Goal: Task Accomplishment & Management: Use online tool/utility

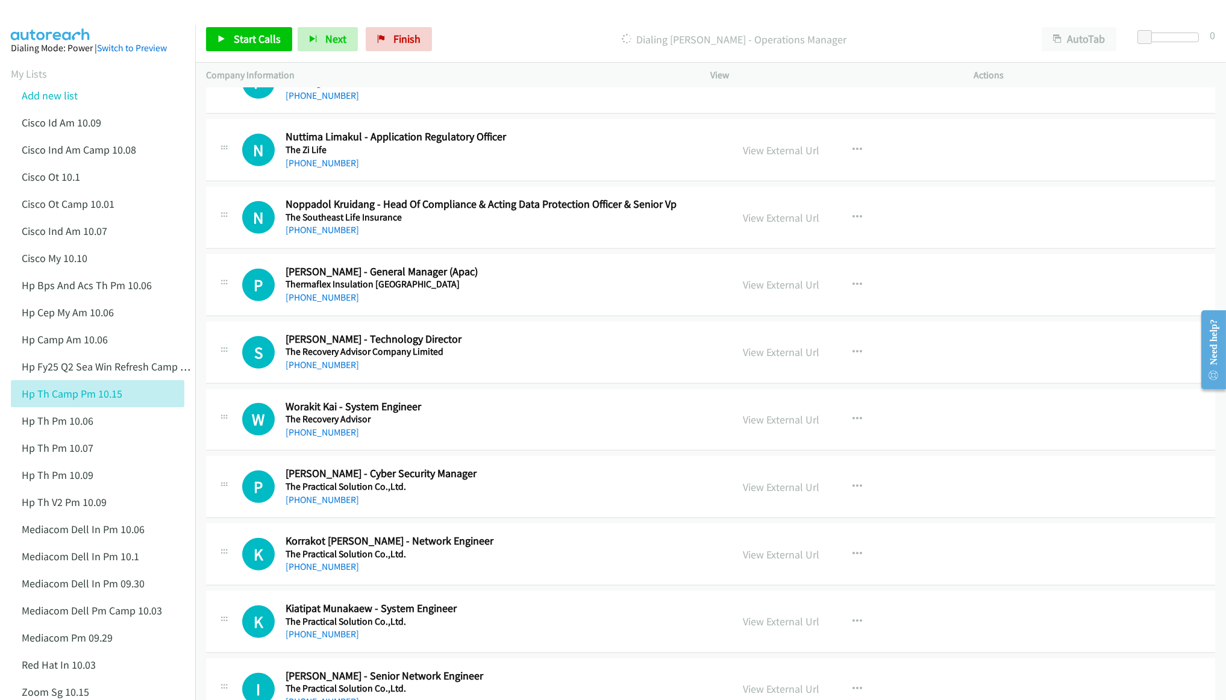
scroll to position [2258, 0]
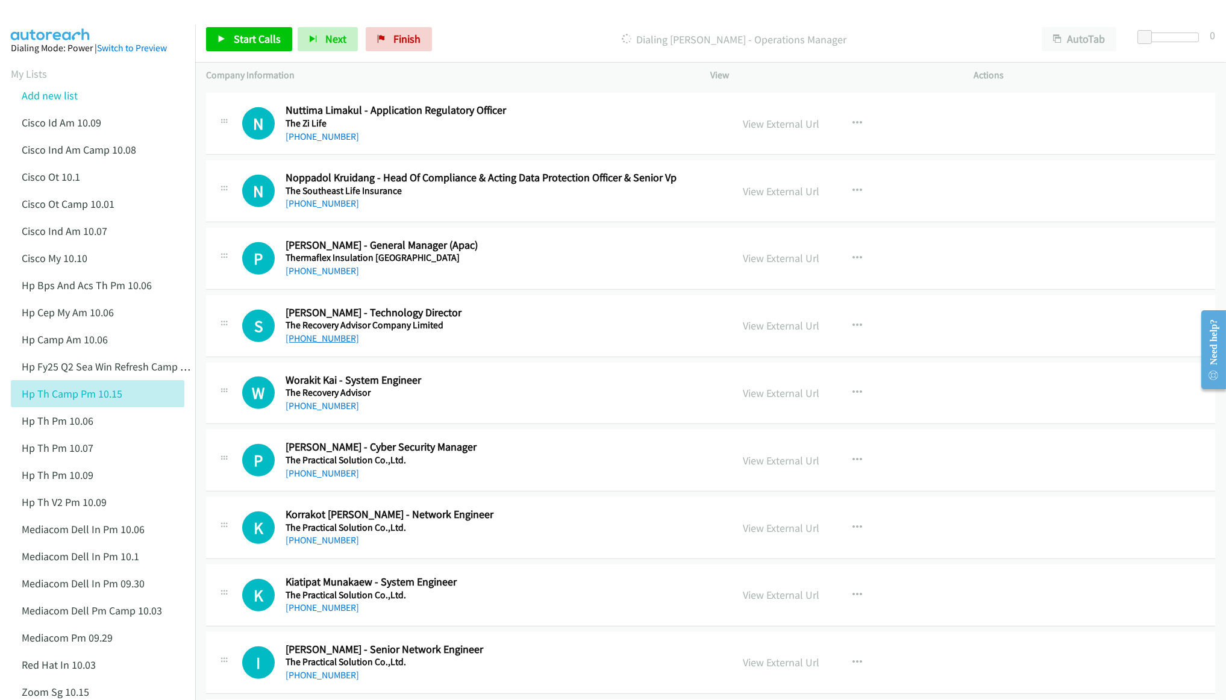
click at [334, 344] on link "[PHONE_NUMBER]" at bounding box center [321, 337] width 73 height 11
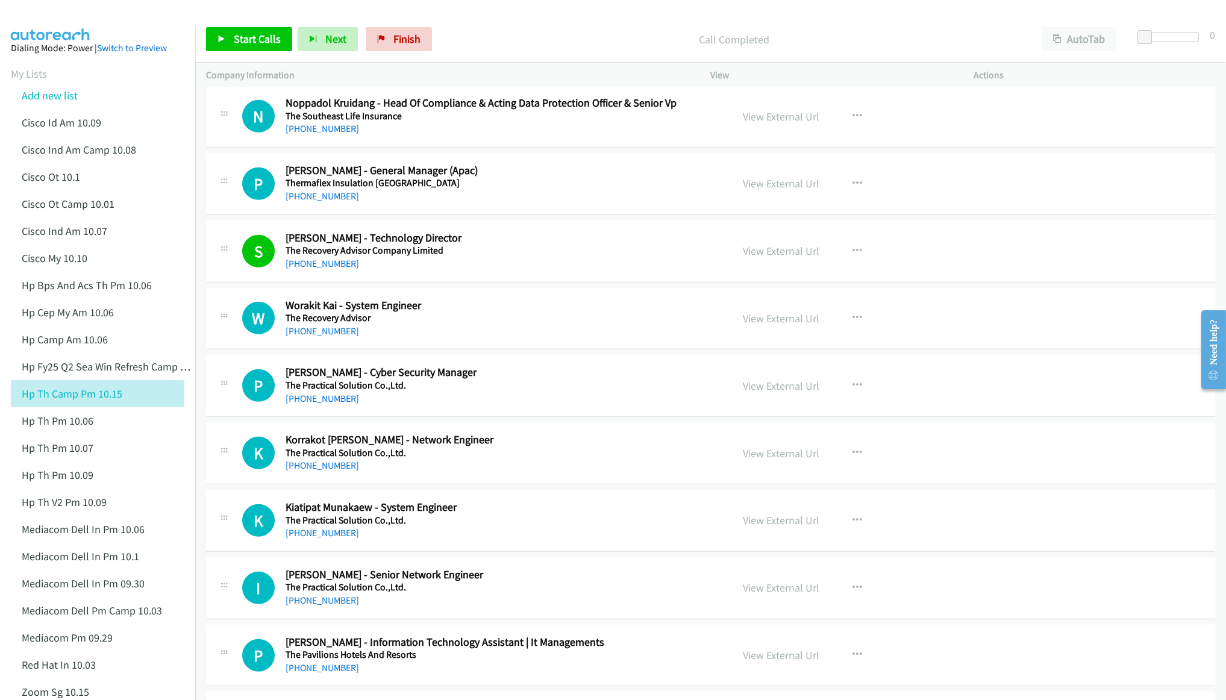
scroll to position [2349, 0]
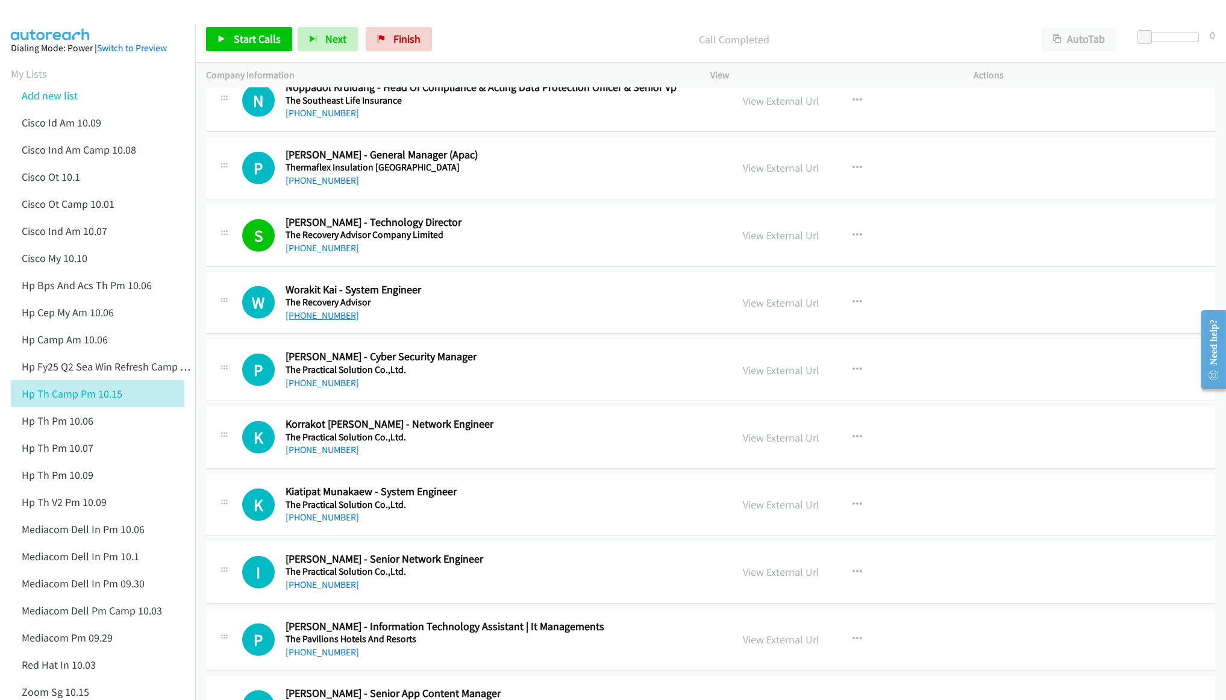
click at [314, 317] on link "[PHONE_NUMBER]" at bounding box center [321, 315] width 73 height 11
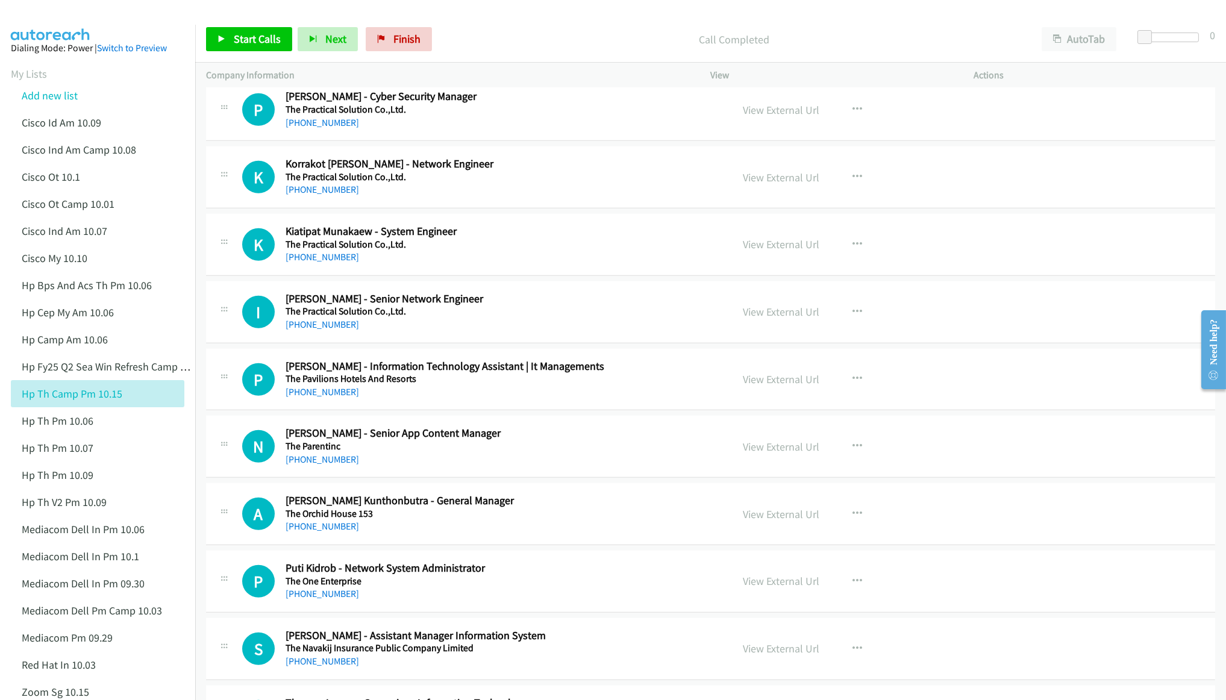
scroll to position [2620, 0]
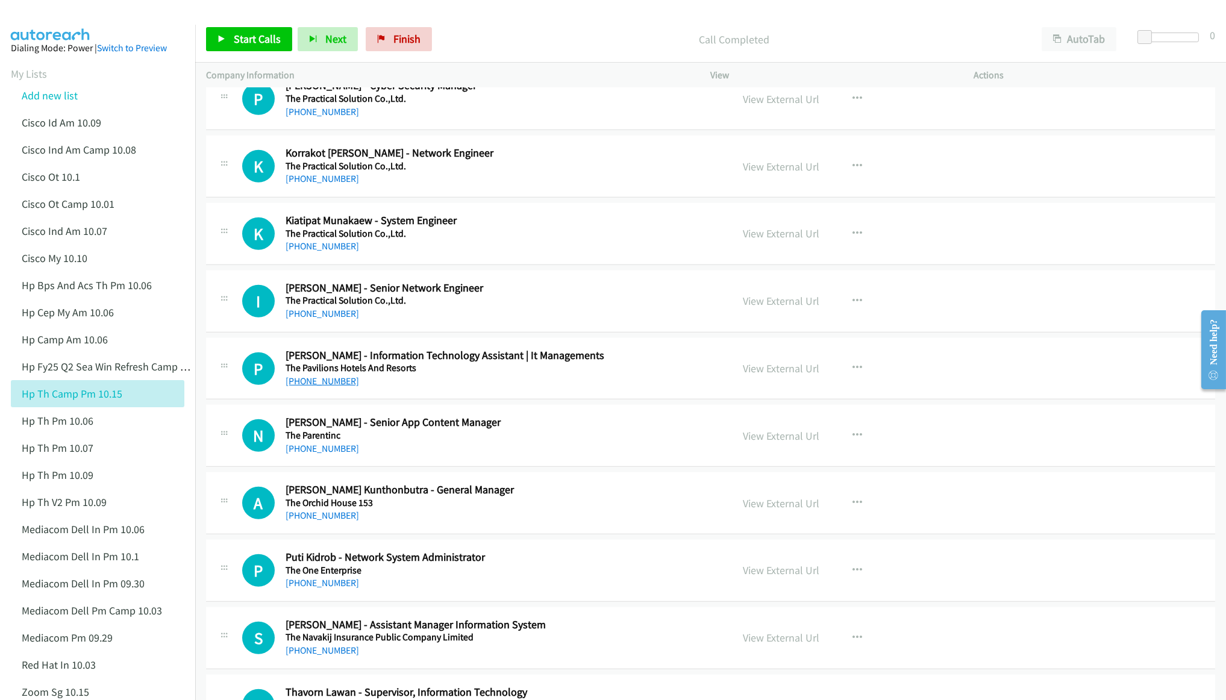
click at [308, 387] on link "[PHONE_NUMBER]" at bounding box center [321, 380] width 73 height 11
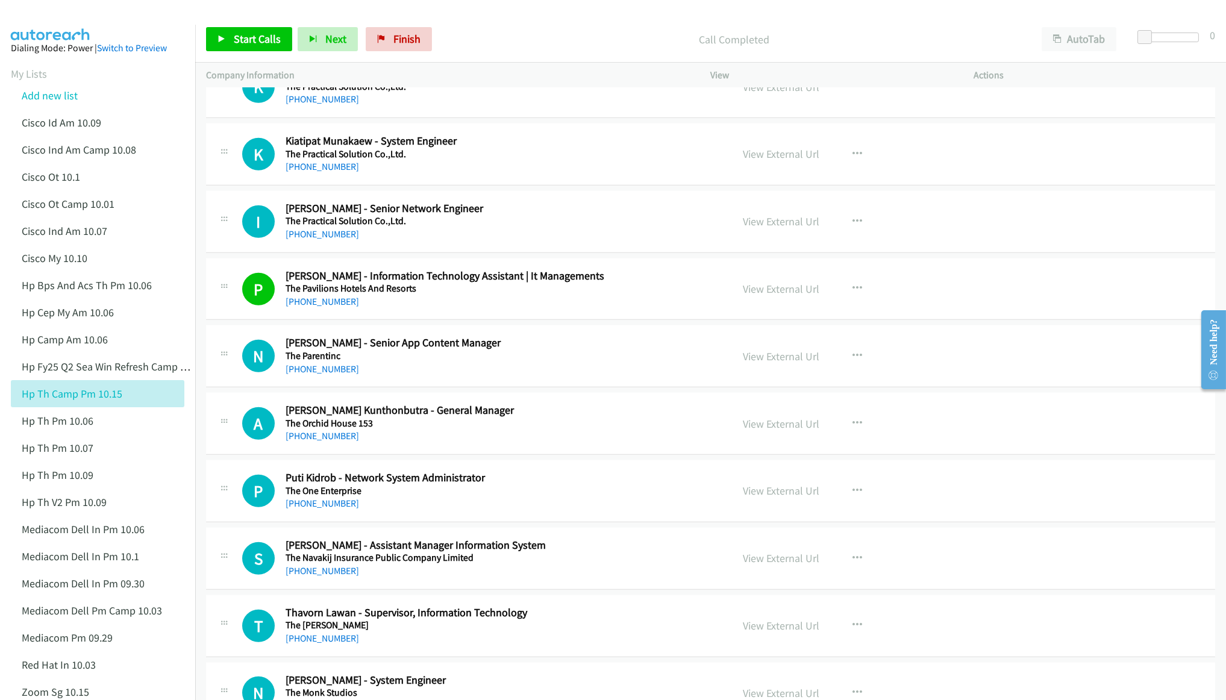
scroll to position [2710, 0]
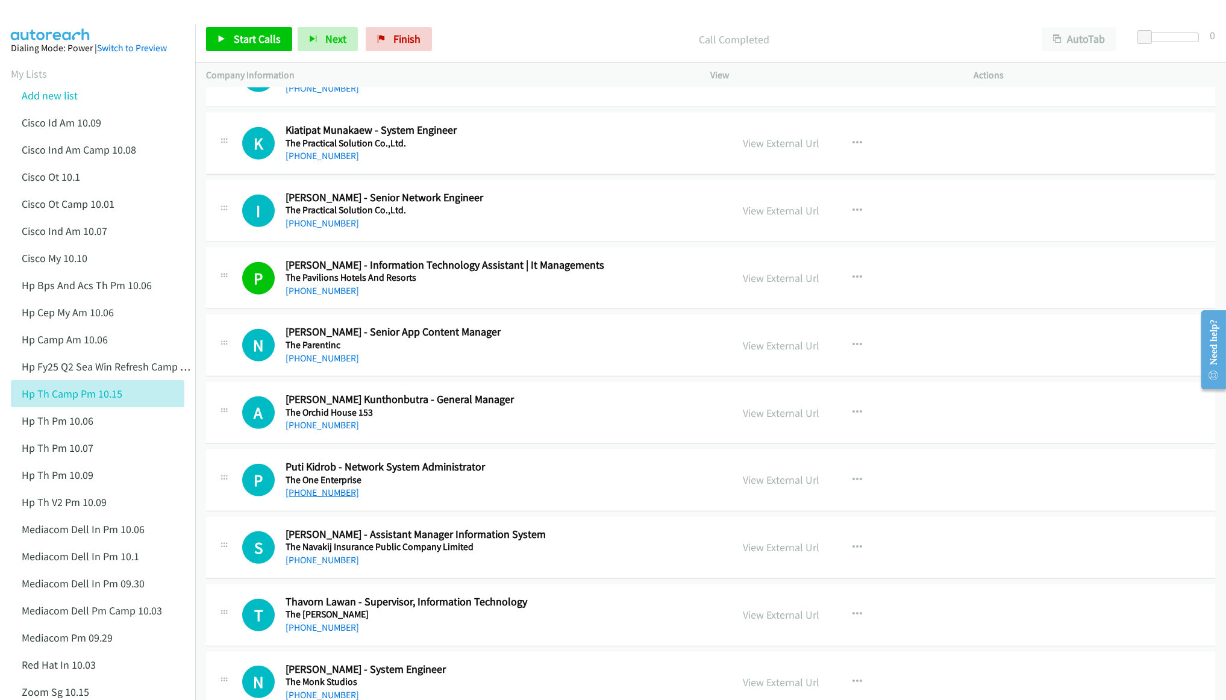
click at [340, 498] on link "[PHONE_NUMBER]" at bounding box center [321, 492] width 73 height 11
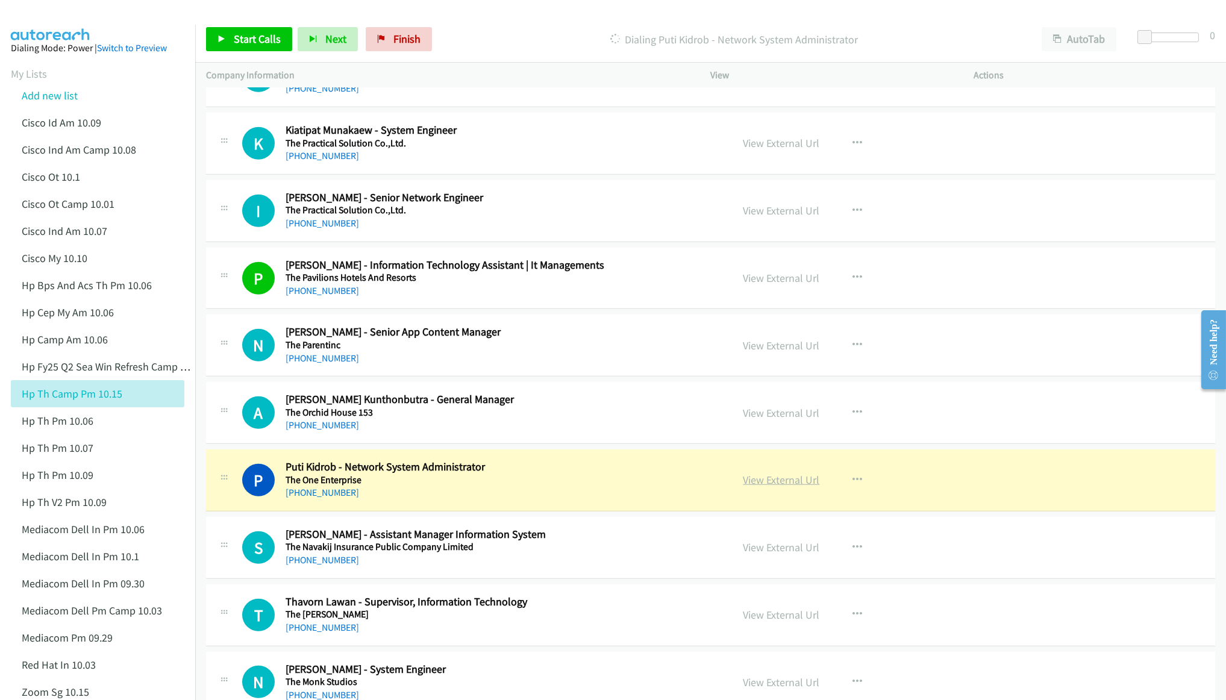
click at [777, 487] on link "View External Url" at bounding box center [781, 480] width 76 height 14
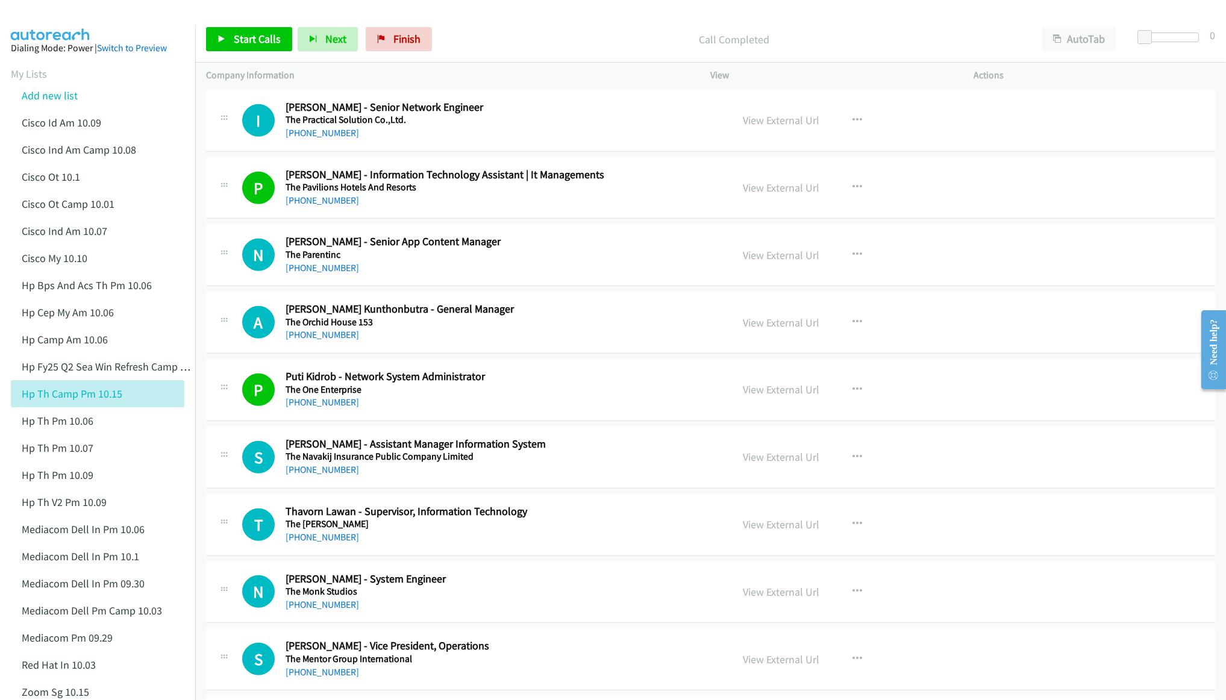
scroll to position [2891, 0]
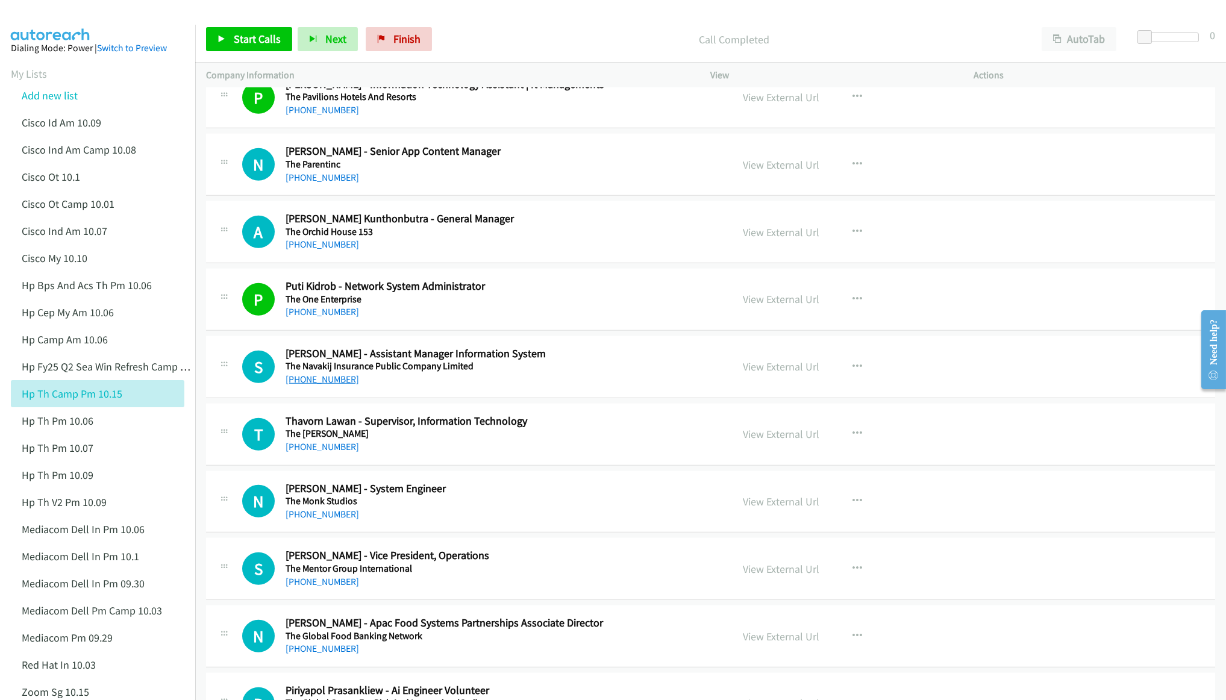
click at [319, 385] on link "[PHONE_NUMBER]" at bounding box center [321, 378] width 73 height 11
click at [333, 452] on link "[PHONE_NUMBER]" at bounding box center [321, 446] width 73 height 11
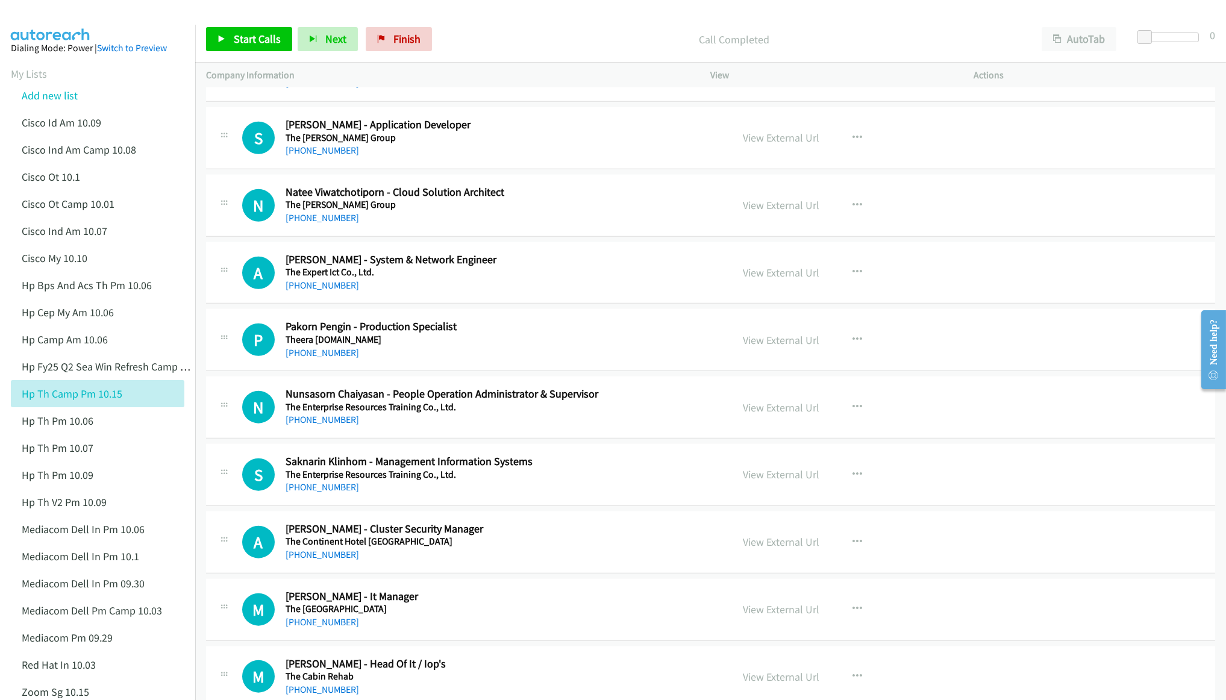
scroll to position [3794, 0]
click at [323, 424] on link "[PHONE_NUMBER]" at bounding box center [321, 418] width 73 height 11
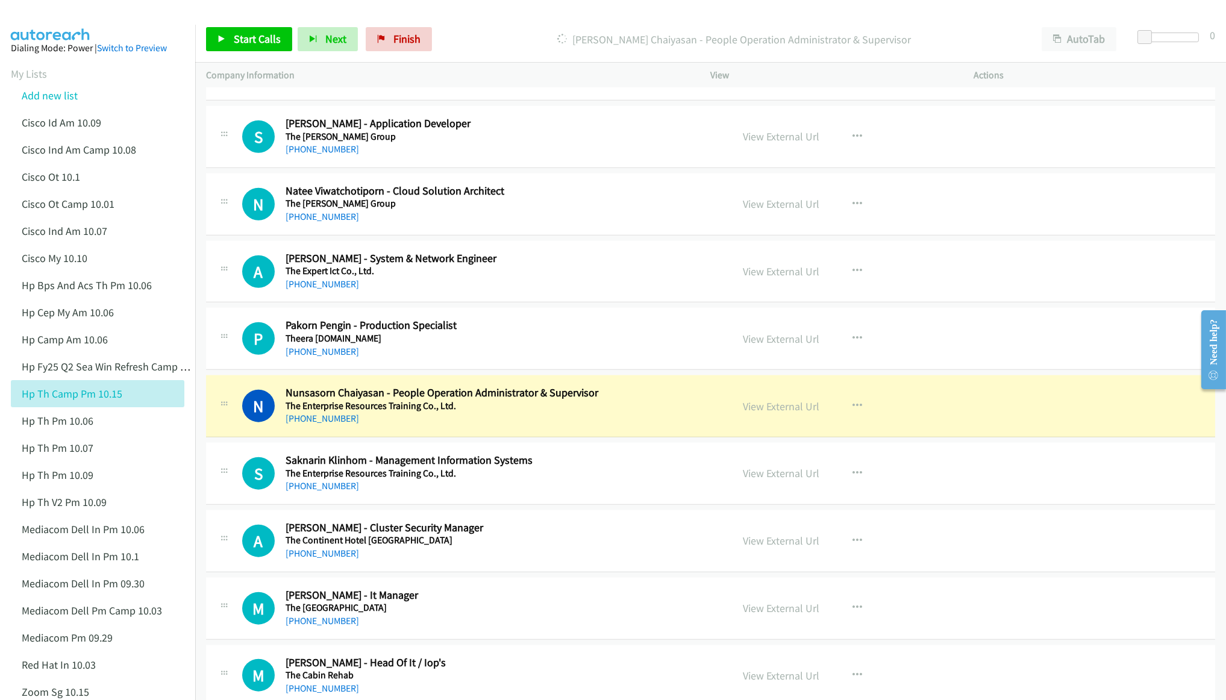
click at [861, 27] on div "[PERSON_NAME] Chaiyasan - People Operation Administrator & Supervisor" at bounding box center [733, 39] width 593 height 24
click at [767, 413] on link "View External Url" at bounding box center [781, 406] width 76 height 14
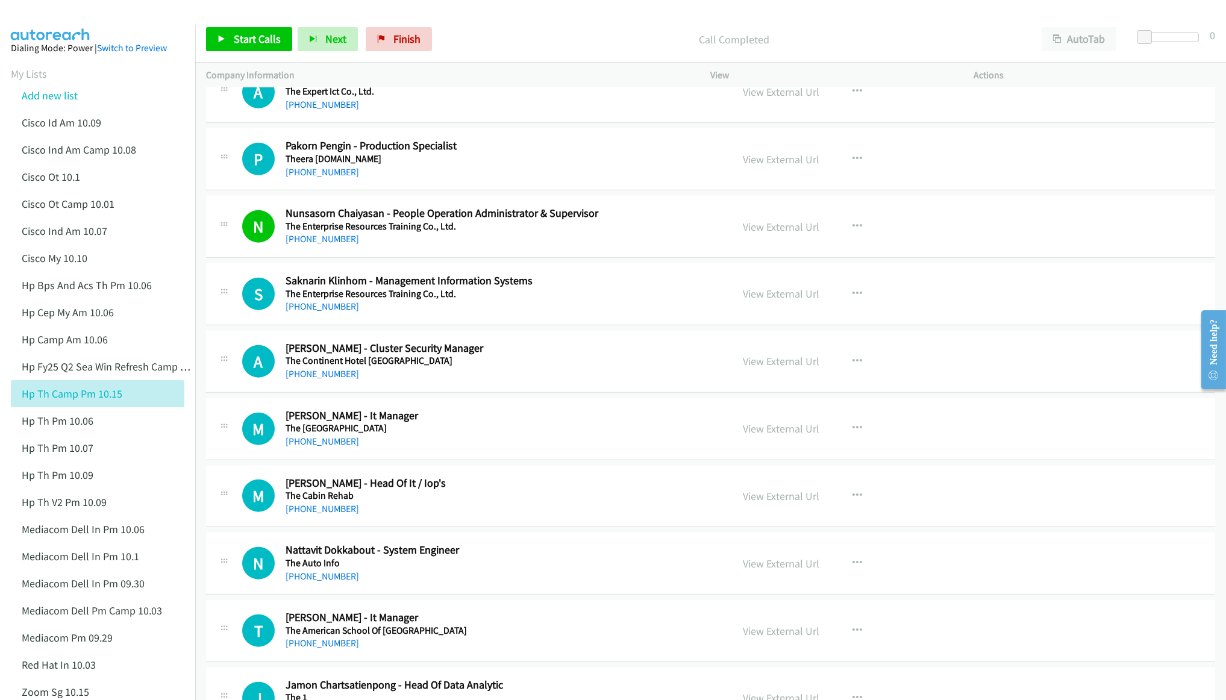
scroll to position [3975, 0]
click at [309, 310] on div "[PHONE_NUMBER]" at bounding box center [499, 305] width 429 height 14
click at [311, 311] on link "[PHONE_NUMBER]" at bounding box center [321, 304] width 73 height 11
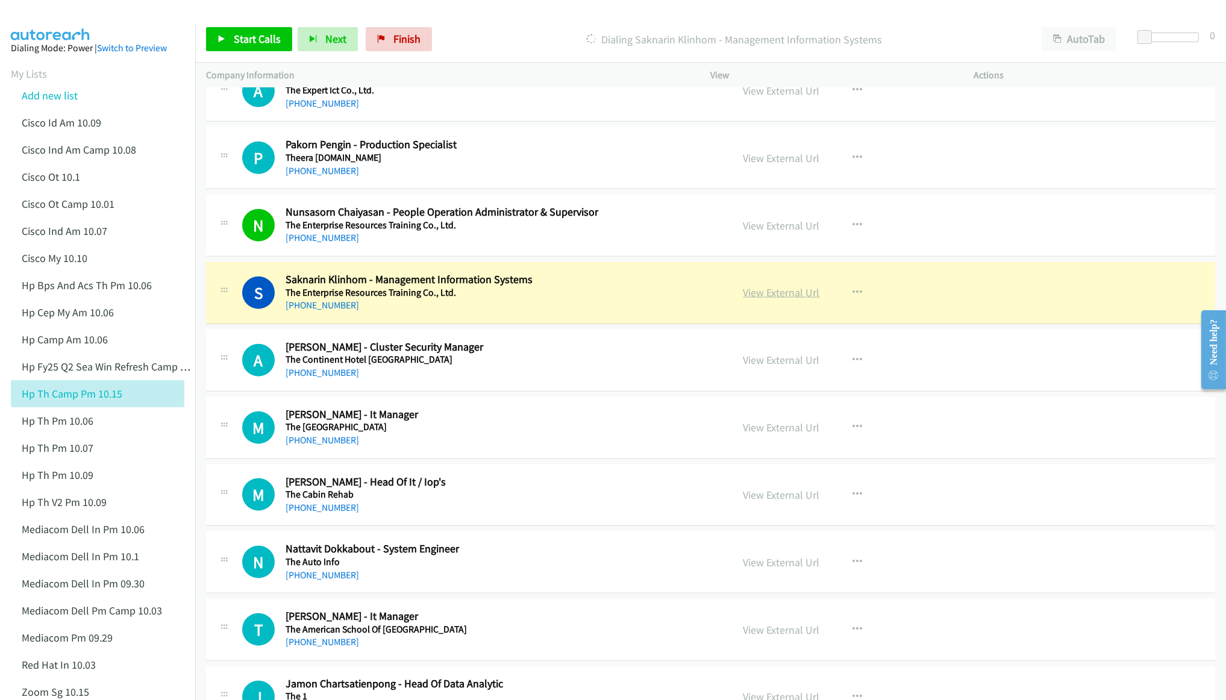
click at [758, 299] on link "View External Url" at bounding box center [781, 292] width 76 height 14
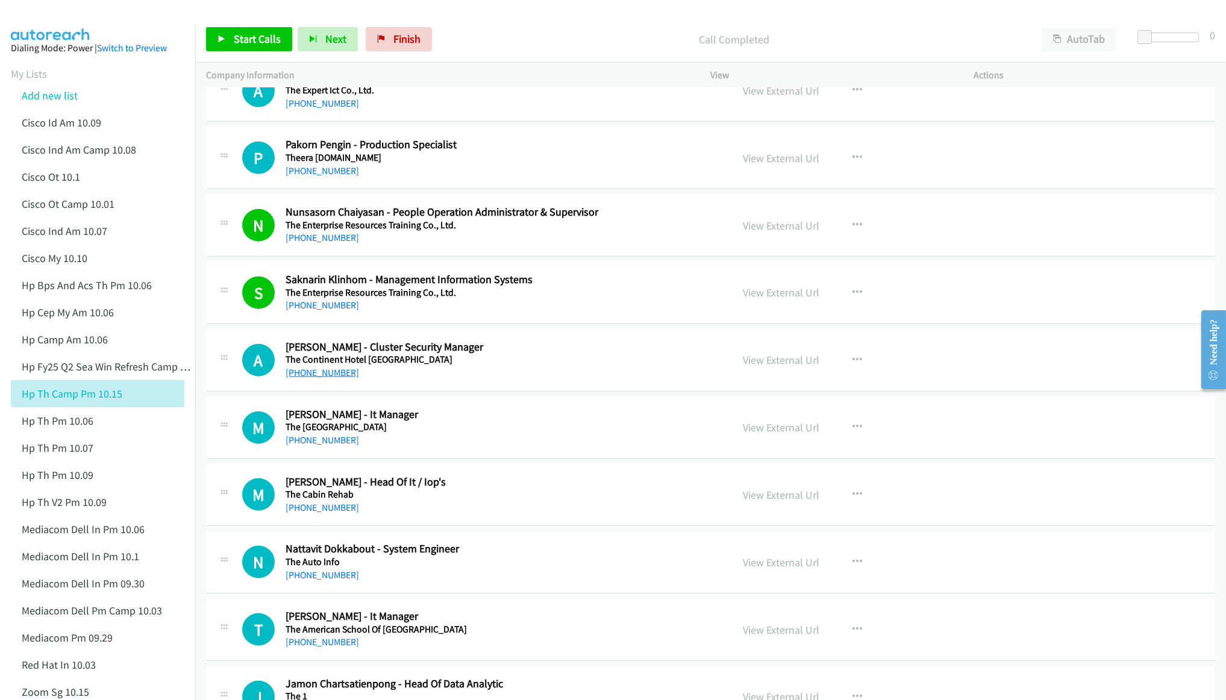
click at [334, 378] on link "[PHONE_NUMBER]" at bounding box center [321, 372] width 73 height 11
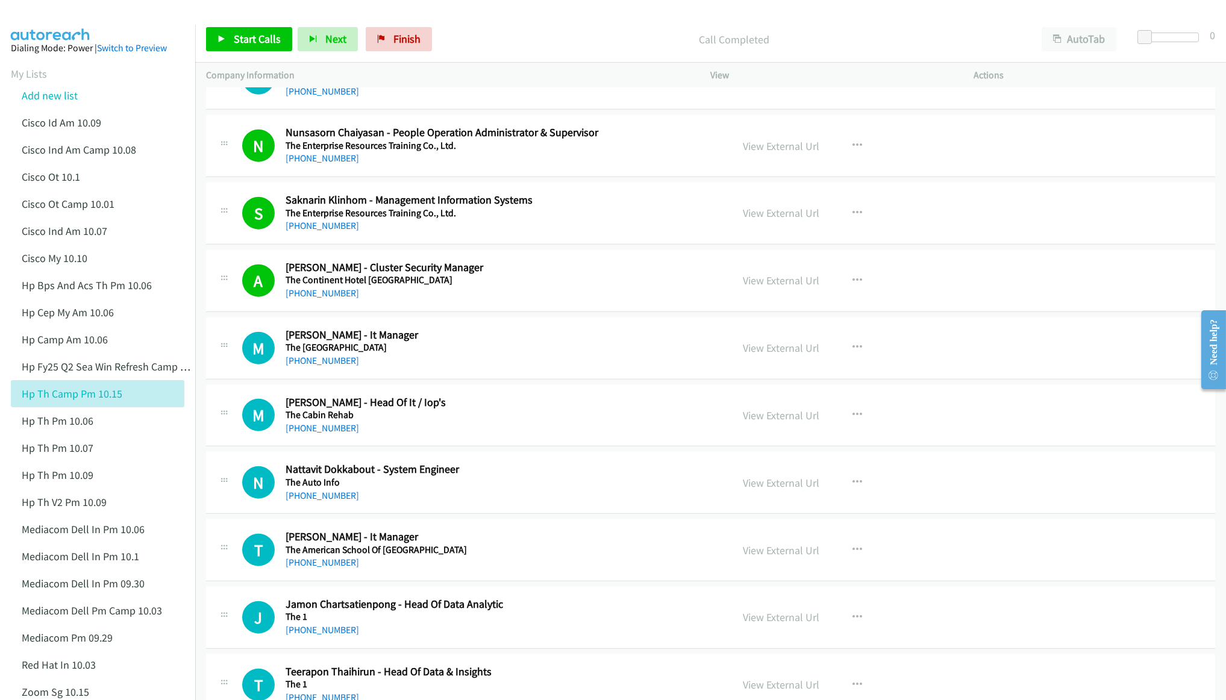
scroll to position [4065, 0]
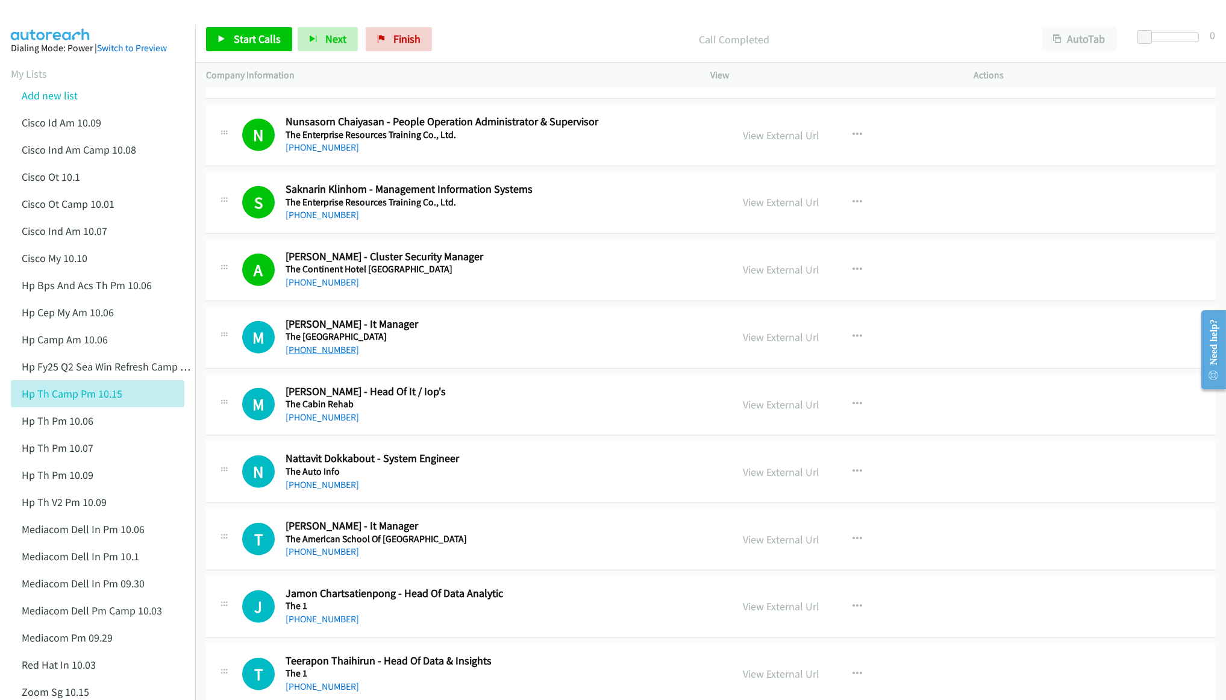
click at [310, 355] on link "[PHONE_NUMBER]" at bounding box center [321, 349] width 73 height 11
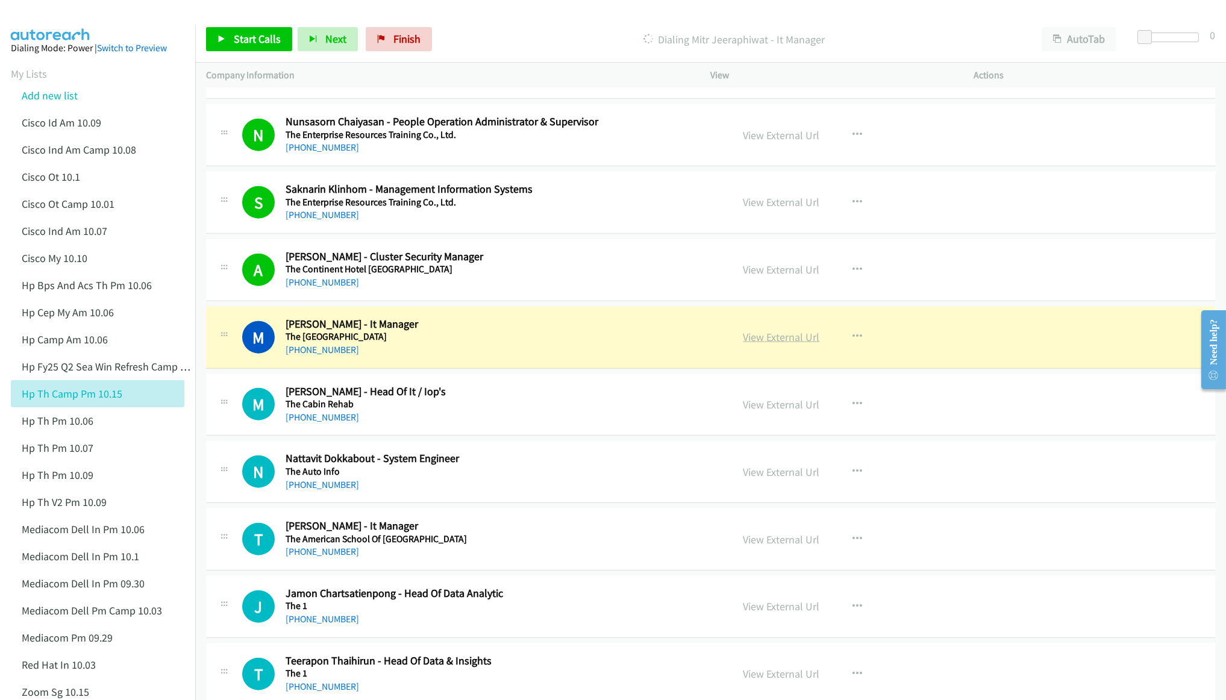
click at [767, 344] on link "View External Url" at bounding box center [781, 337] width 76 height 14
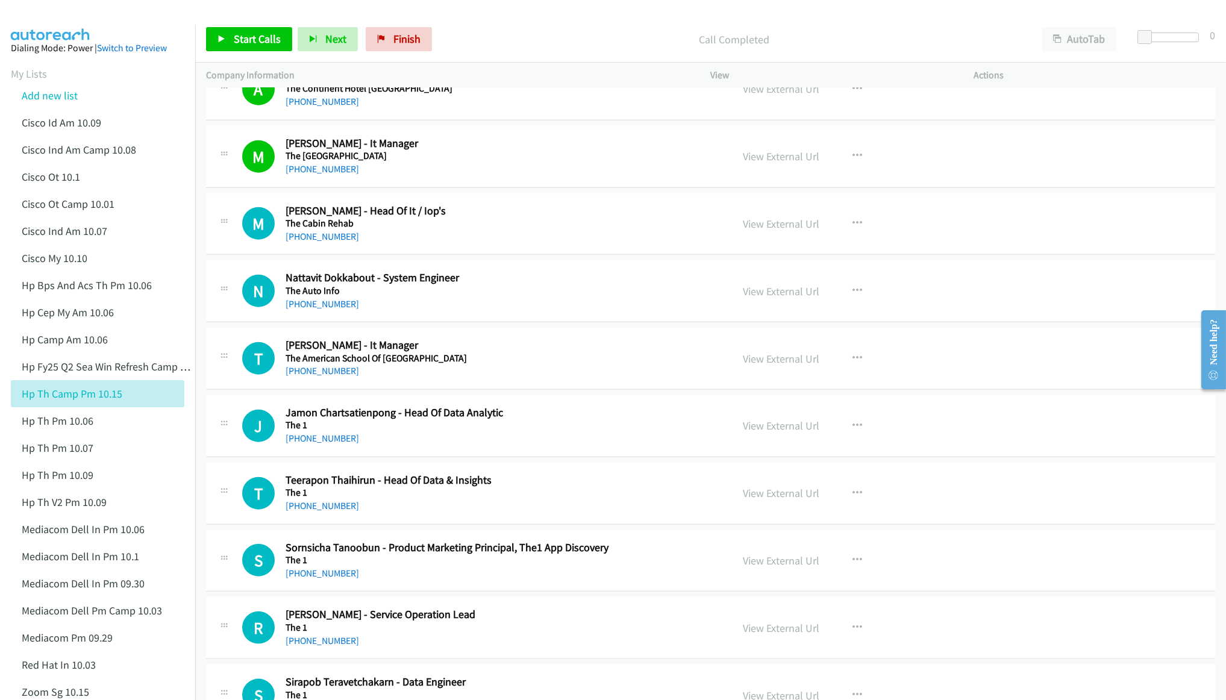
scroll to position [4336, 0]
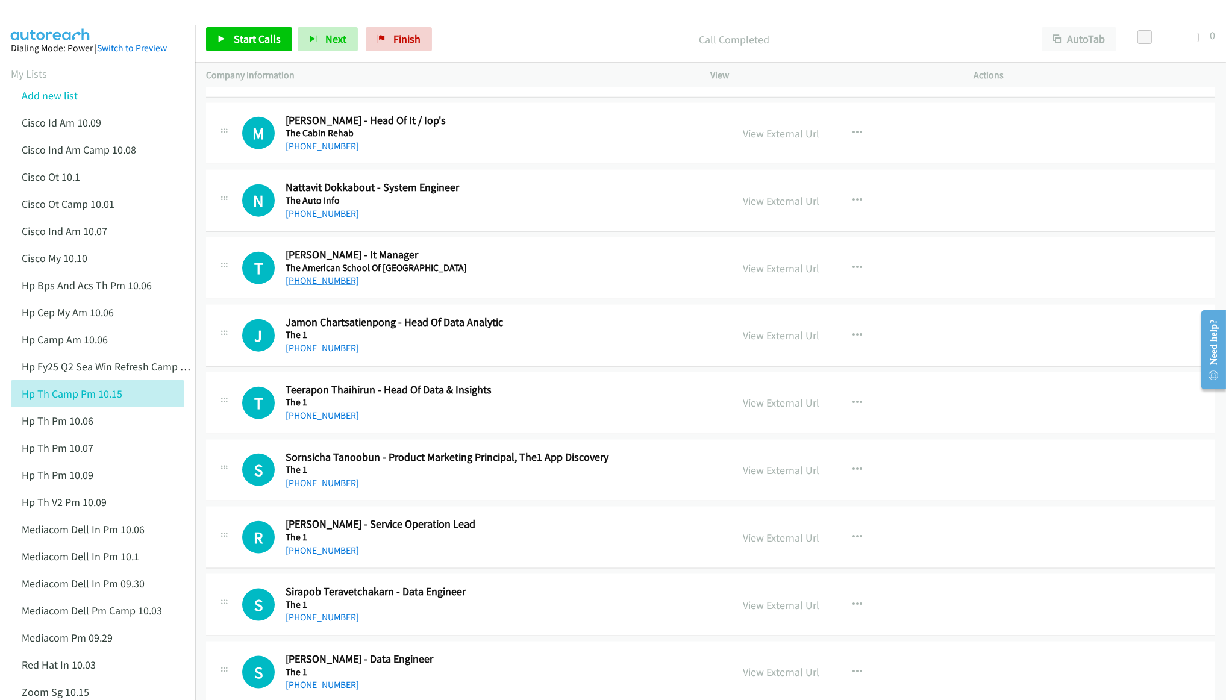
click at [305, 286] on link "[PHONE_NUMBER]" at bounding box center [321, 280] width 73 height 11
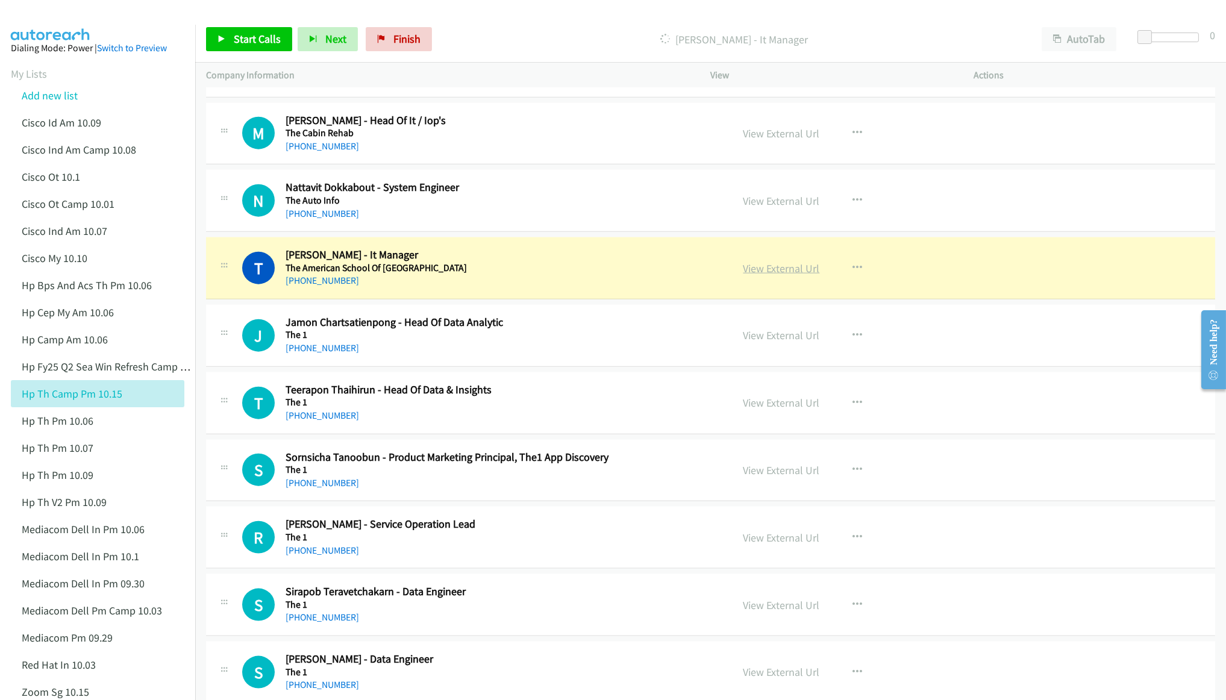
click at [753, 275] on link "View External Url" at bounding box center [781, 268] width 76 height 14
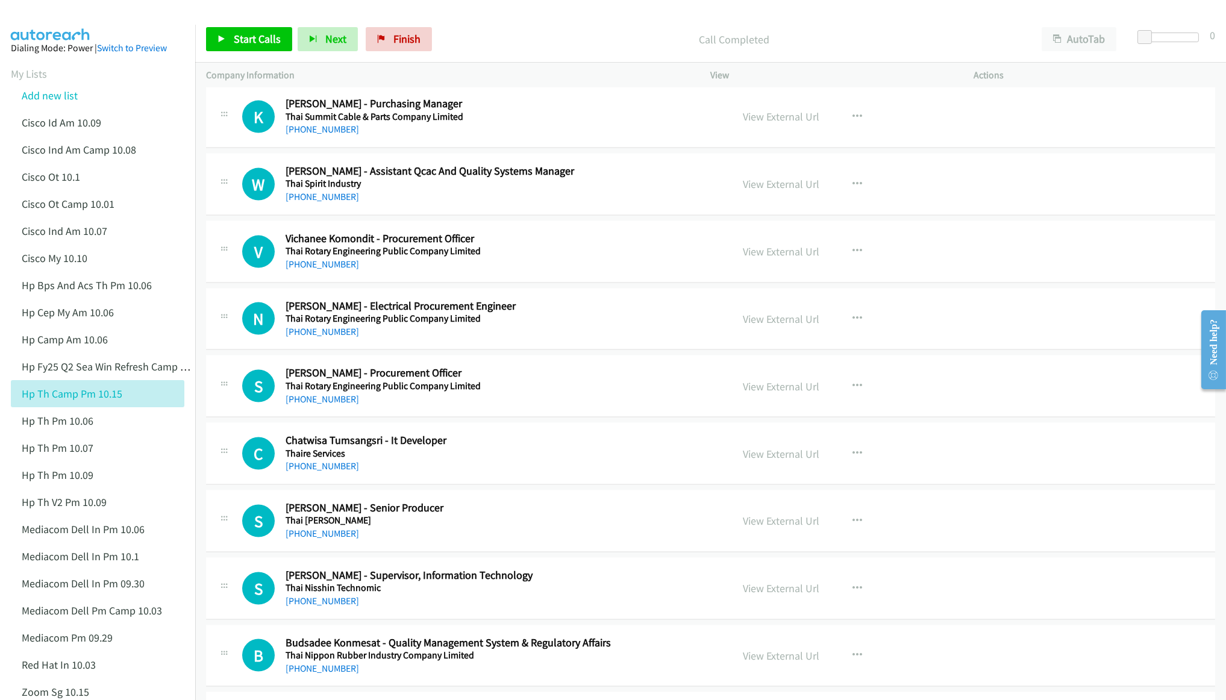
scroll to position [5240, 0]
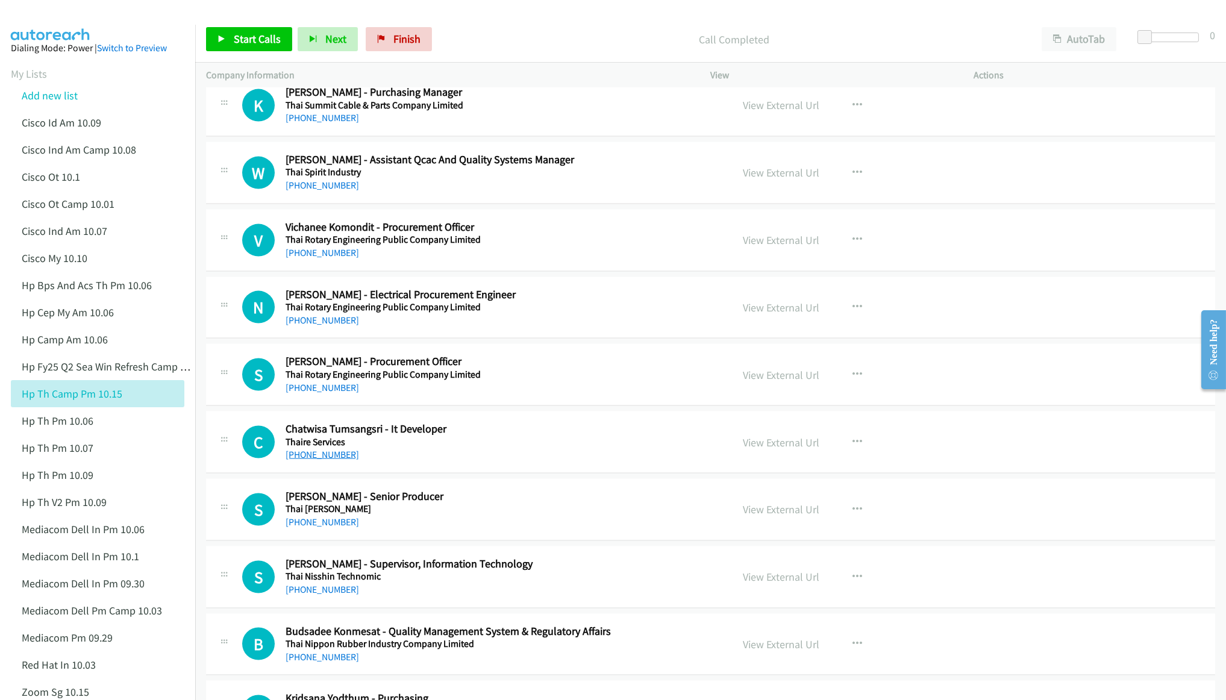
click at [299, 460] on link "[PHONE_NUMBER]" at bounding box center [321, 454] width 73 height 11
click at [872, 27] on div "Call Completed" at bounding box center [733, 39] width 593 height 24
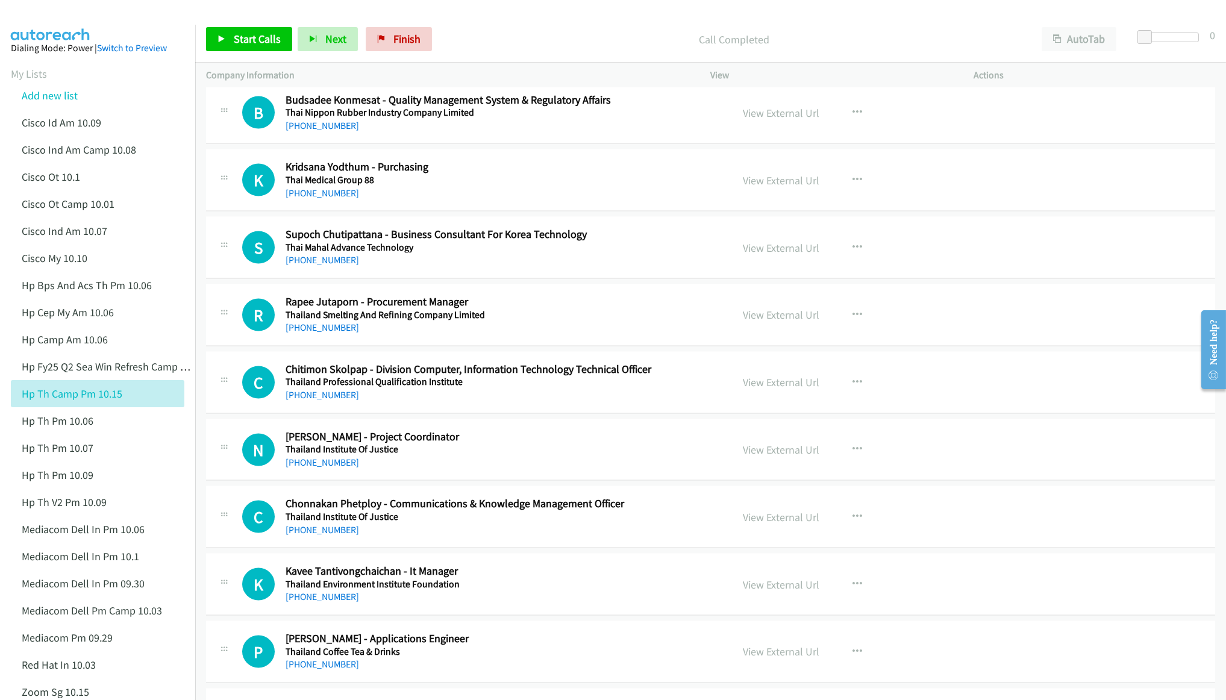
scroll to position [5782, 0]
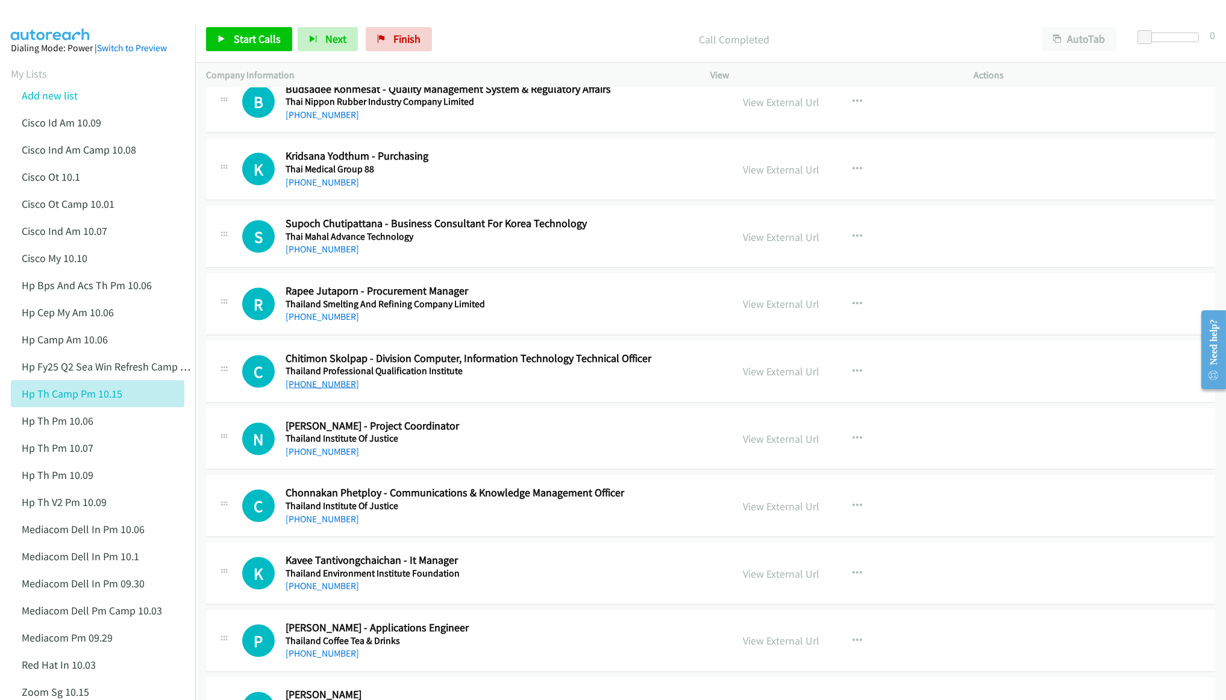
click at [316, 390] on link "[PHONE_NUMBER]" at bounding box center [321, 383] width 73 height 11
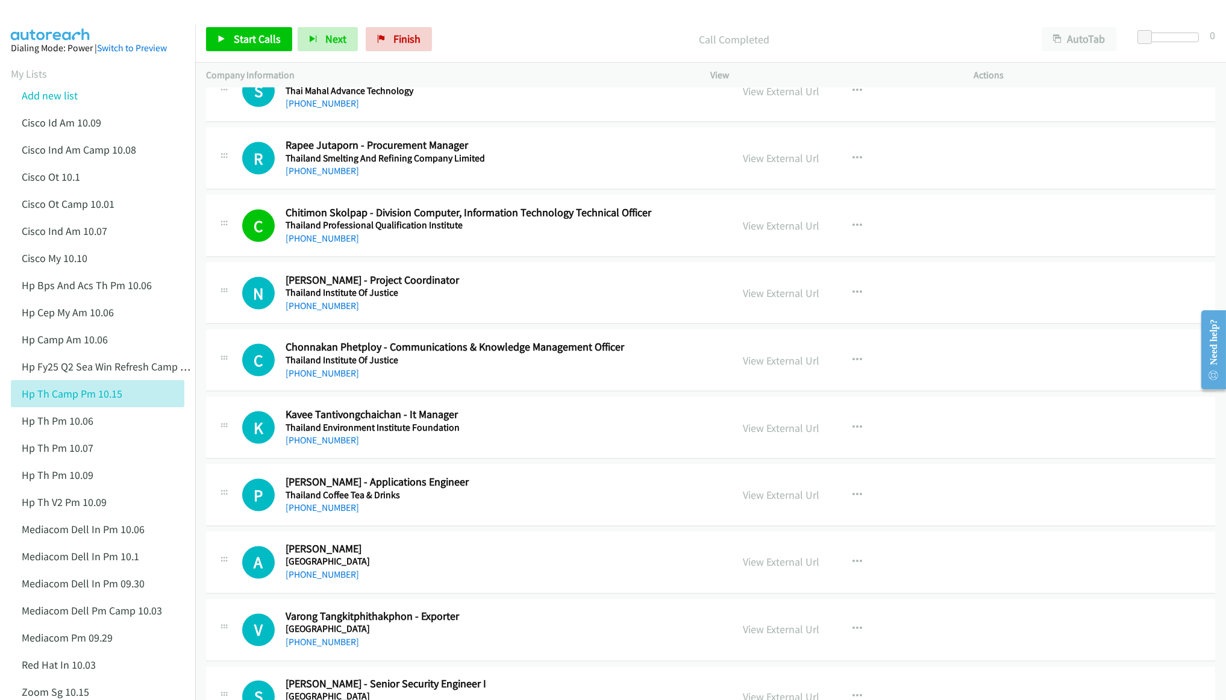
scroll to position [5962, 0]
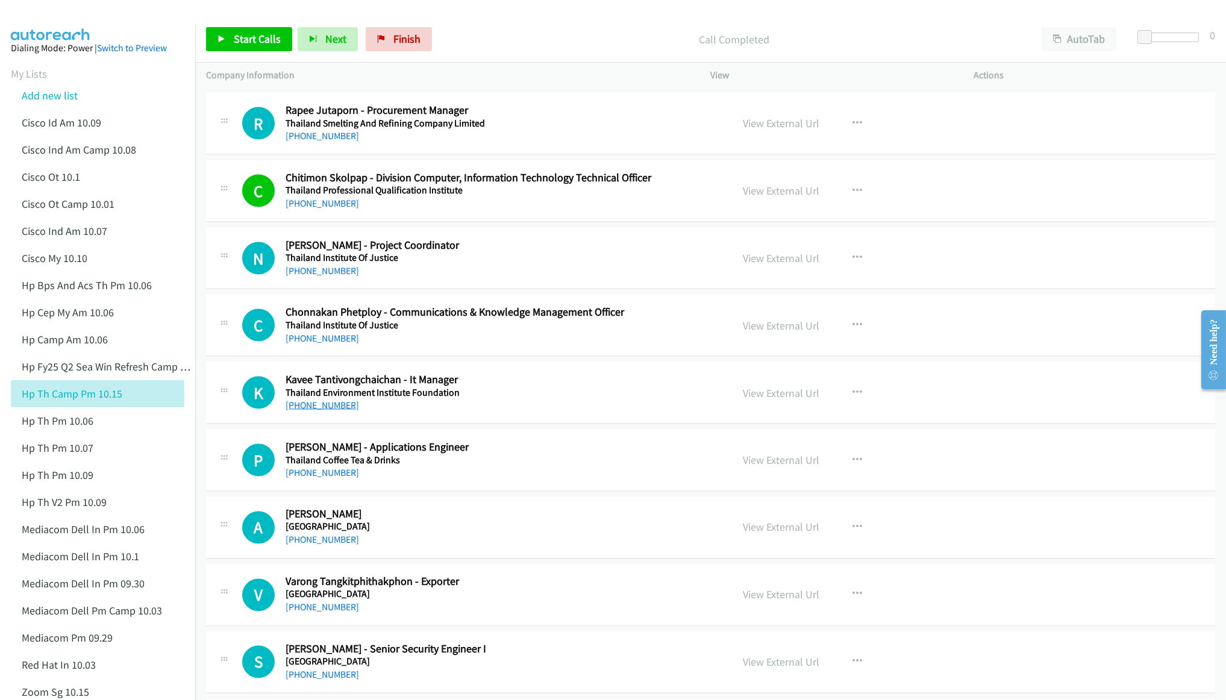
click at [331, 411] on link "[PHONE_NUMBER]" at bounding box center [321, 404] width 73 height 11
click at [757, 400] on link "View External Url" at bounding box center [781, 393] width 76 height 14
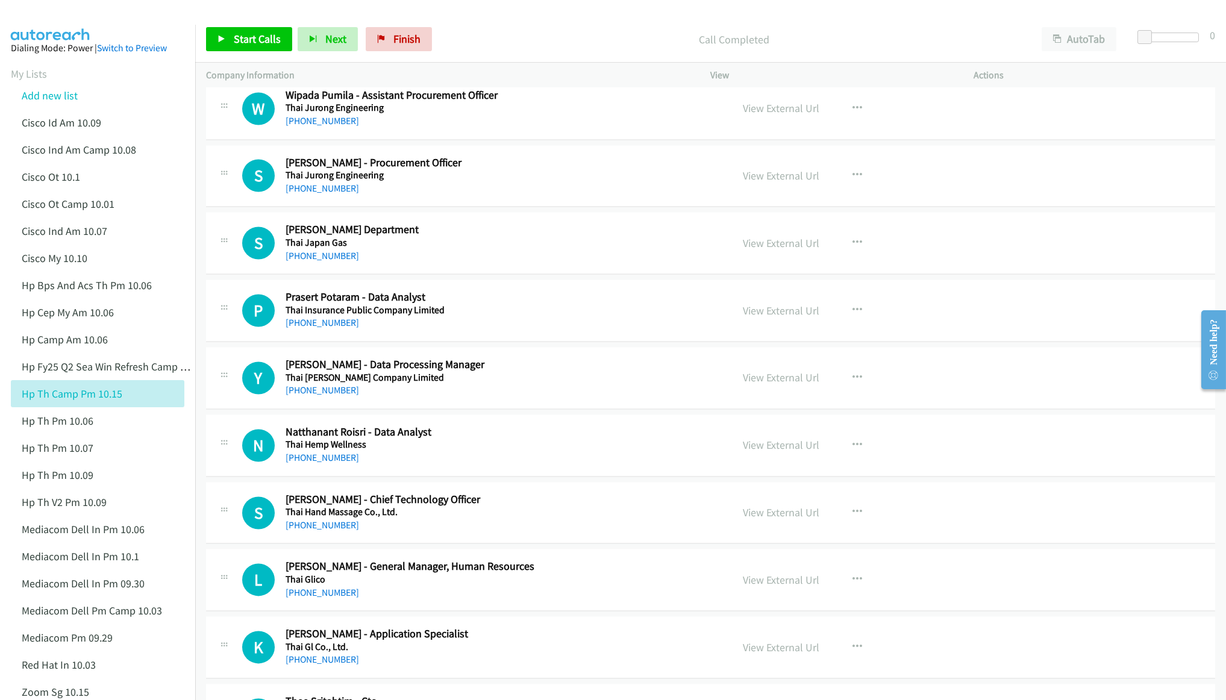
scroll to position [6775, 0]
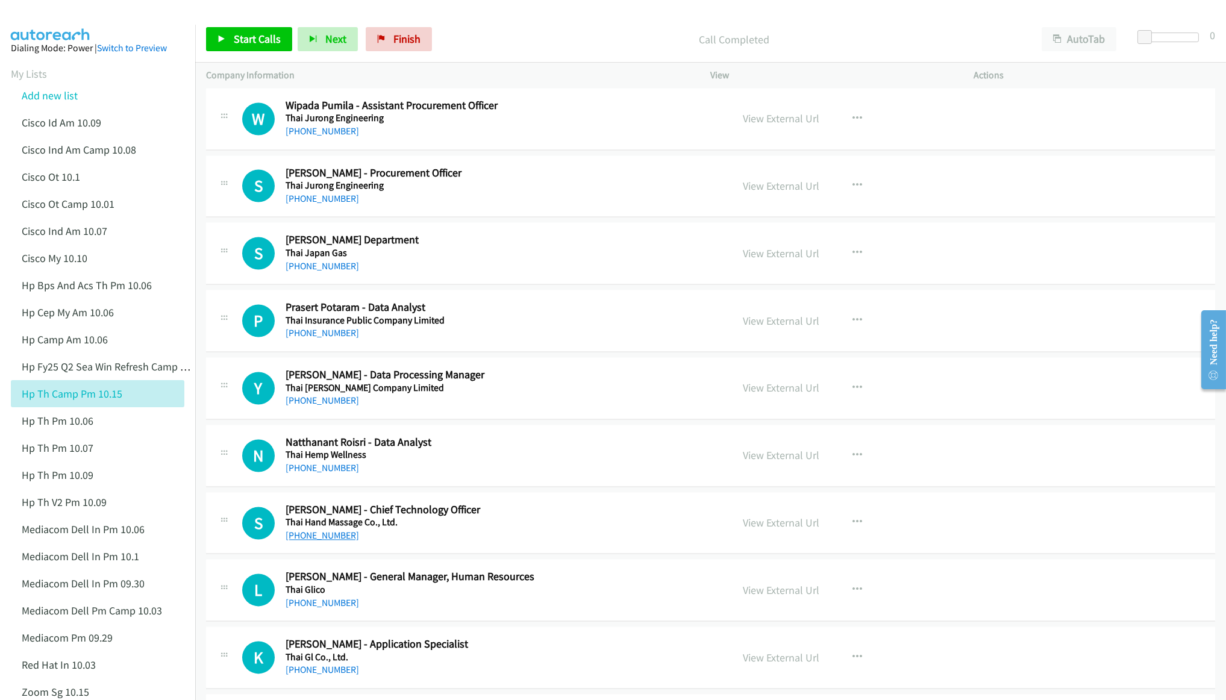
click at [307, 541] on link "[PHONE_NUMBER]" at bounding box center [321, 534] width 73 height 11
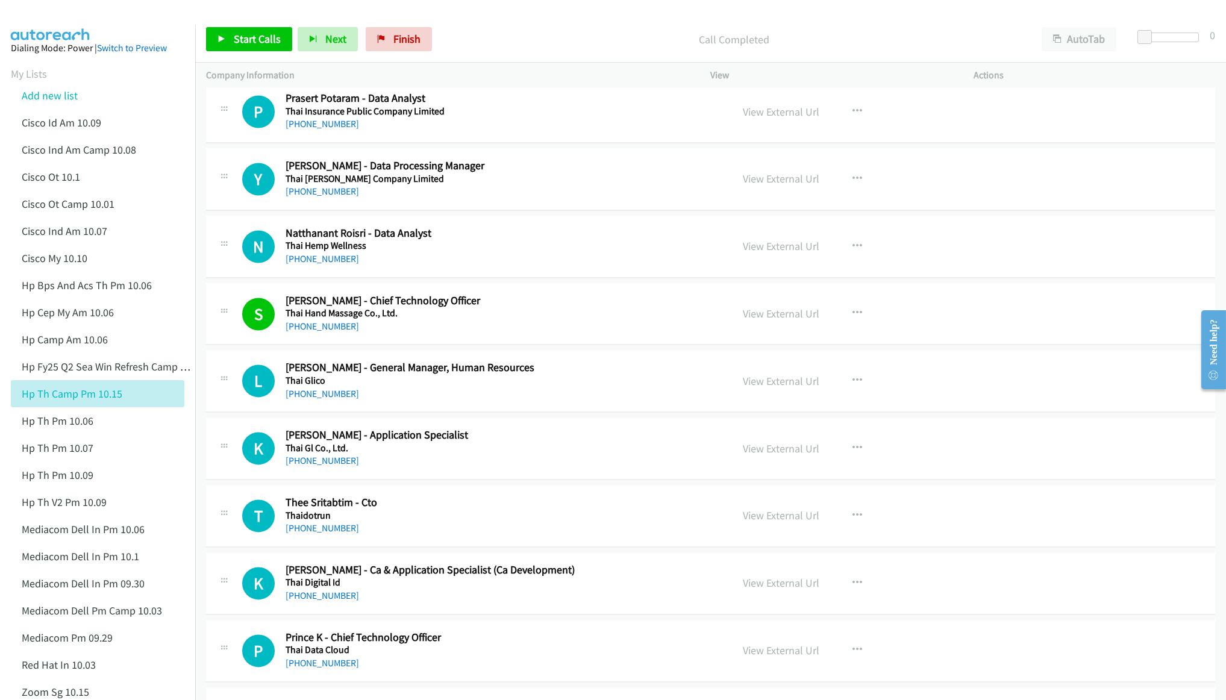
scroll to position [7046, 0]
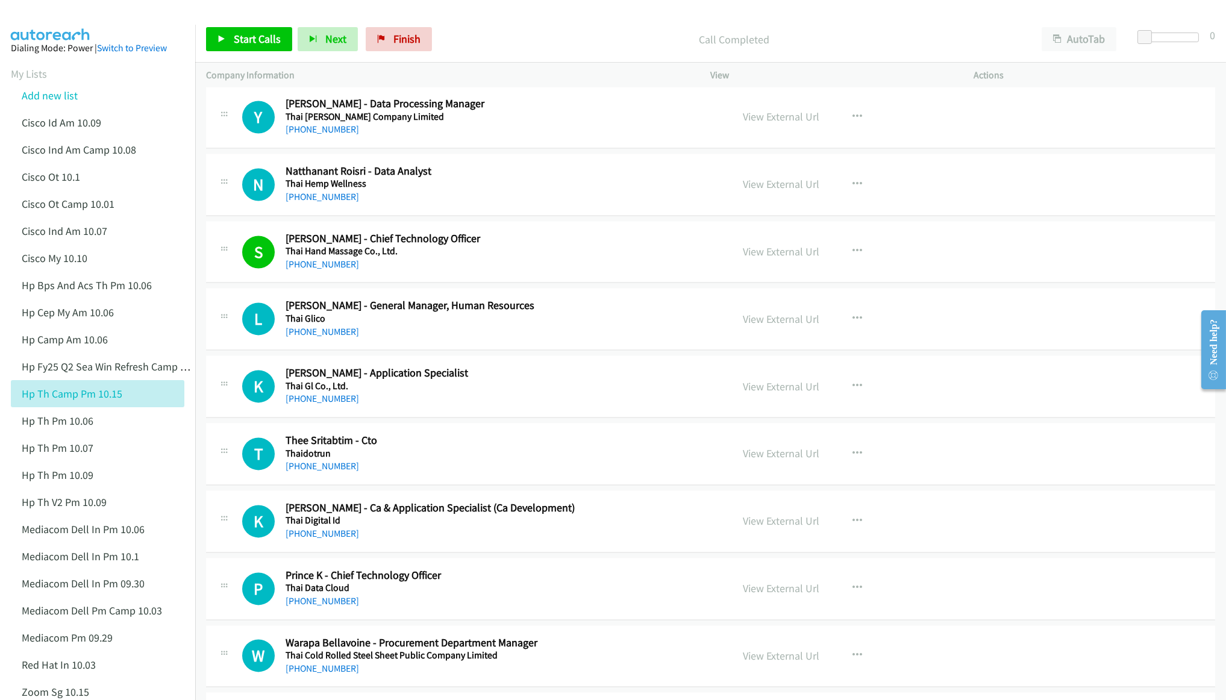
drag, startPoint x: 319, startPoint y: 483, endPoint x: 334, endPoint y: 479, distance: 15.6
click at [319, 472] on link "[PHONE_NUMBER]" at bounding box center [321, 465] width 73 height 11
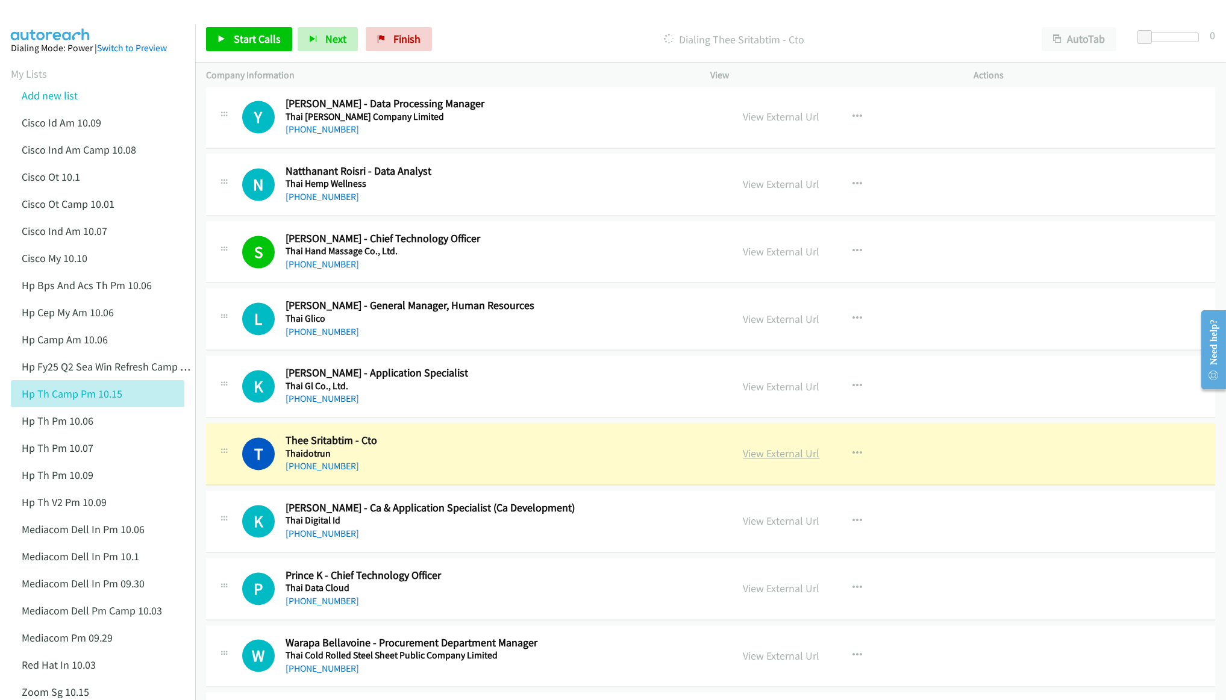
click at [782, 460] on link "View External Url" at bounding box center [781, 453] width 76 height 14
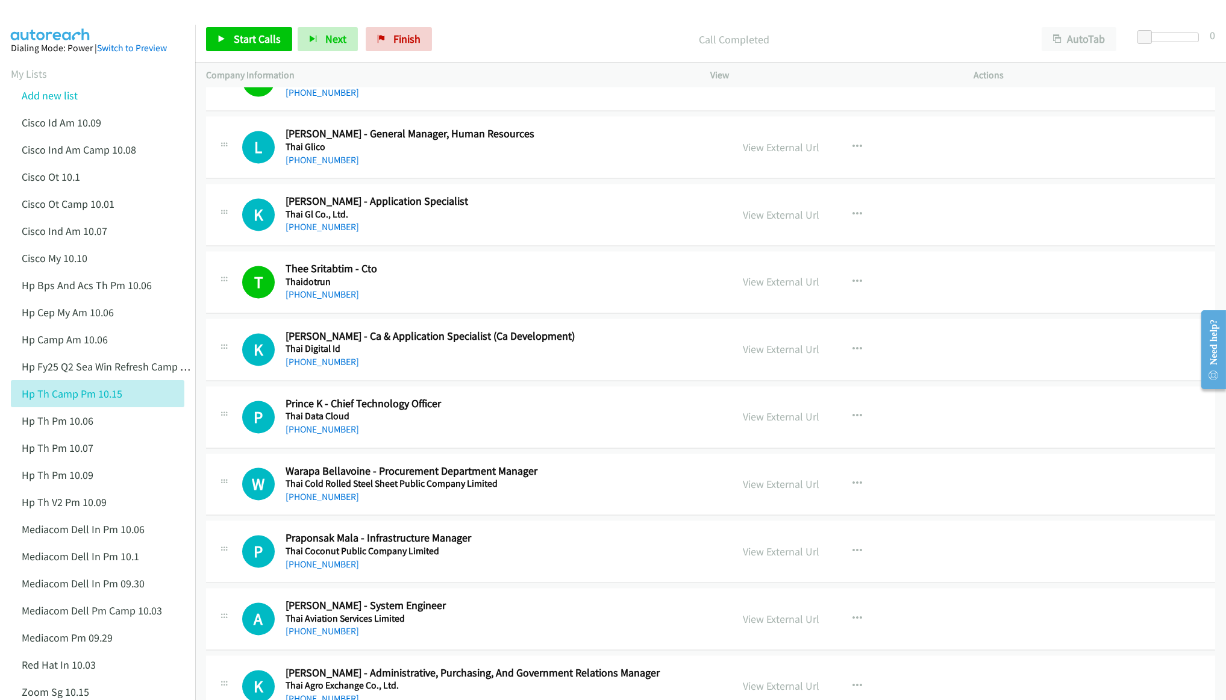
scroll to position [7227, 0]
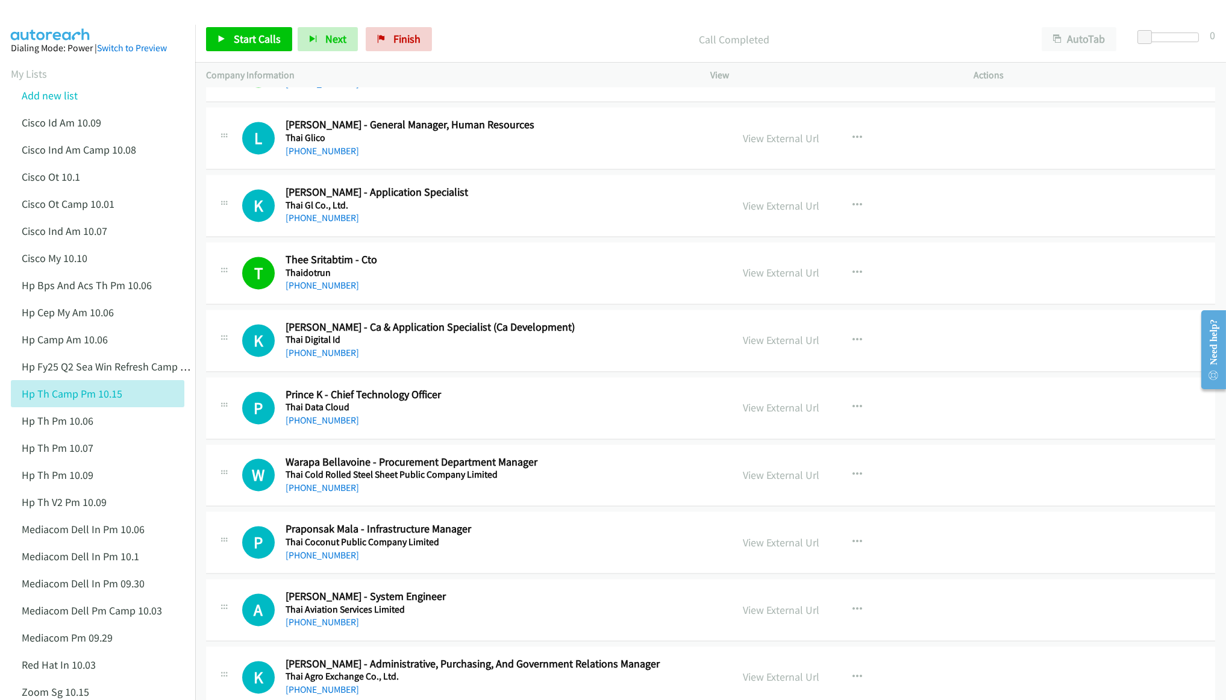
drag, startPoint x: 326, startPoint y: 441, endPoint x: 399, endPoint y: 439, distance: 72.9
click at [326, 426] on link "[PHONE_NUMBER]" at bounding box center [321, 419] width 73 height 11
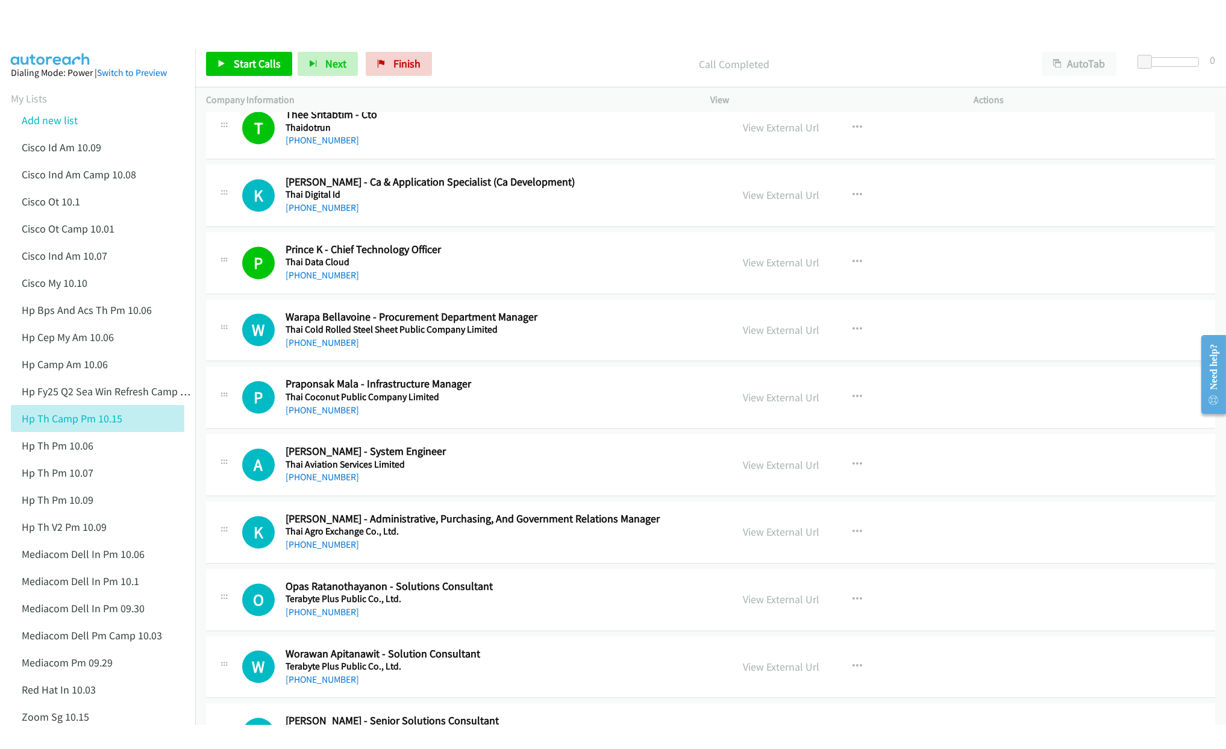
scroll to position [7408, 0]
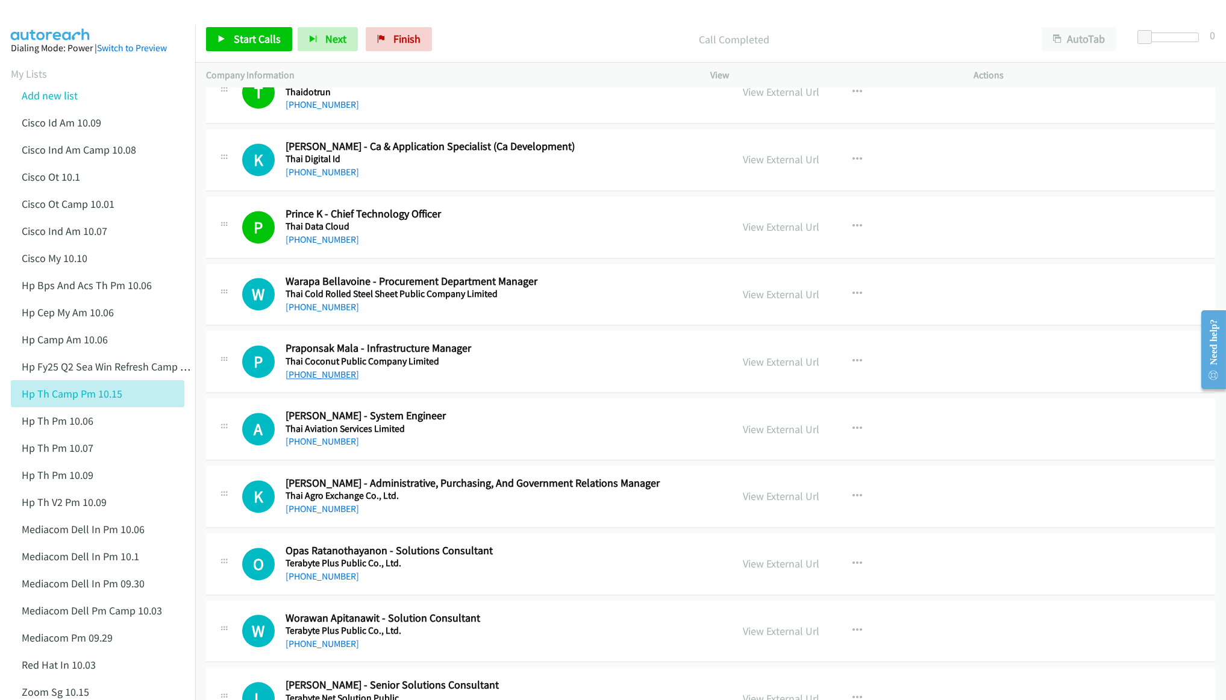
click at [338, 380] on link "[PHONE_NUMBER]" at bounding box center [321, 374] width 73 height 11
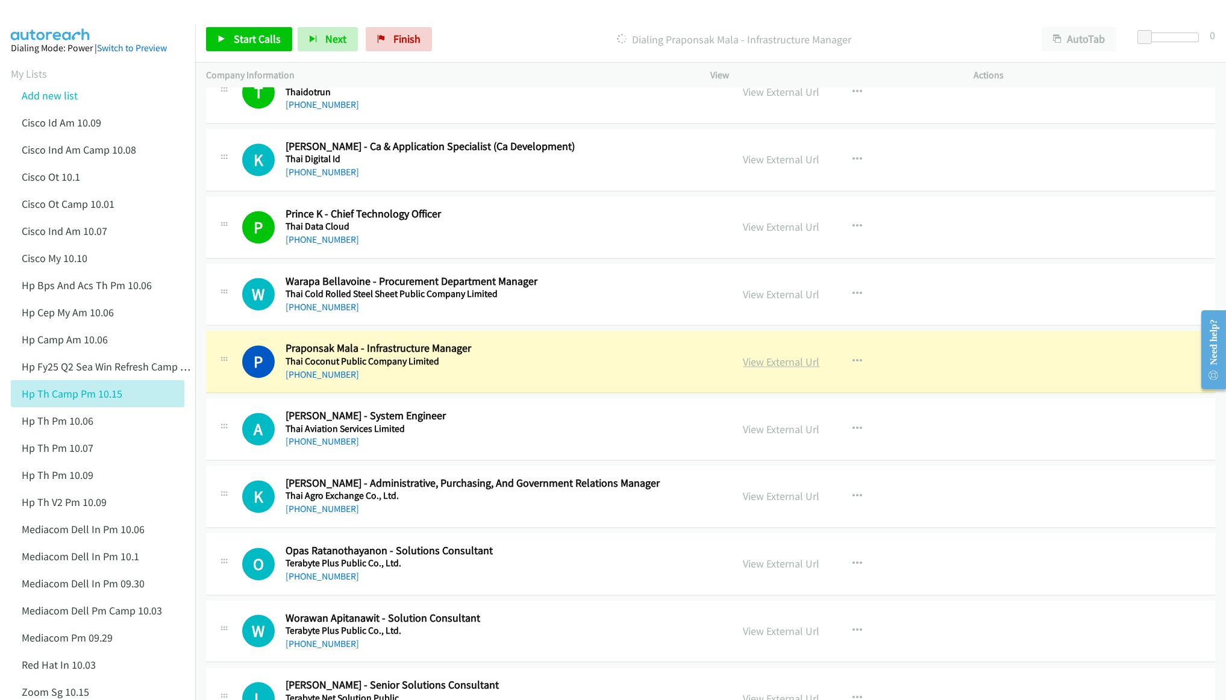
click at [770, 369] on link "View External Url" at bounding box center [781, 362] width 76 height 14
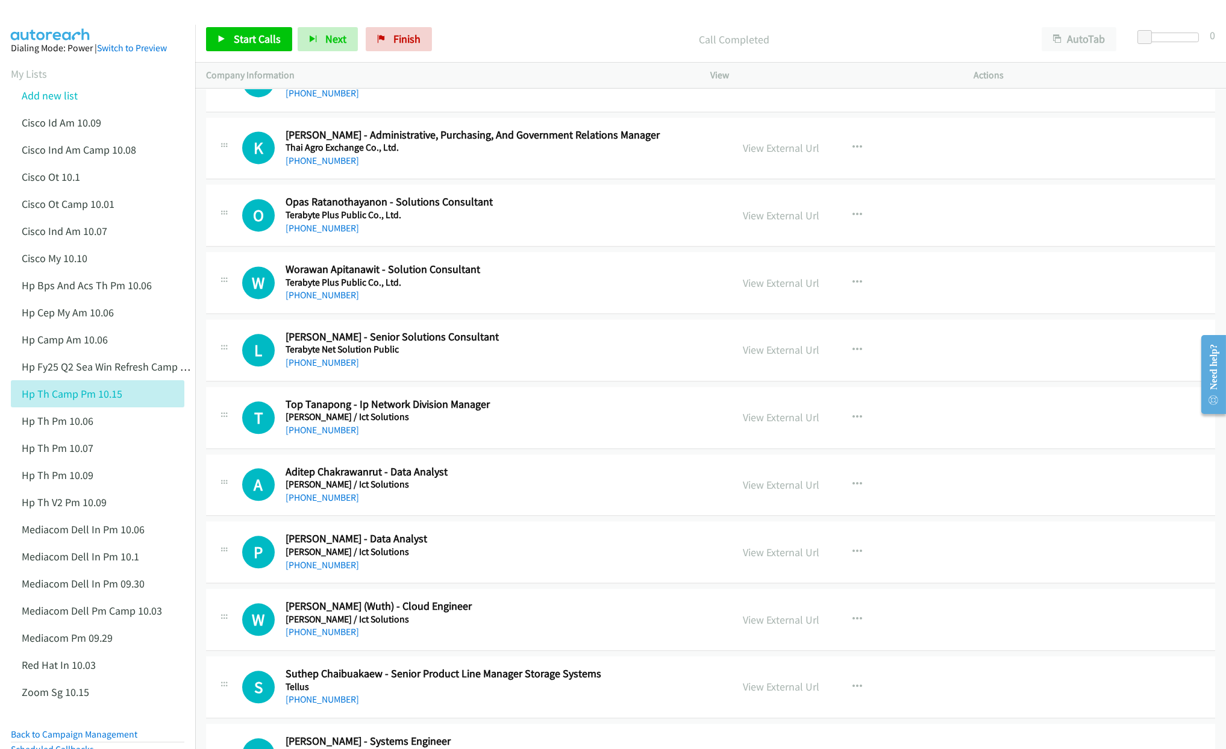
scroll to position [7769, 0]
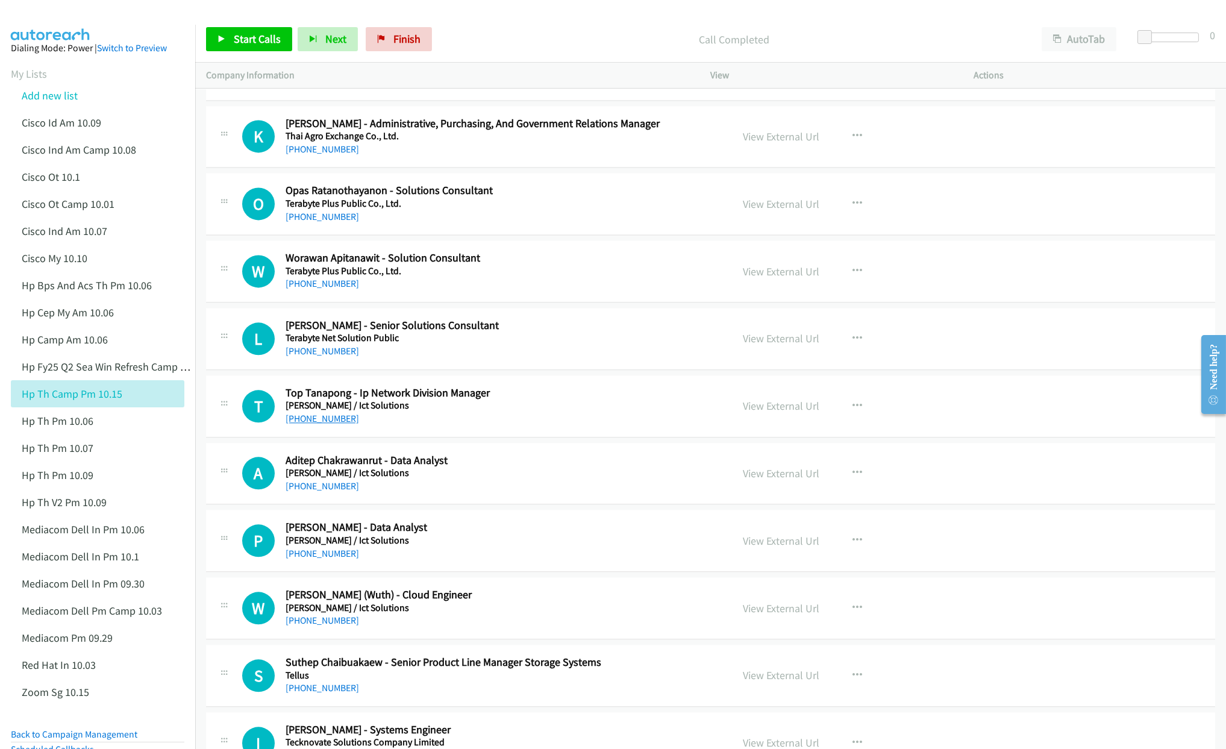
click at [323, 424] on link "[PHONE_NUMBER]" at bounding box center [321, 418] width 73 height 11
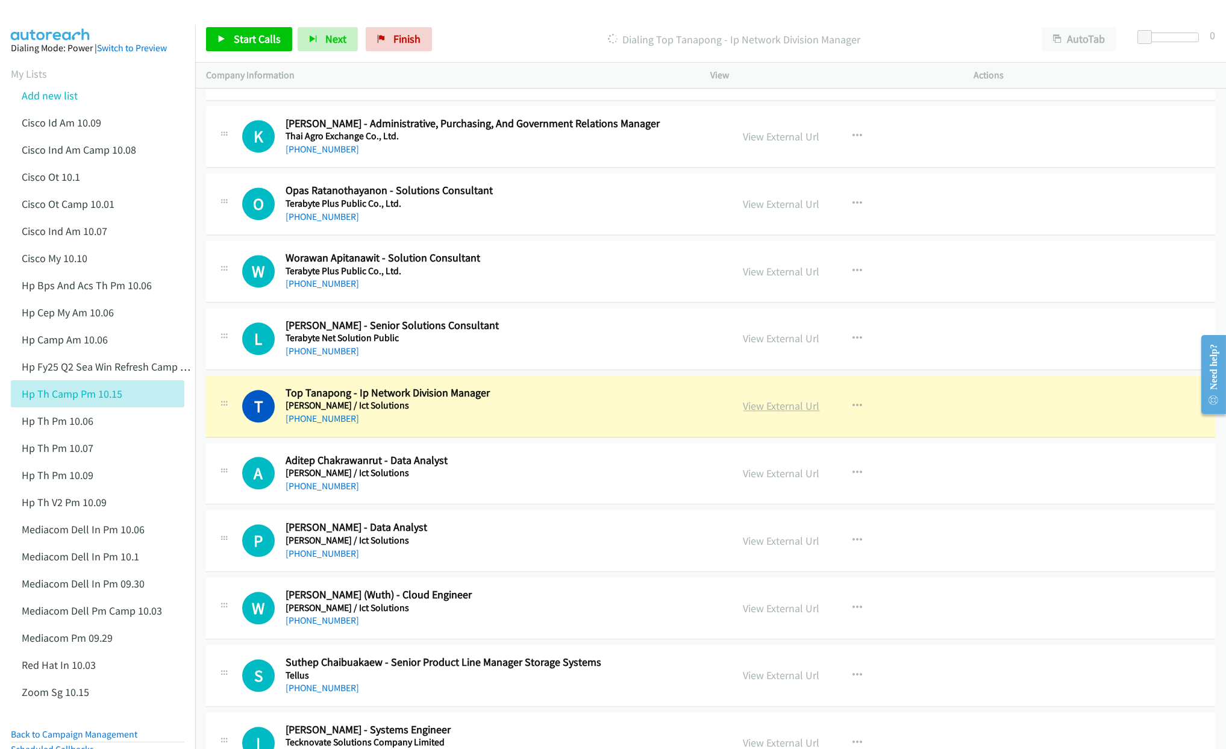
click at [753, 413] on link "View External Url" at bounding box center [781, 406] width 76 height 14
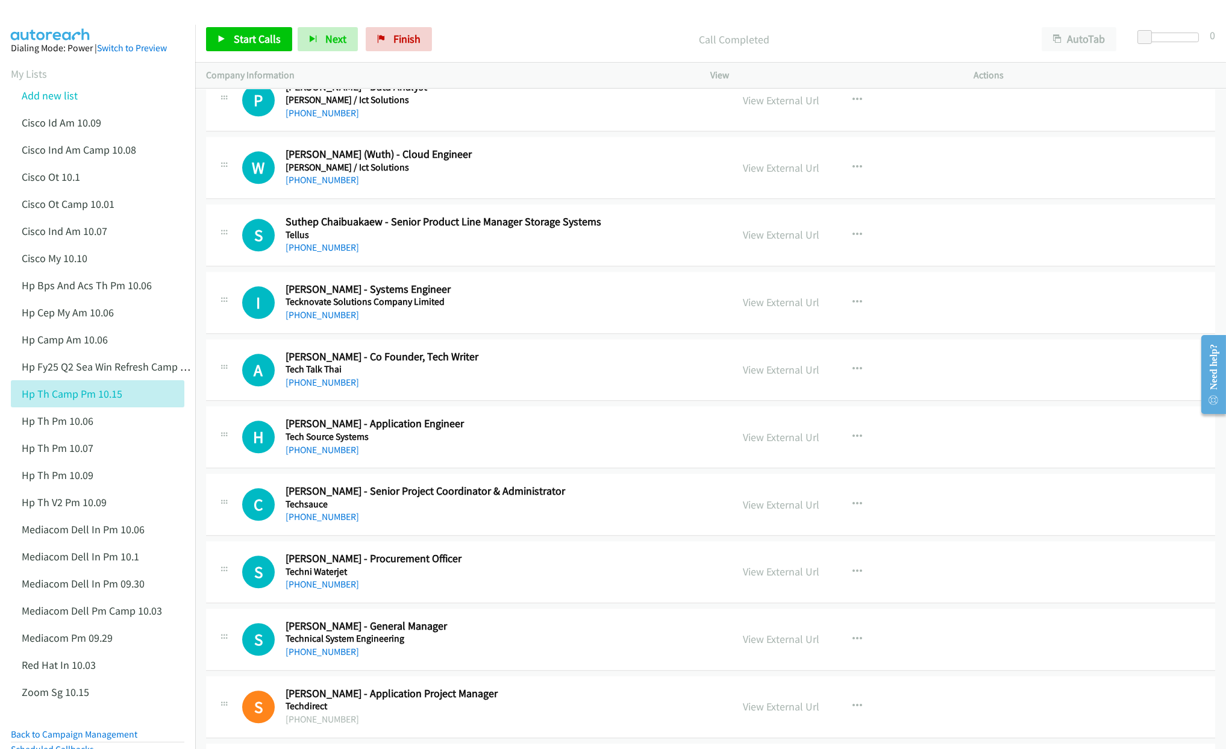
scroll to position [8221, 0]
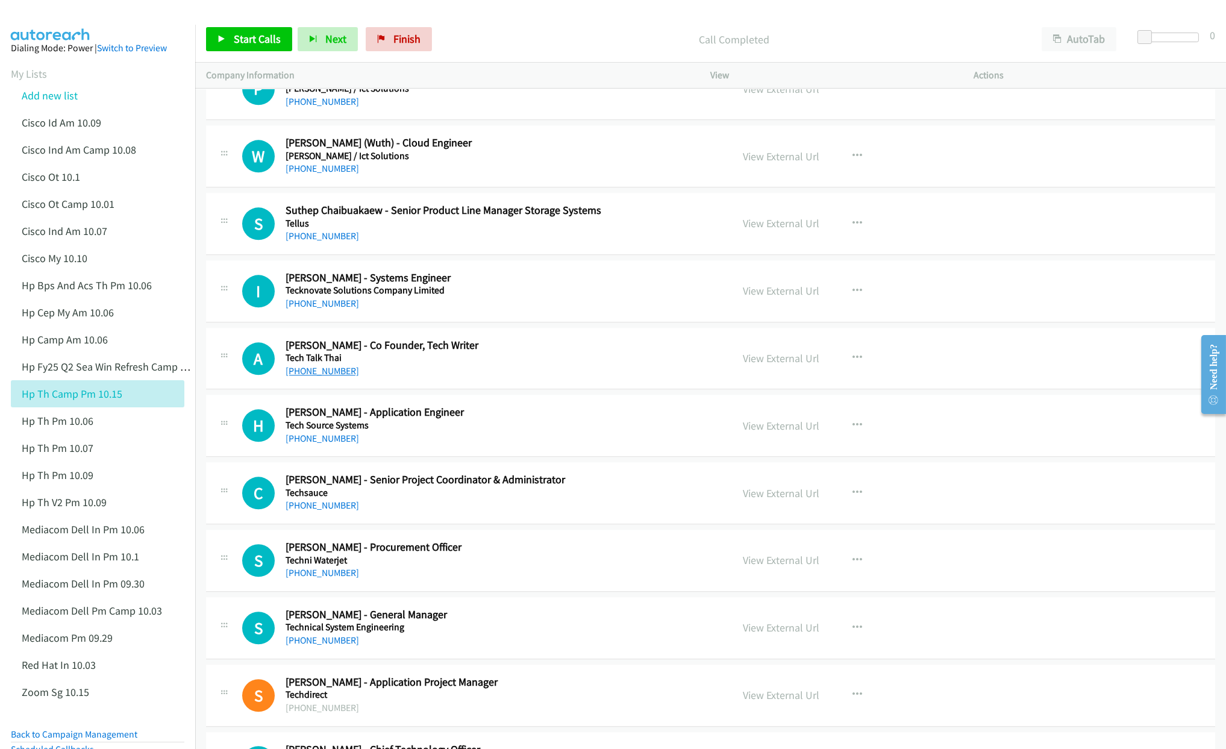
drag, startPoint x: 311, startPoint y: 402, endPoint x: 319, endPoint y: 399, distance: 8.4
click at [311, 376] on link "[PHONE_NUMBER]" at bounding box center [321, 370] width 73 height 11
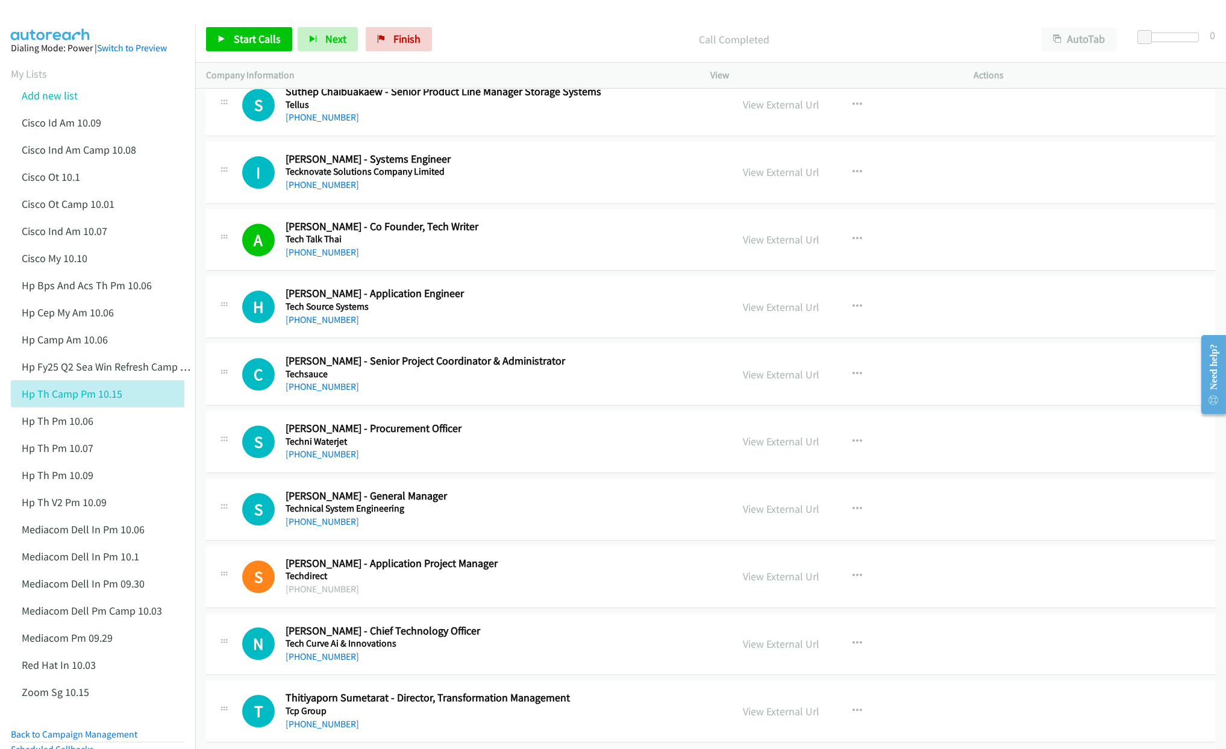
scroll to position [8401, 0]
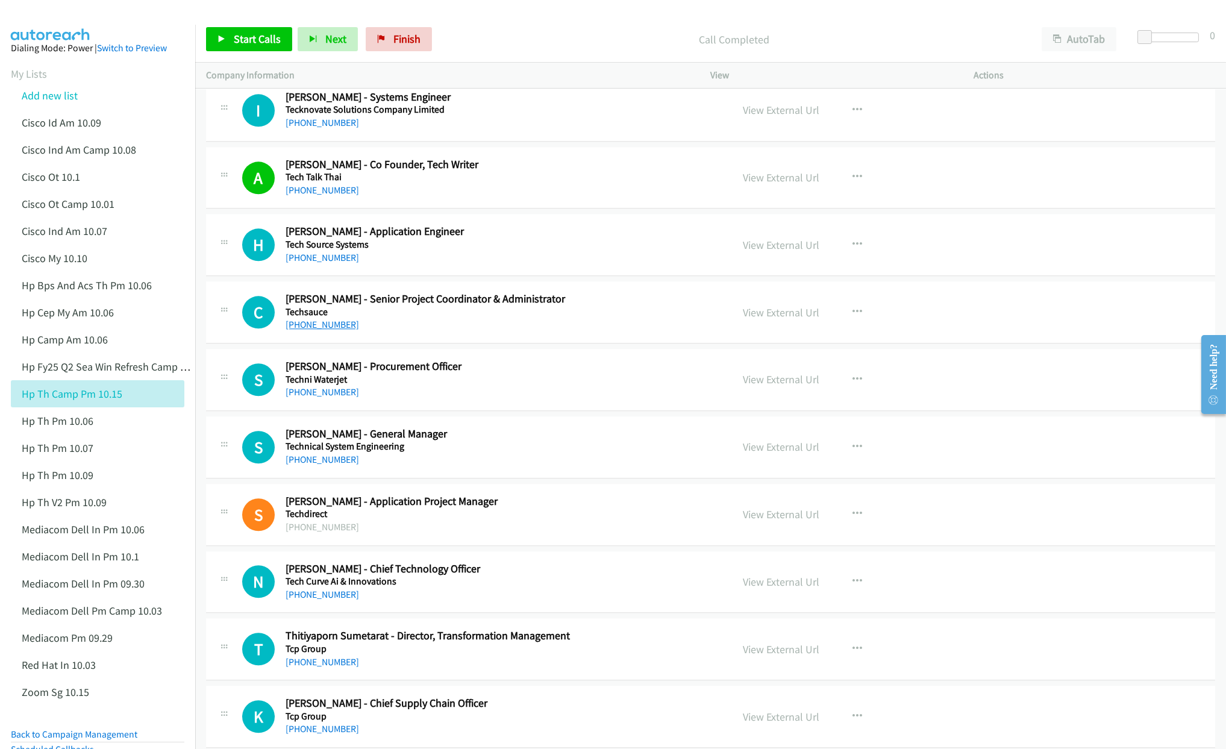
click at [326, 330] on link "[PHONE_NUMBER]" at bounding box center [321, 324] width 73 height 11
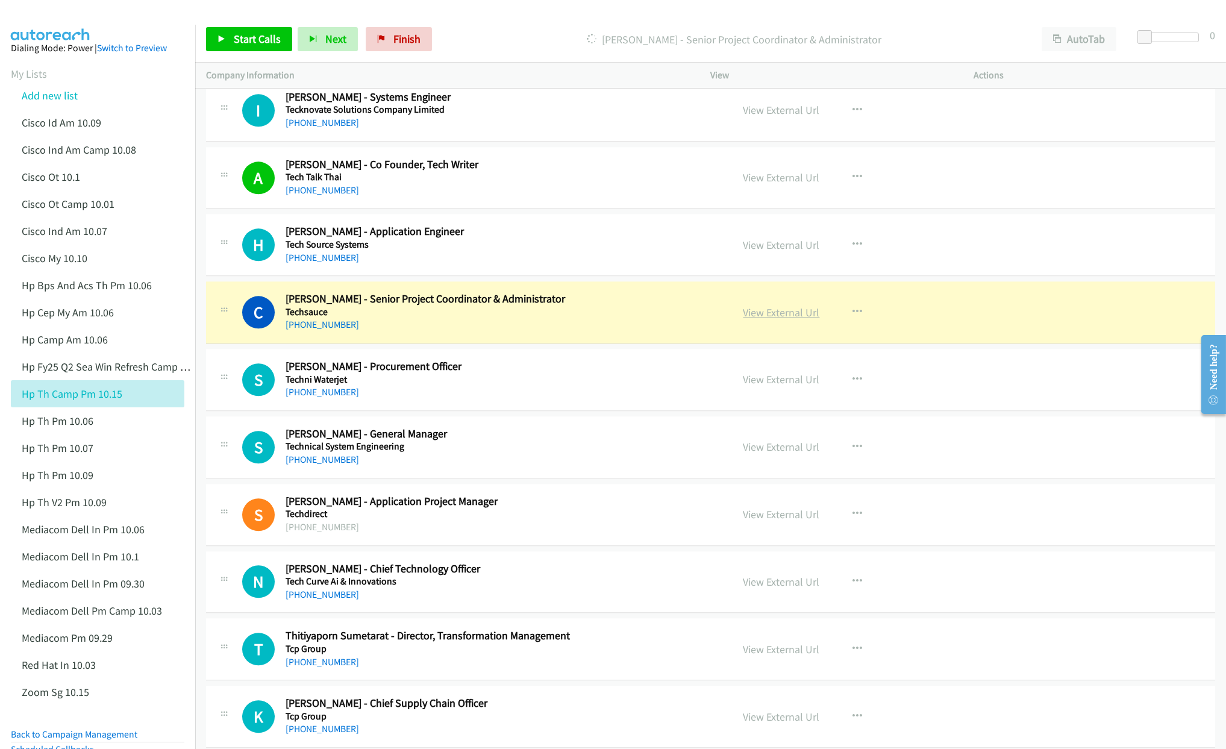
click at [768, 319] on link "View External Url" at bounding box center [781, 312] width 76 height 14
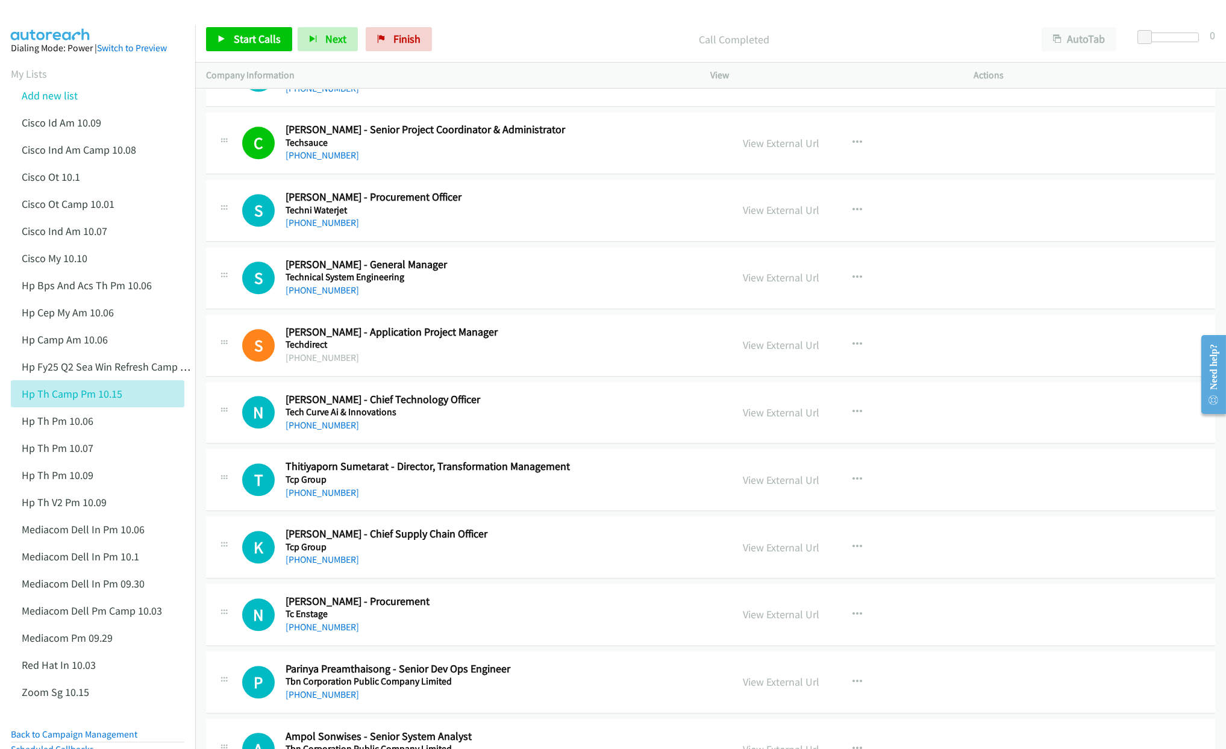
scroll to position [8582, 0]
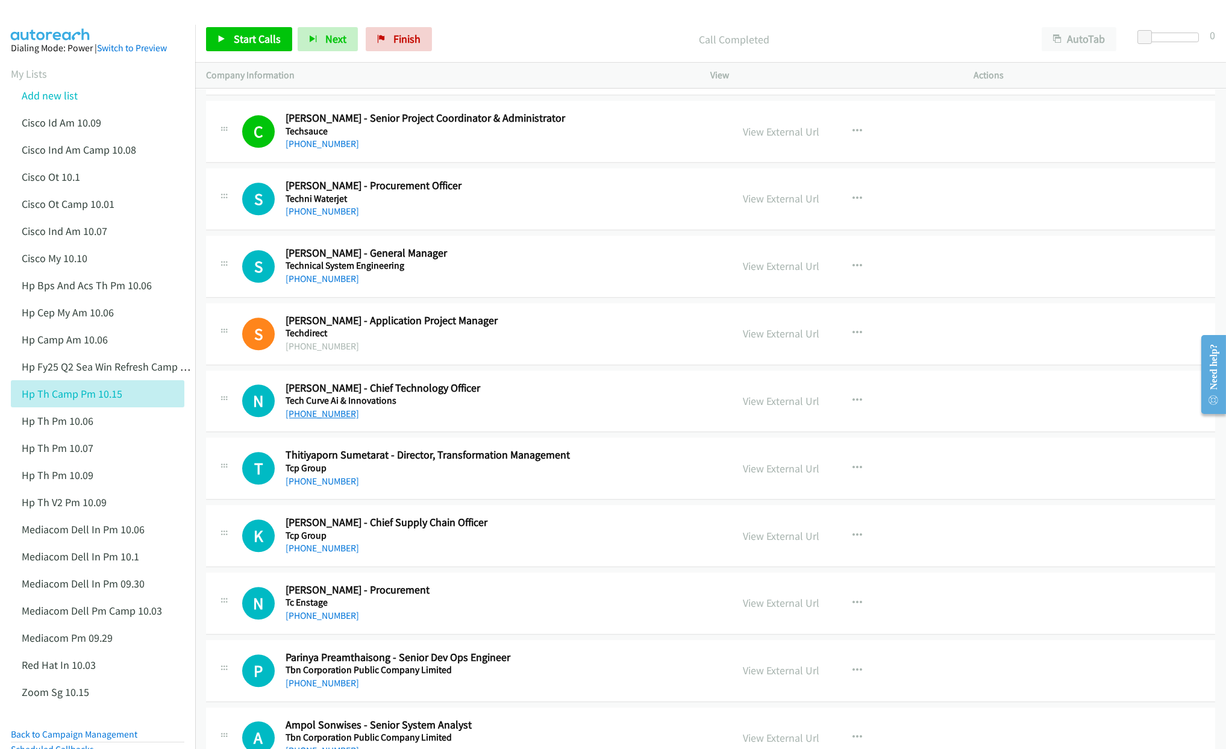
click at [323, 419] on link "[PHONE_NUMBER]" at bounding box center [321, 413] width 73 height 11
click at [325, 419] on link "[PHONE_NUMBER]" at bounding box center [321, 413] width 73 height 11
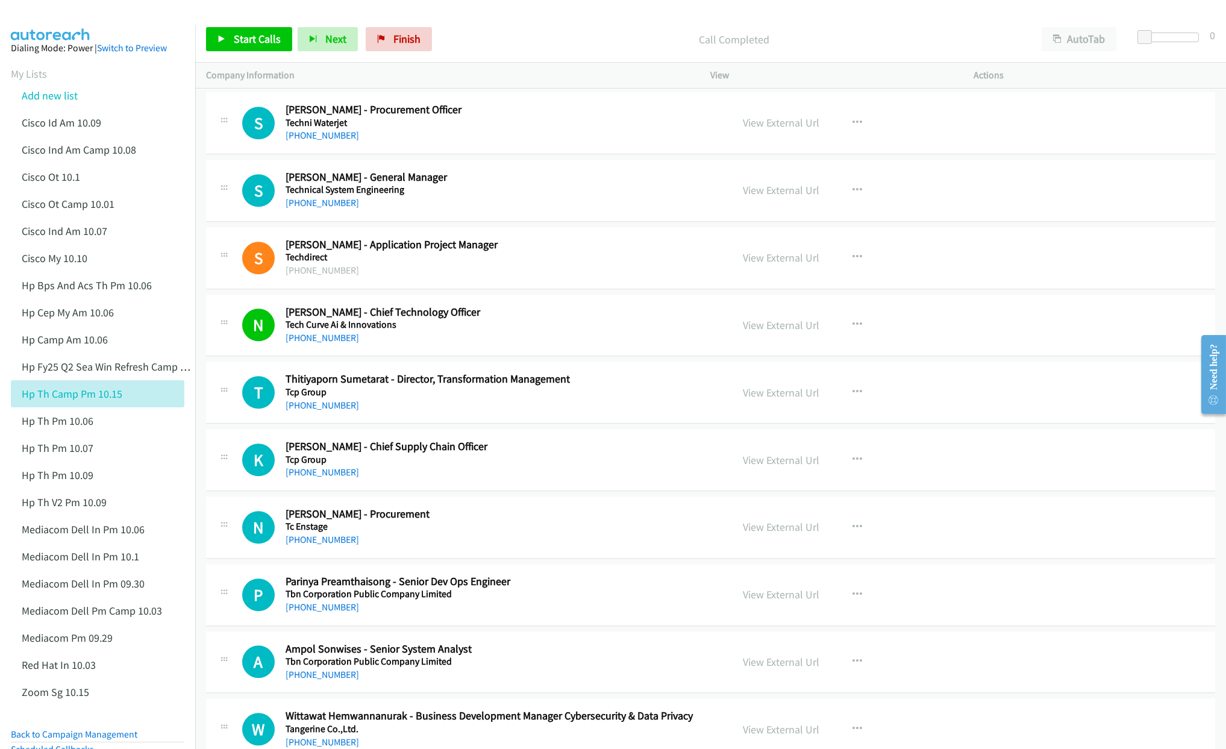
scroll to position [8672, 0]
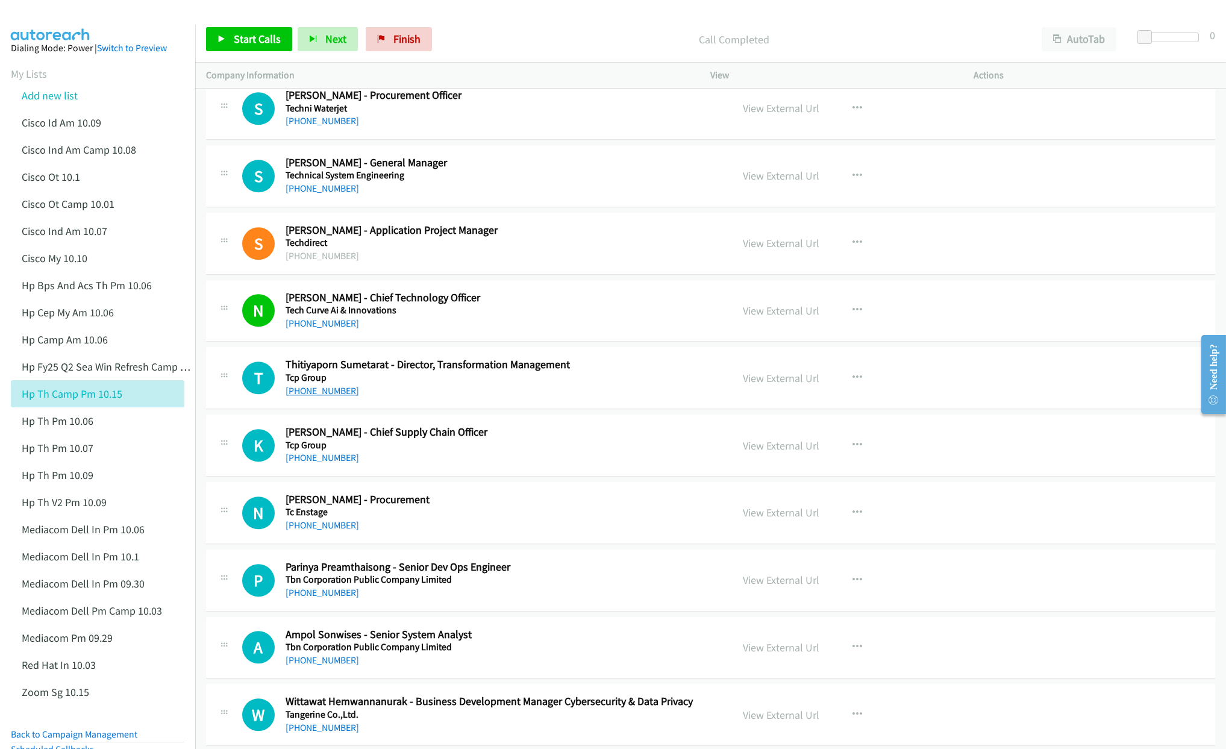
click at [322, 396] on link "[PHONE_NUMBER]" at bounding box center [321, 390] width 73 height 11
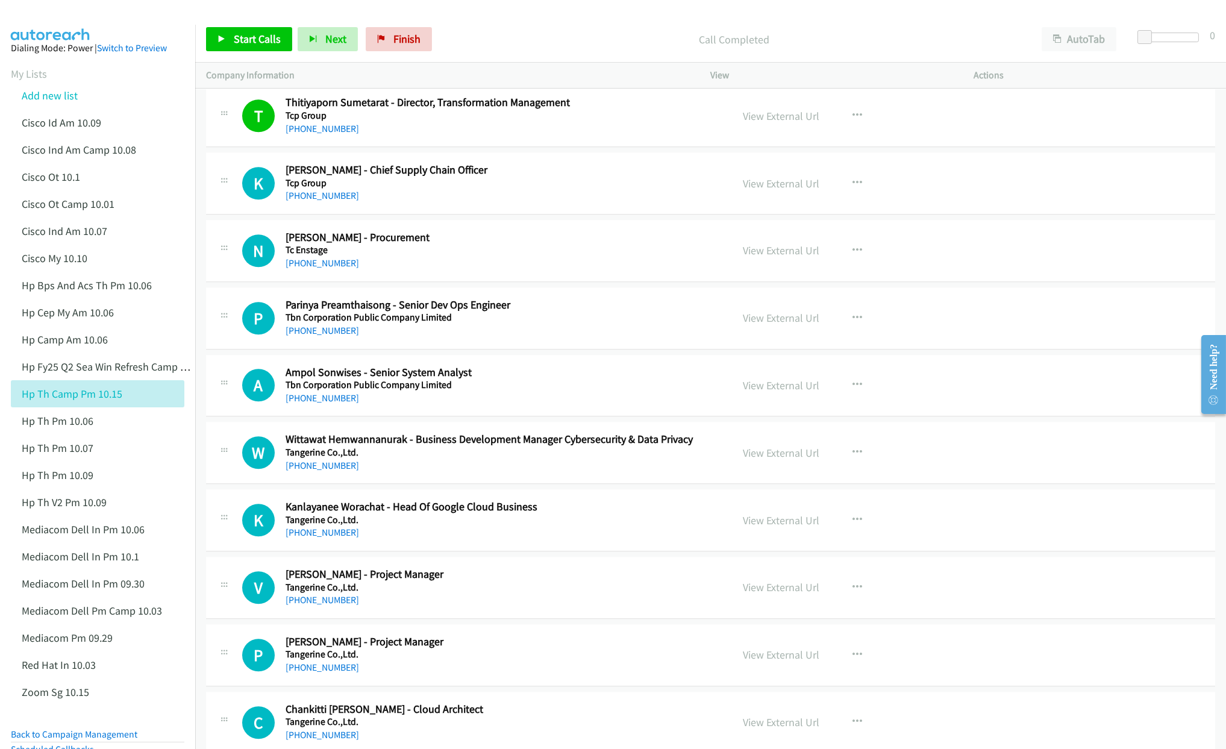
scroll to position [8943, 0]
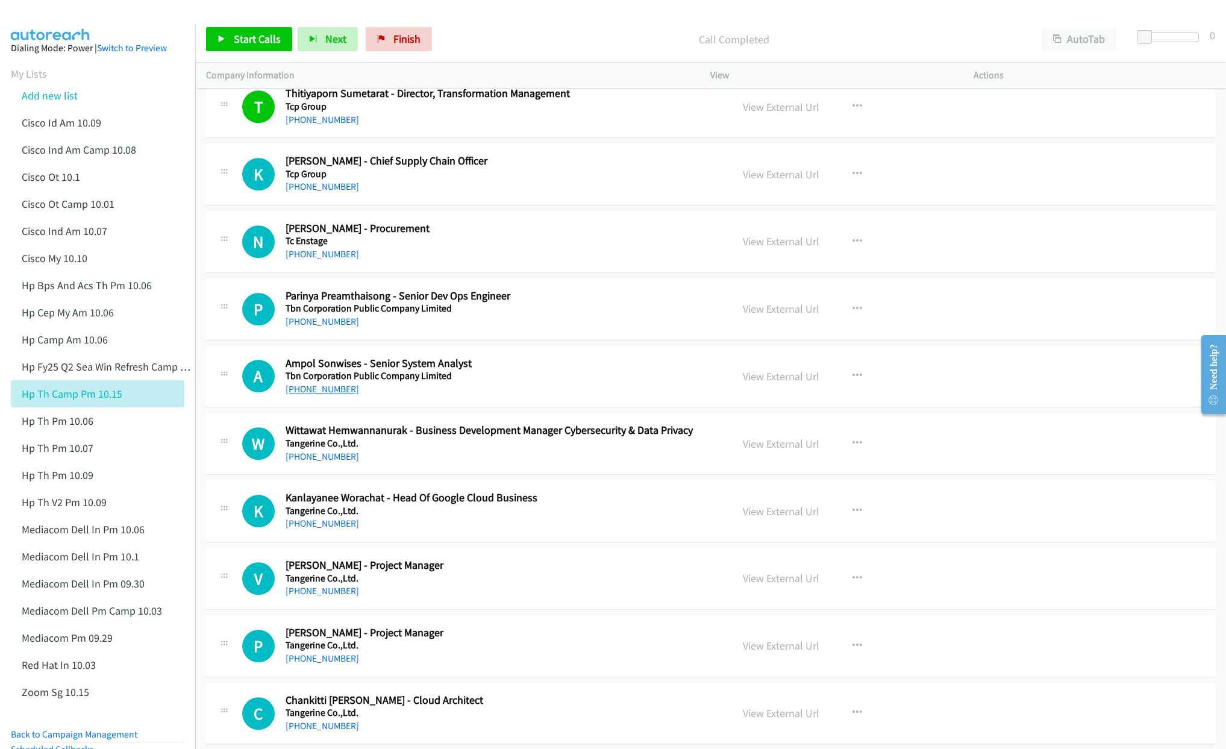
click at [336, 394] on link "[PHONE_NUMBER]" at bounding box center [321, 388] width 73 height 11
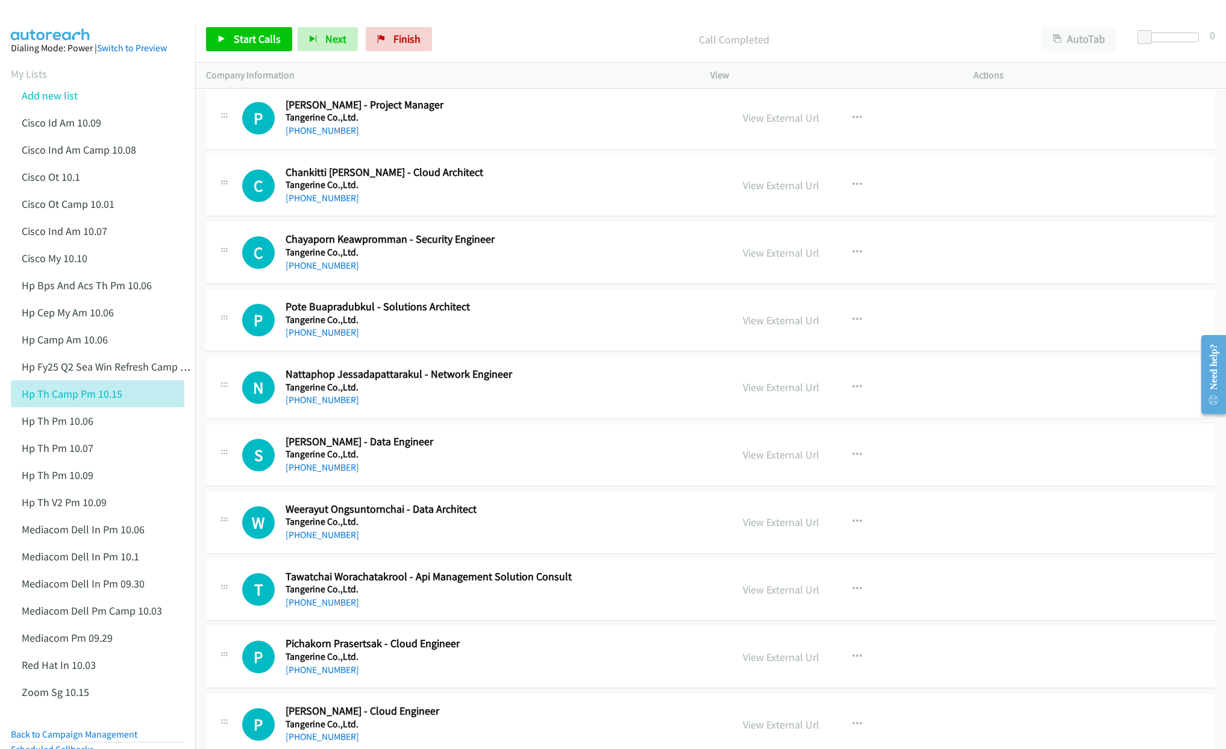
scroll to position [9485, 0]
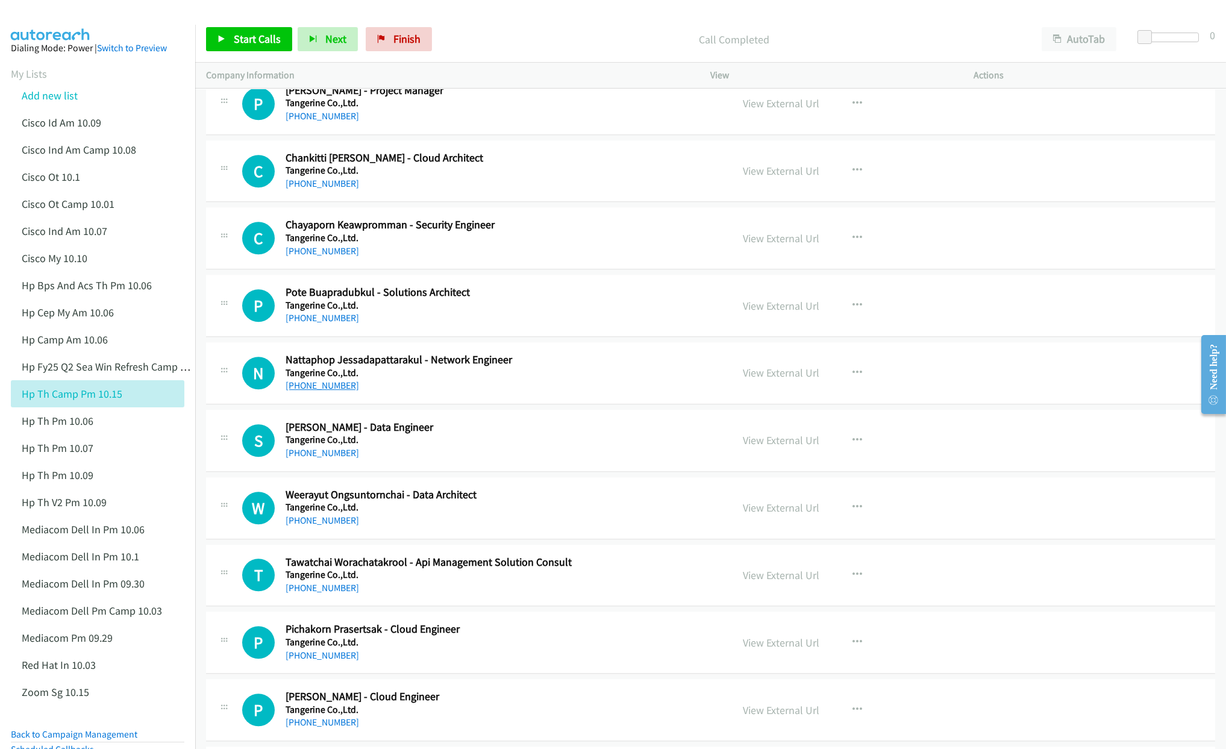
click at [302, 391] on link "[PHONE_NUMBER]" at bounding box center [321, 384] width 73 height 11
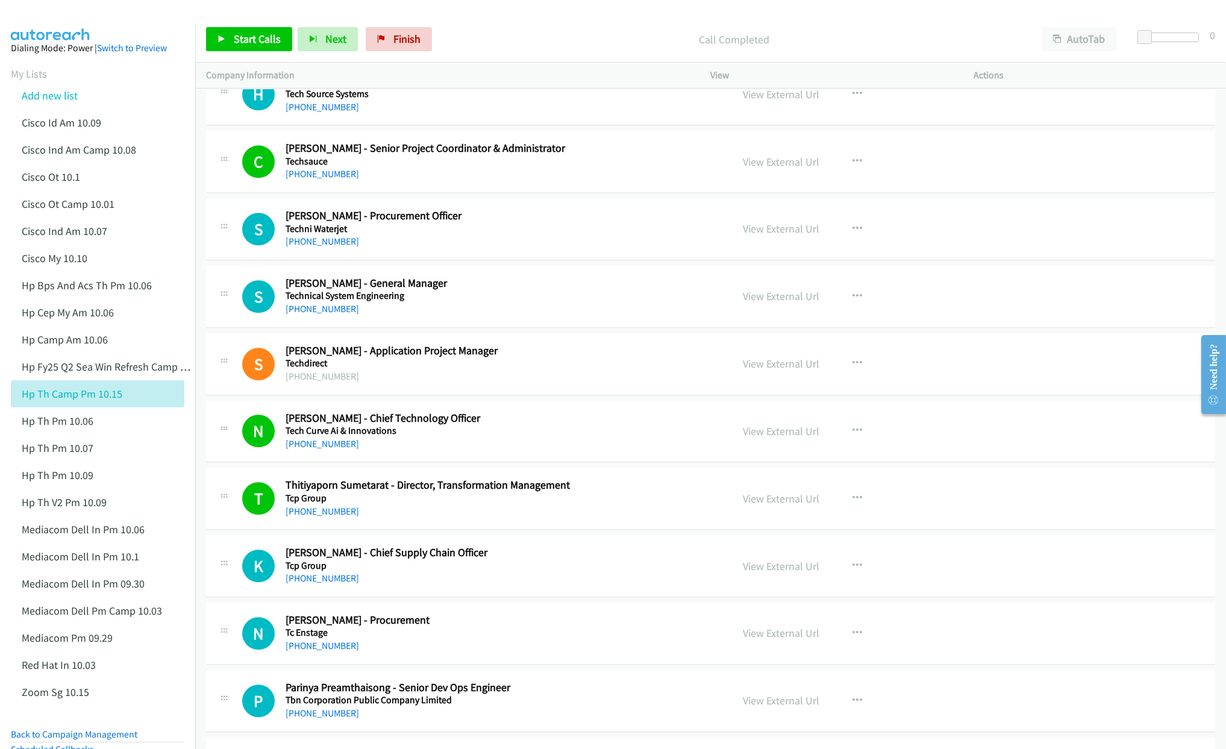
scroll to position [8492, 0]
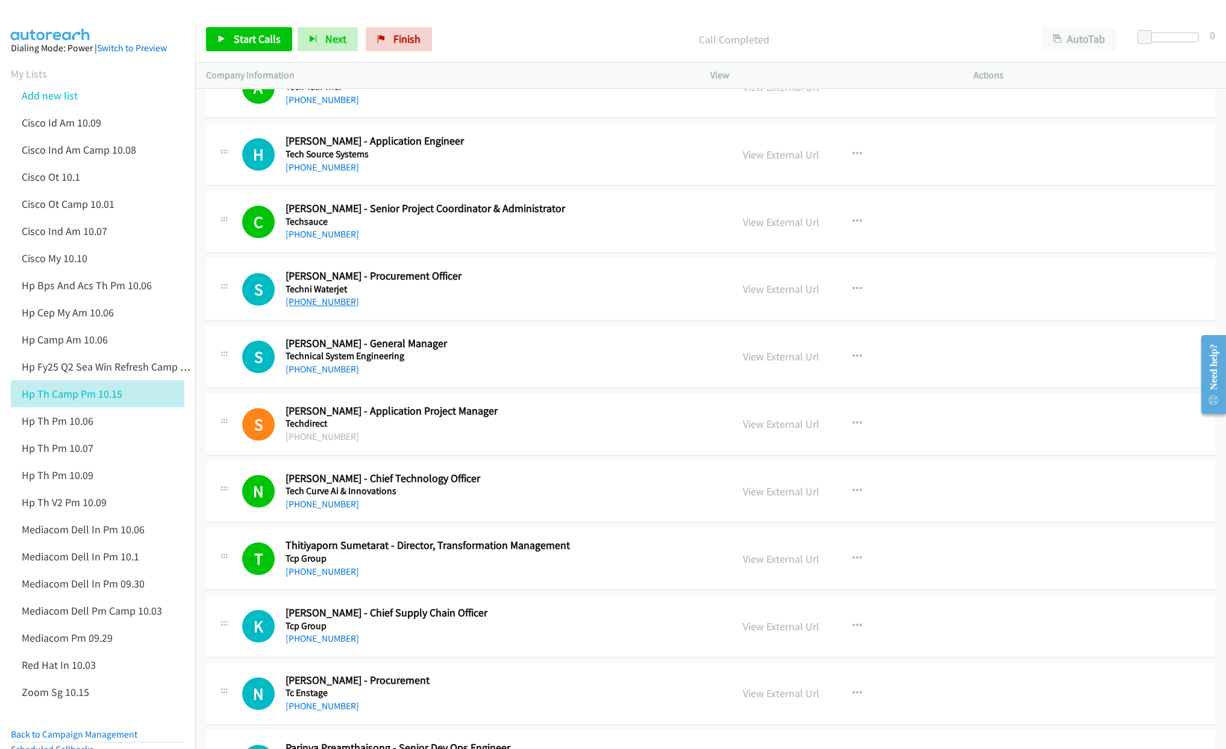
click at [313, 307] on link "[PHONE_NUMBER]" at bounding box center [321, 301] width 73 height 11
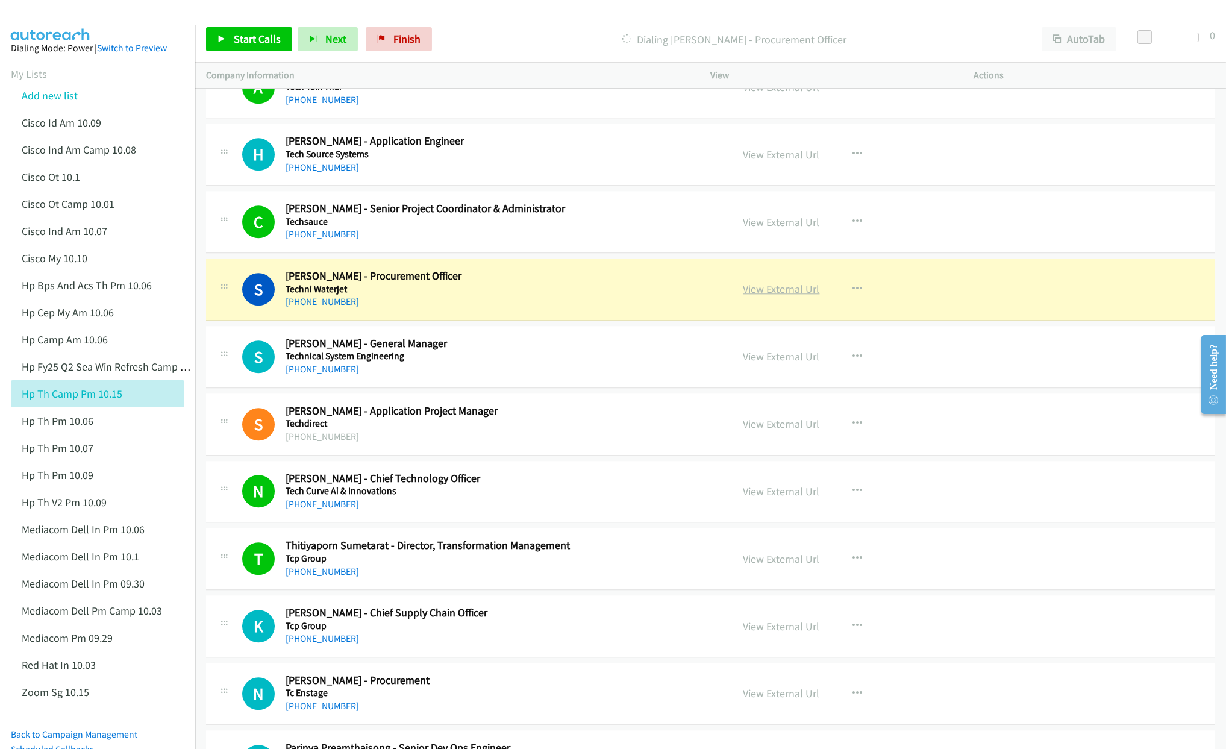
click at [774, 296] on link "View External Url" at bounding box center [781, 289] width 76 height 14
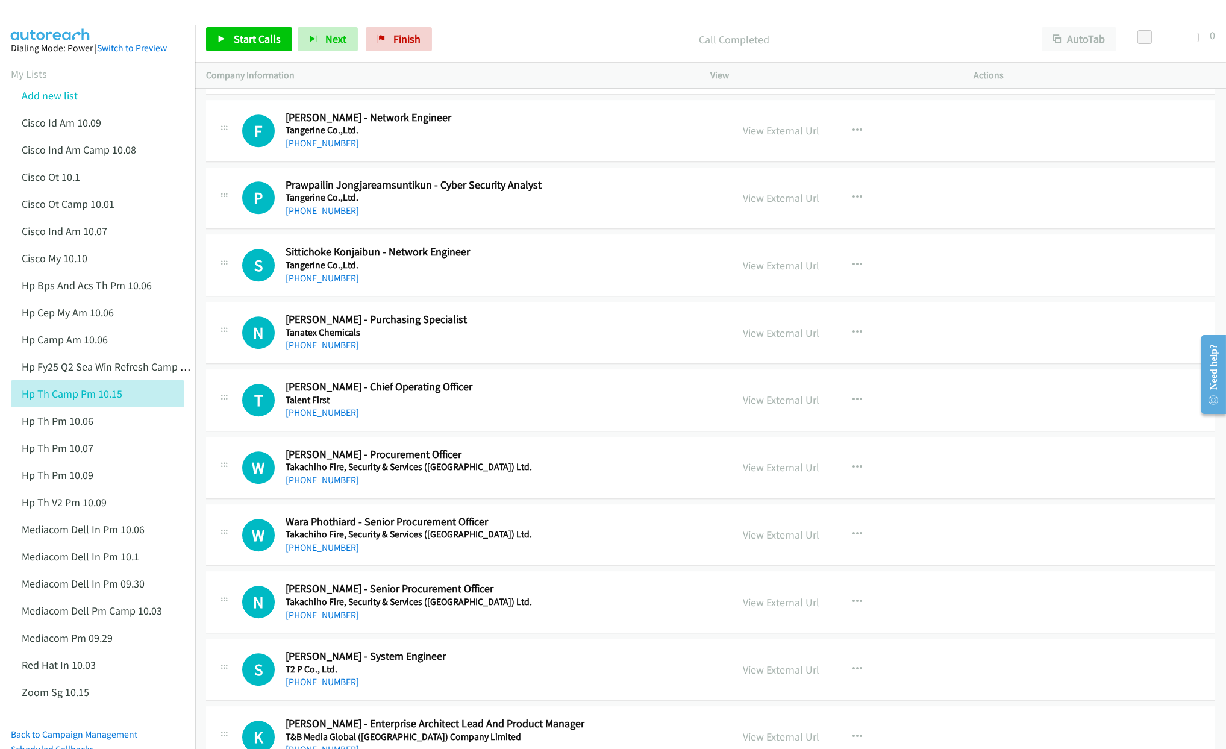
scroll to position [10208, 0]
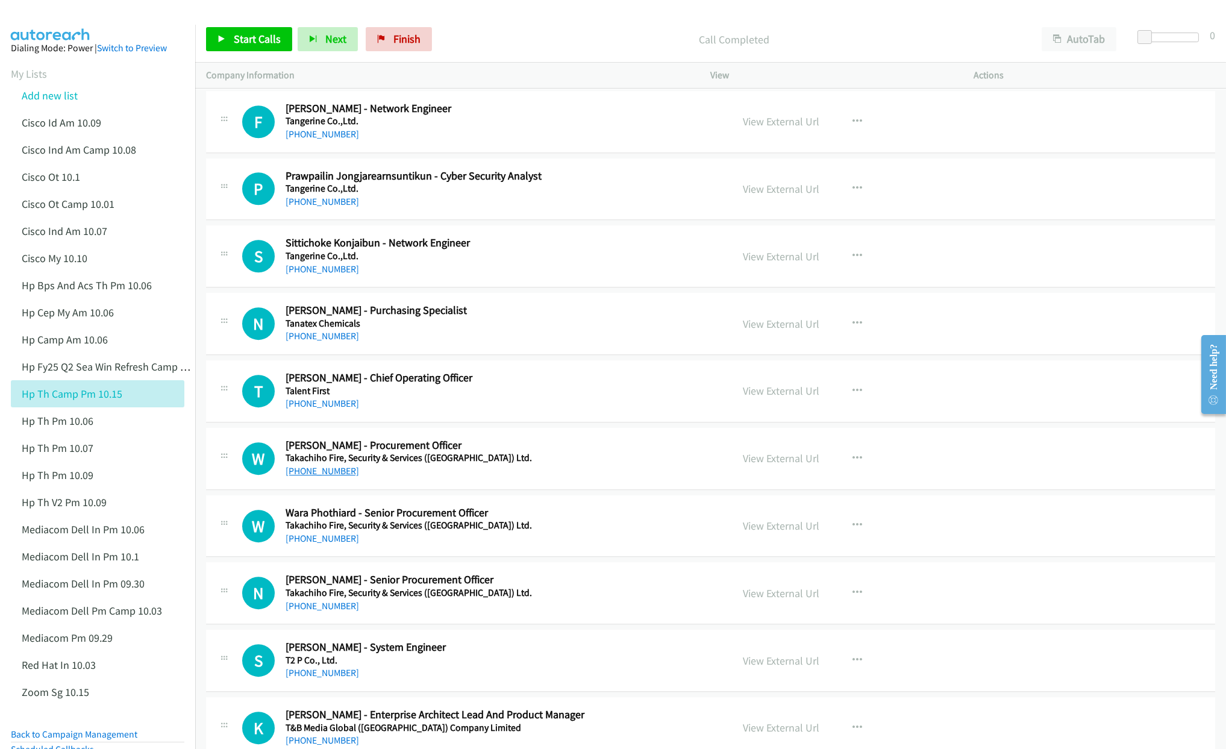
click at [330, 476] on link "[PHONE_NUMBER]" at bounding box center [321, 470] width 73 height 11
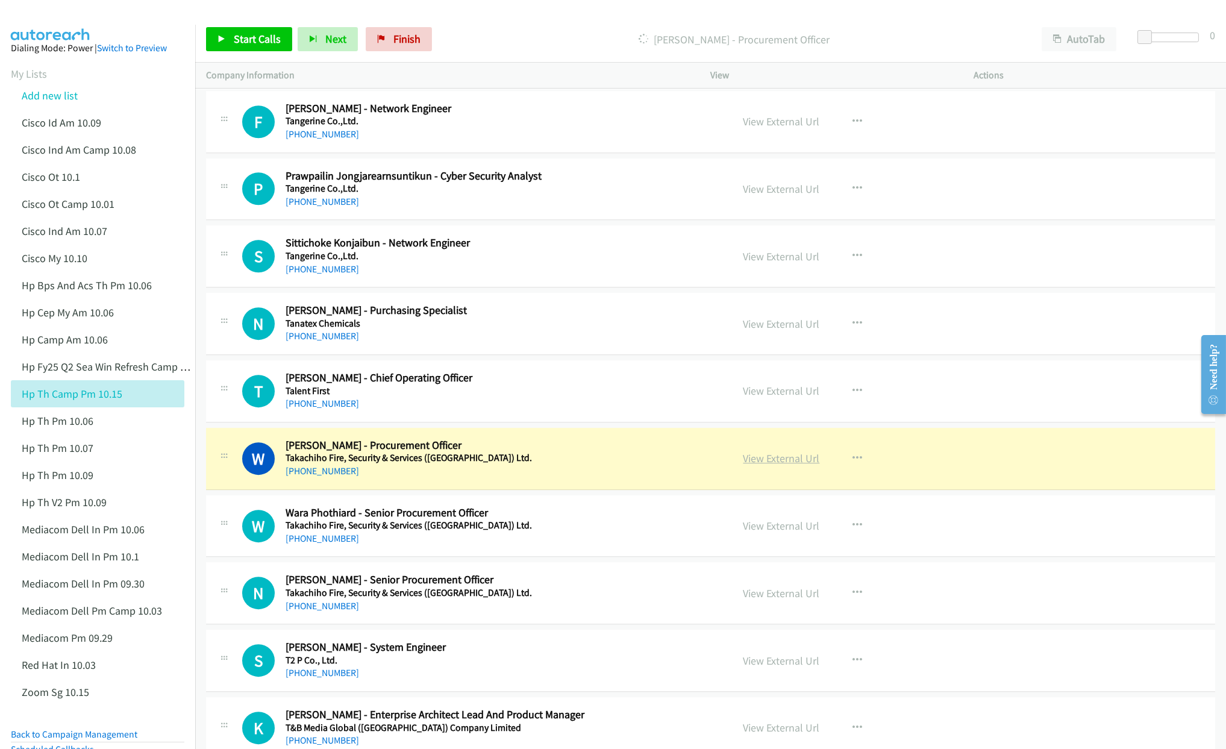
click at [772, 465] on link "View External Url" at bounding box center [781, 458] width 76 height 14
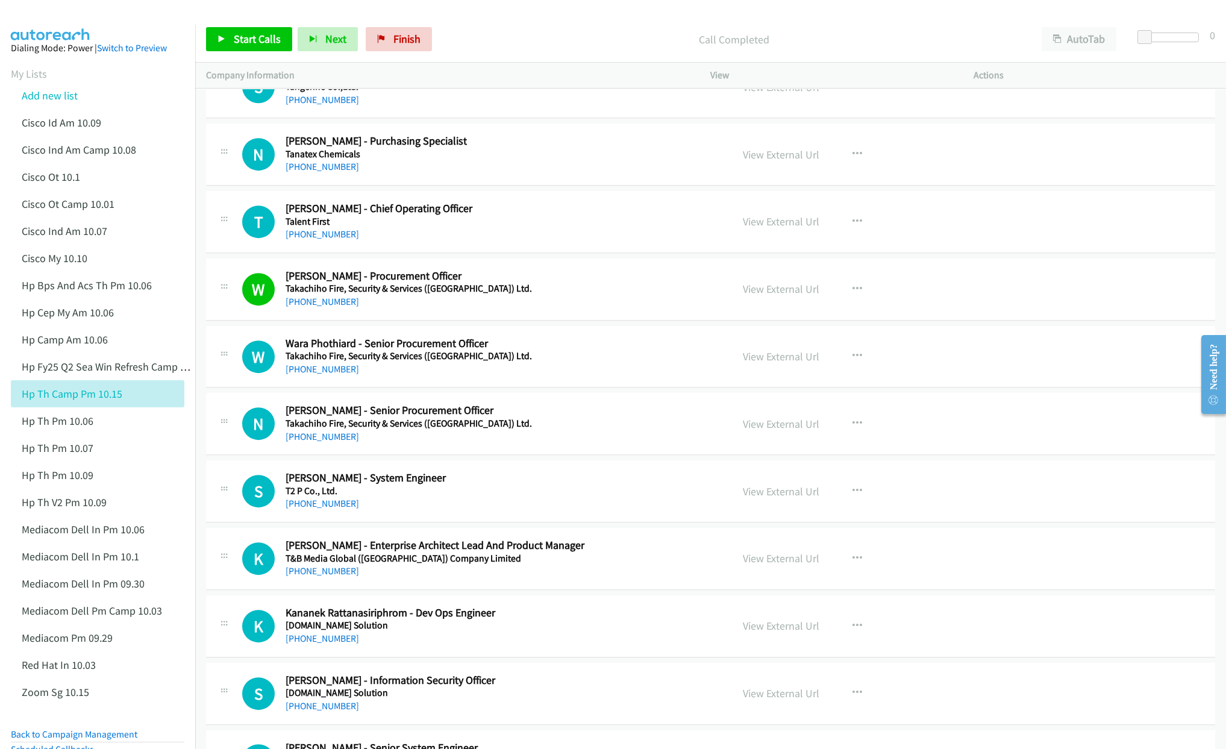
scroll to position [10389, 0]
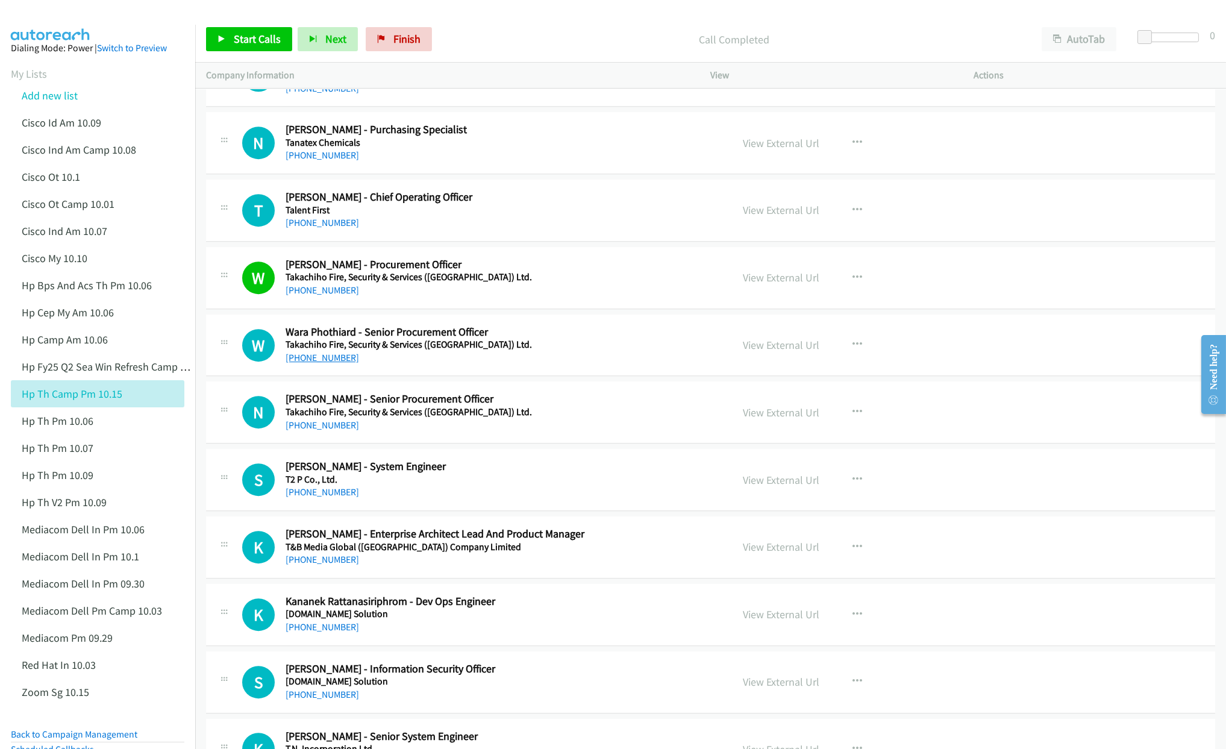
click at [303, 363] on link "[PHONE_NUMBER]" at bounding box center [321, 357] width 73 height 11
click at [338, 431] on link "[PHONE_NUMBER]" at bounding box center [321, 424] width 73 height 11
click at [759, 419] on link "View External Url" at bounding box center [781, 412] width 76 height 14
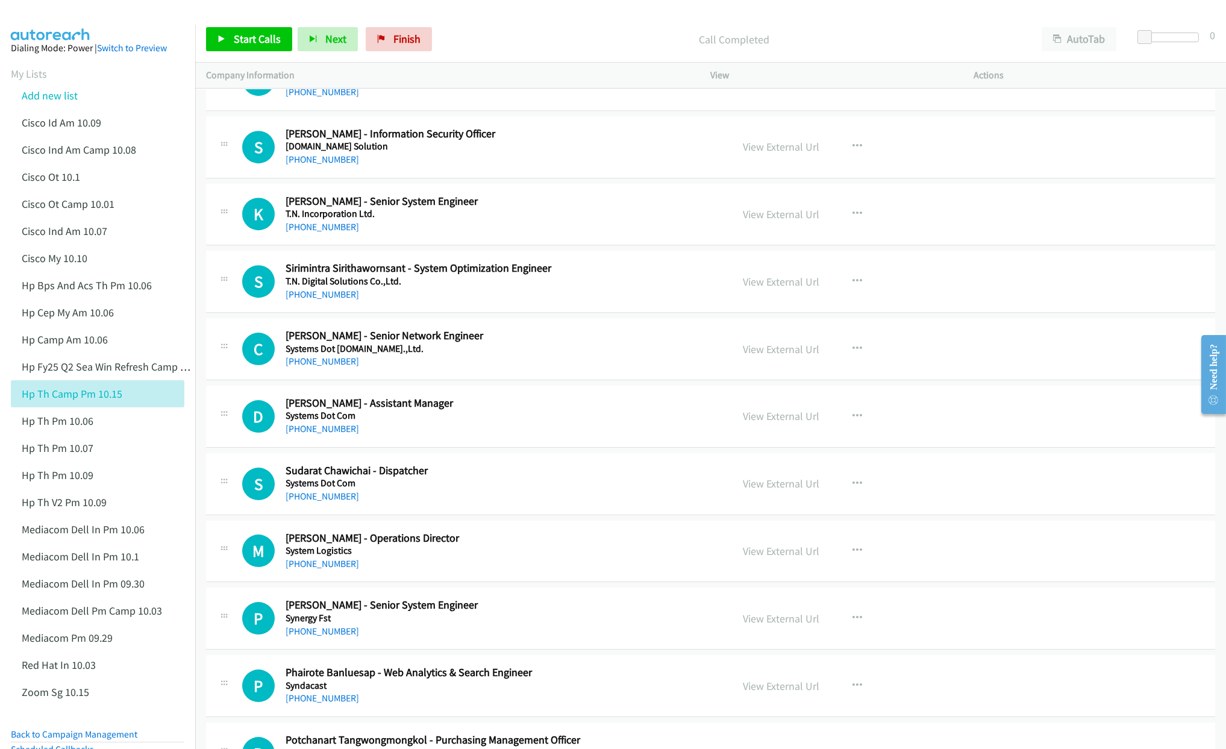
scroll to position [10931, 0]
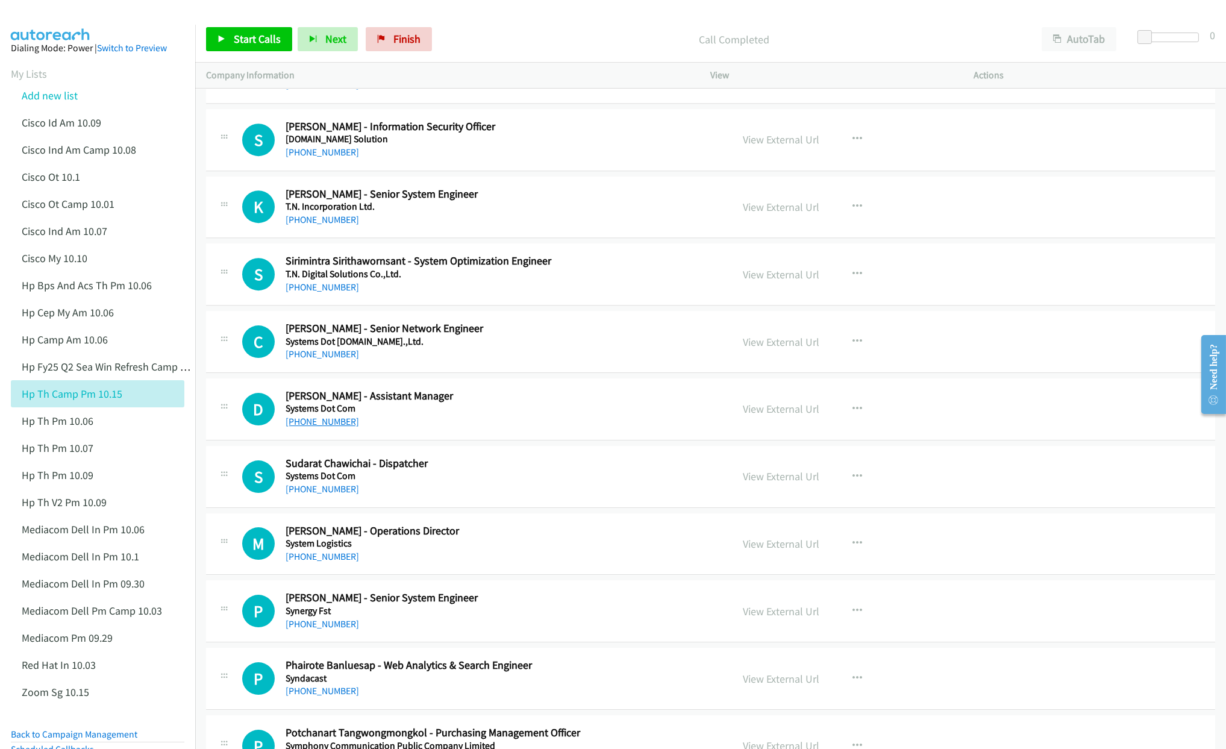
click at [305, 427] on link "[PHONE_NUMBER]" at bounding box center [321, 421] width 73 height 11
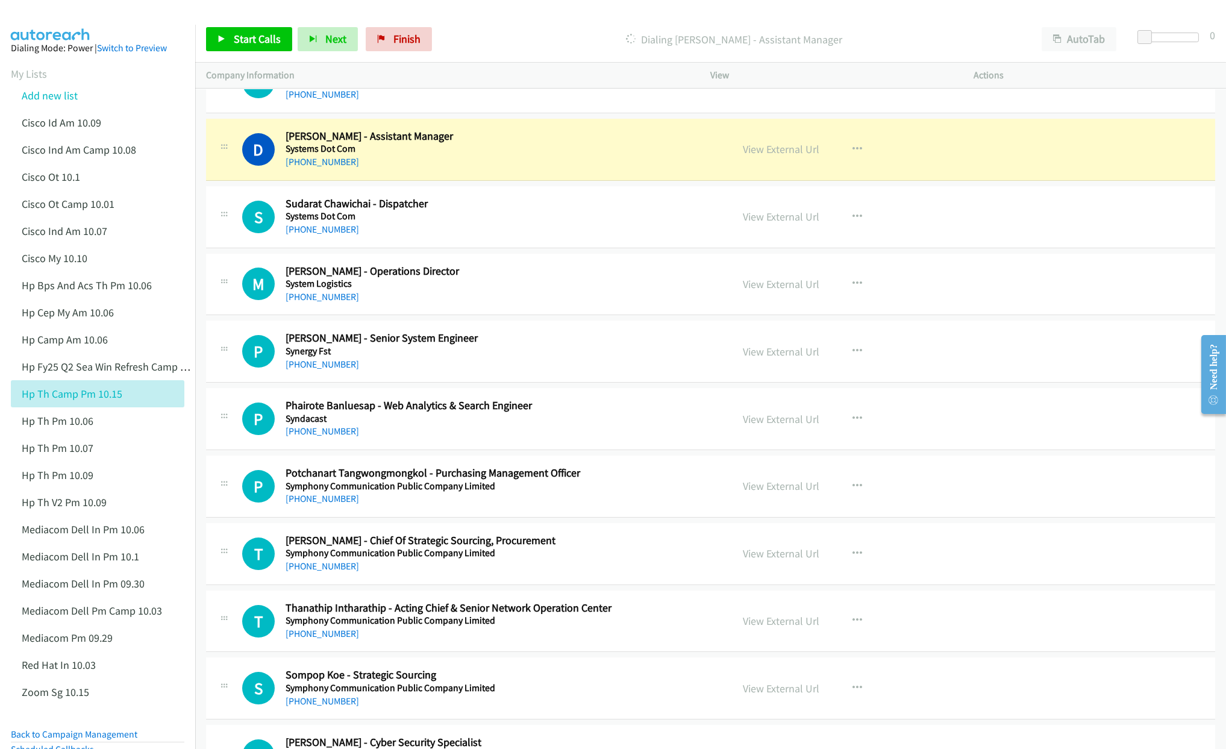
scroll to position [11202, 0]
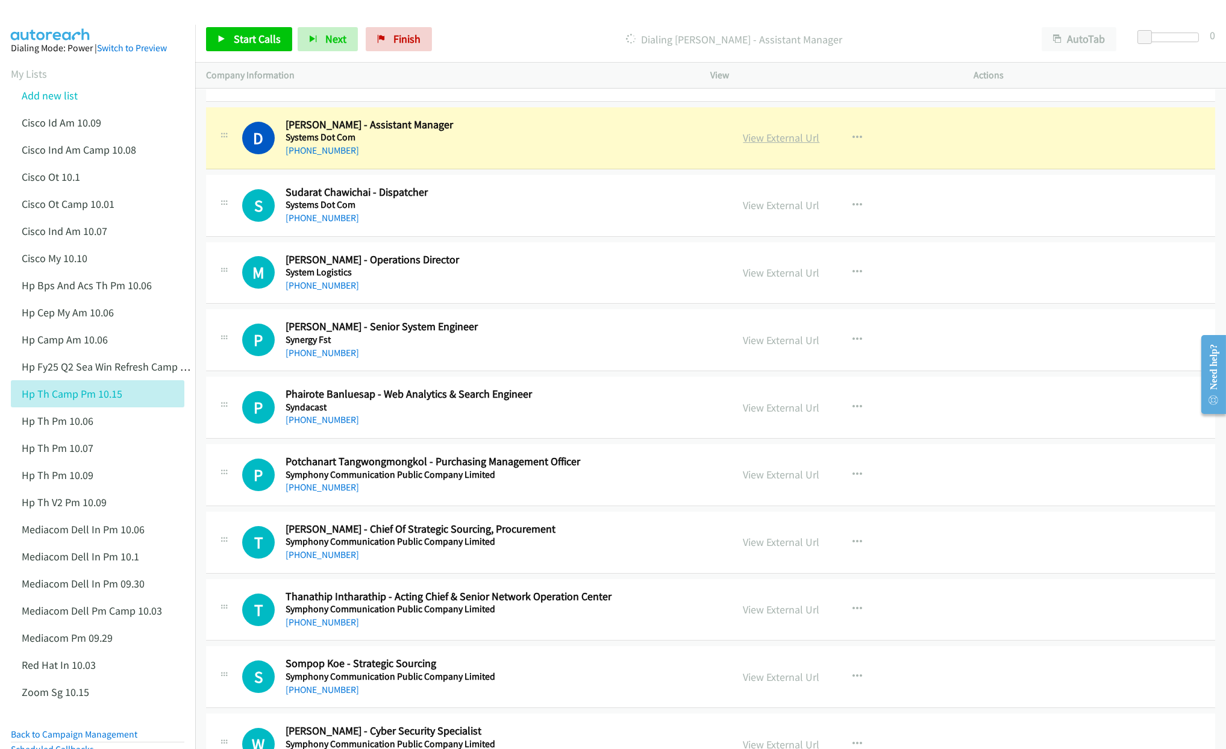
click at [782, 145] on link "View External Url" at bounding box center [781, 138] width 76 height 14
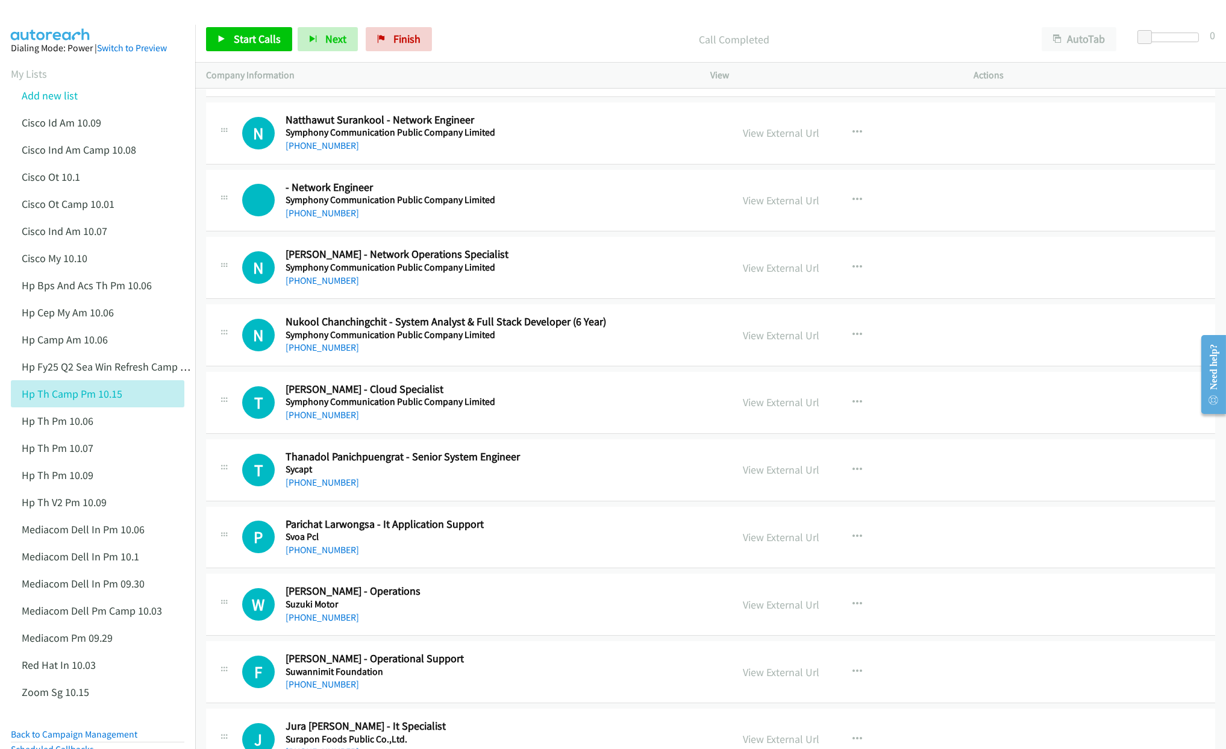
scroll to position [12105, 0]
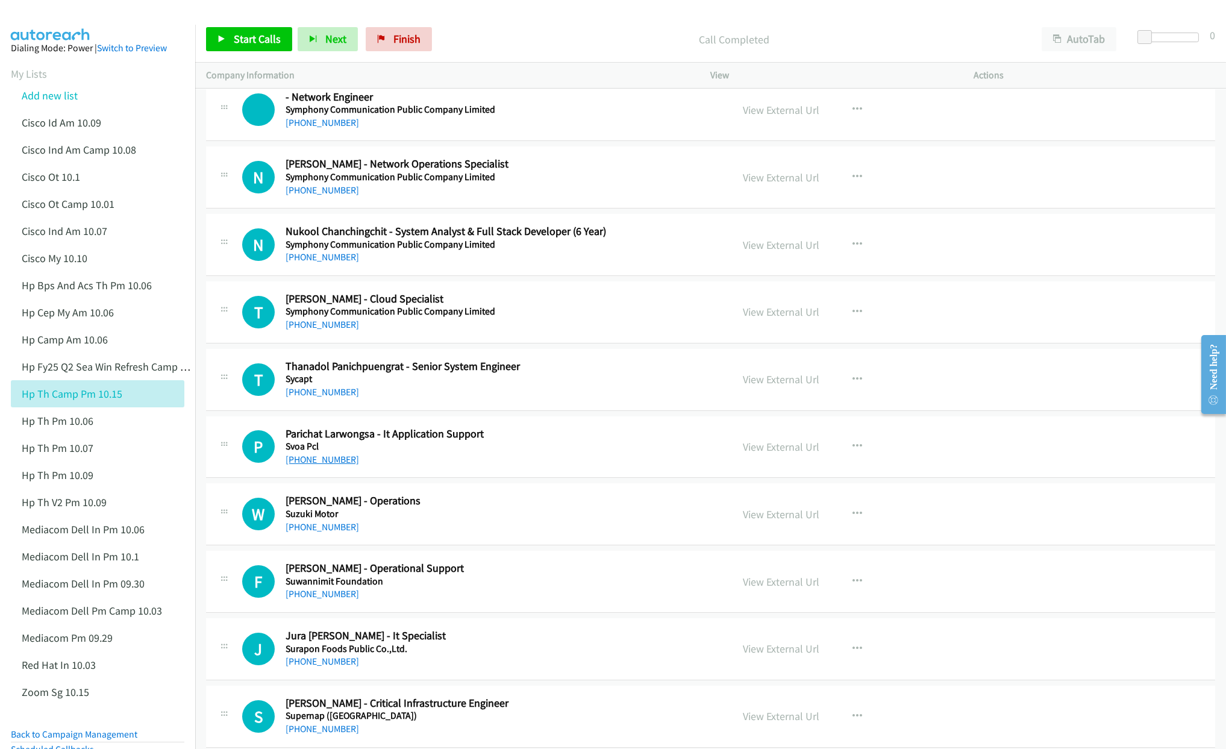
click at [314, 465] on link "[PHONE_NUMBER]" at bounding box center [321, 458] width 73 height 11
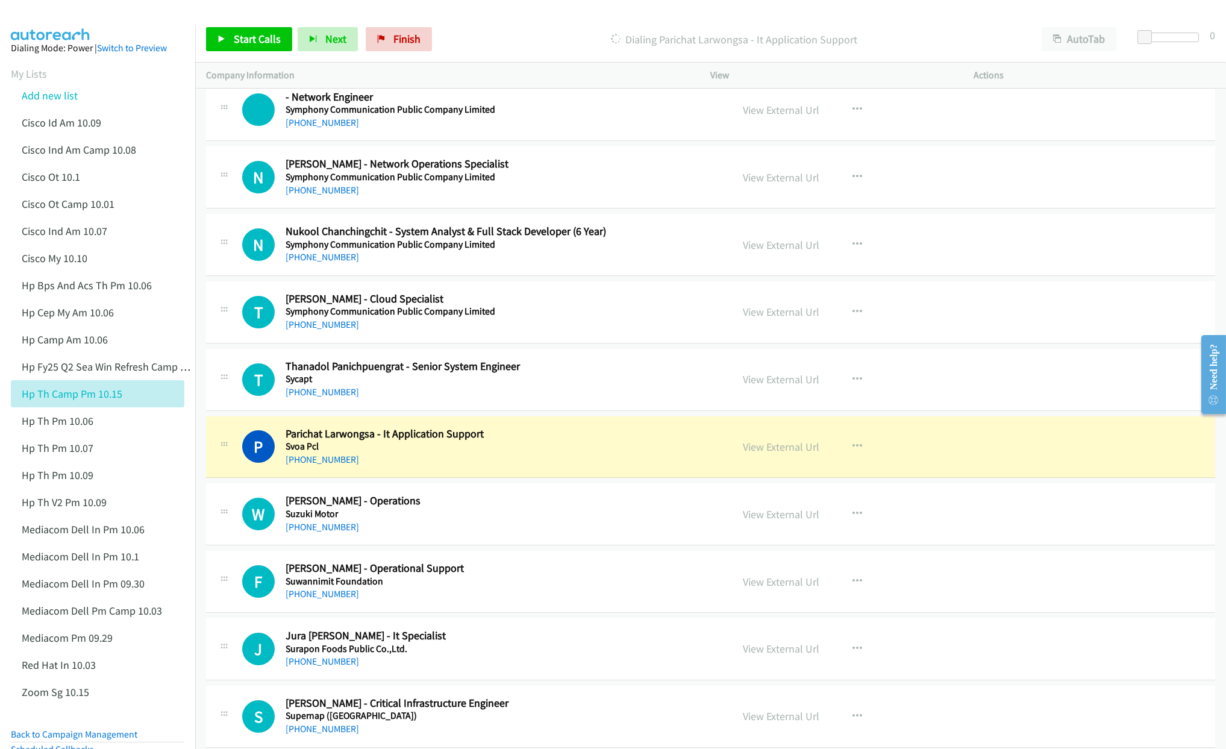
click at [5, 699] on aside "Dialing Mode: Power | Switch to Preview My Lists Add new list Cisco Id Am 10.09…" at bounding box center [97, 453] width 195 height 857
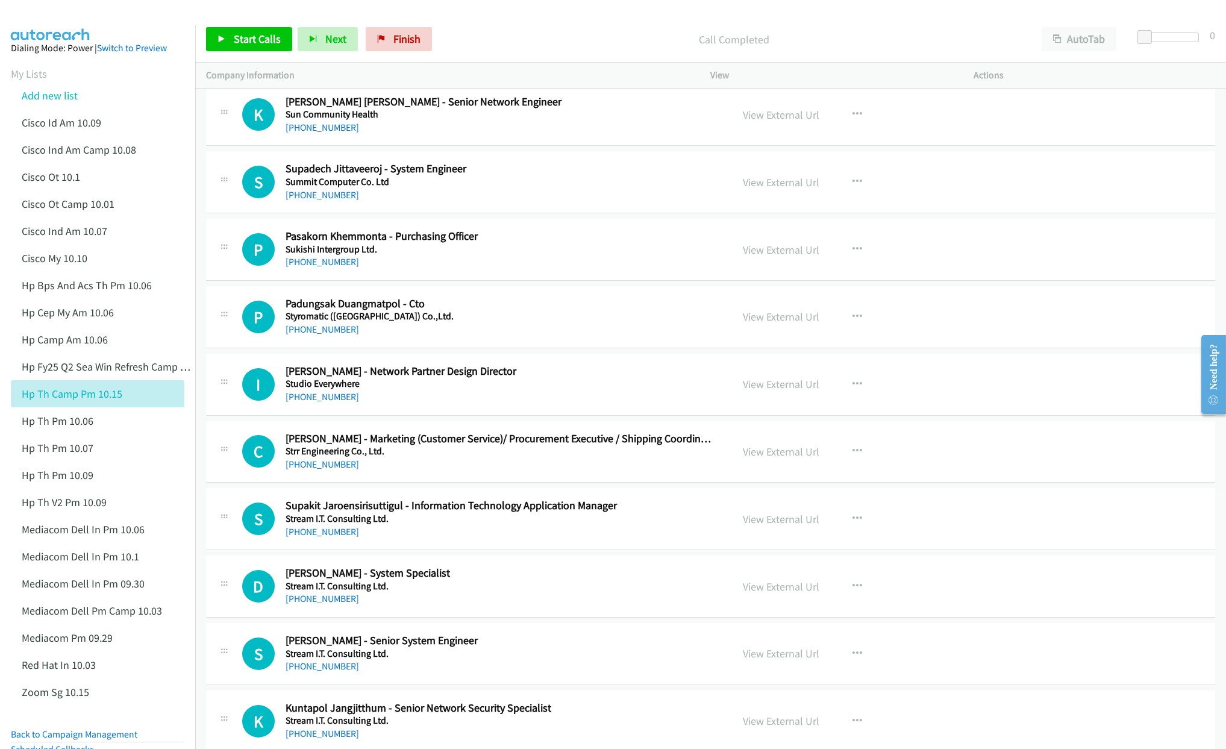
scroll to position [13189, 0]
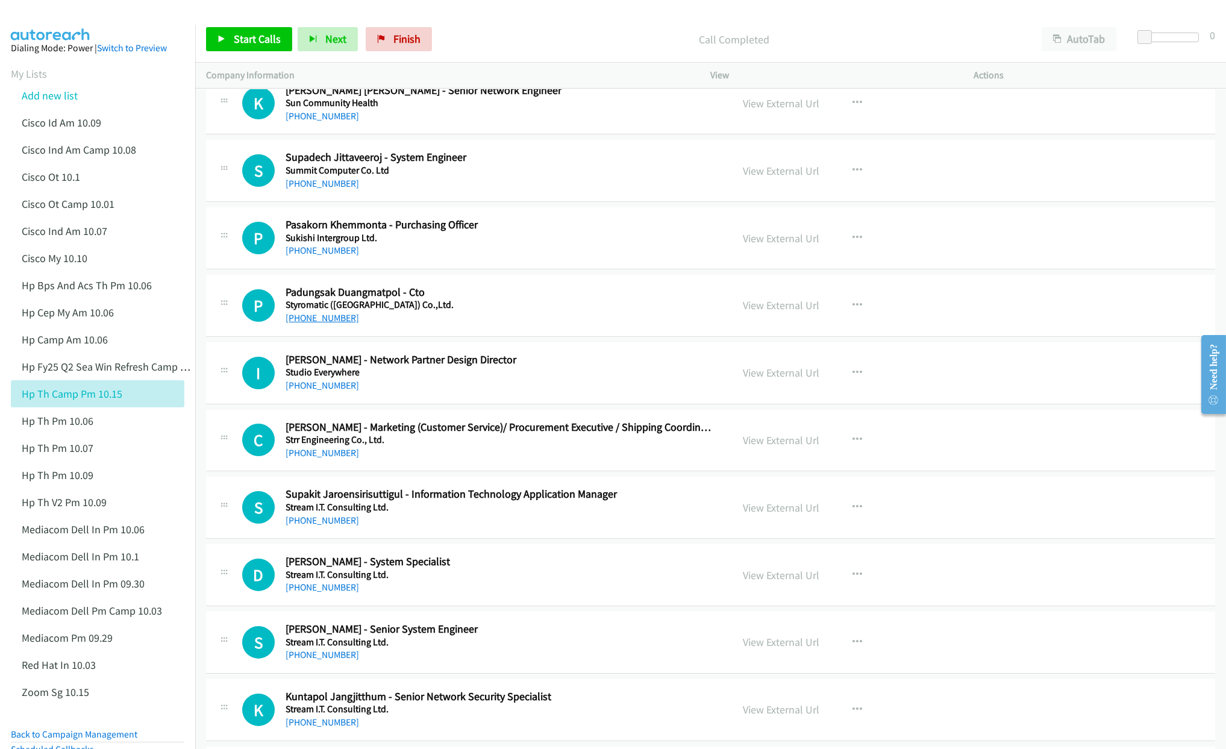
click at [316, 323] on link "[PHONE_NUMBER]" at bounding box center [321, 317] width 73 height 11
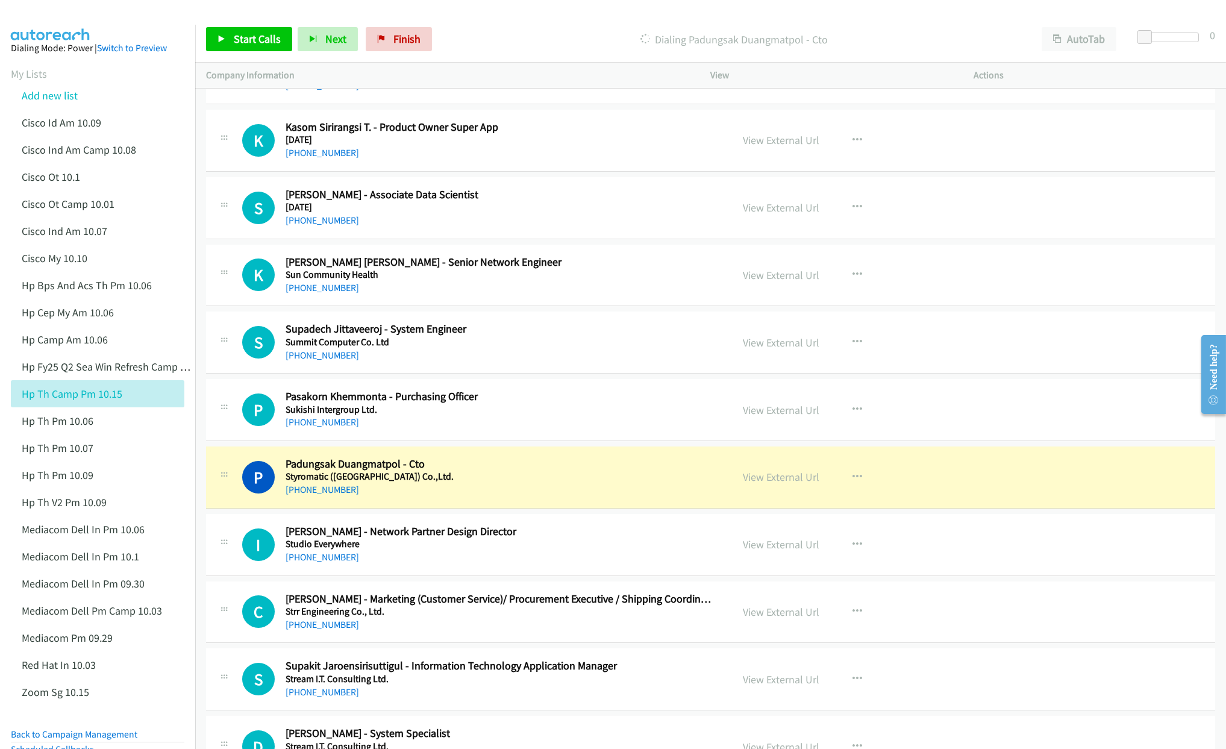
scroll to position [13008, 0]
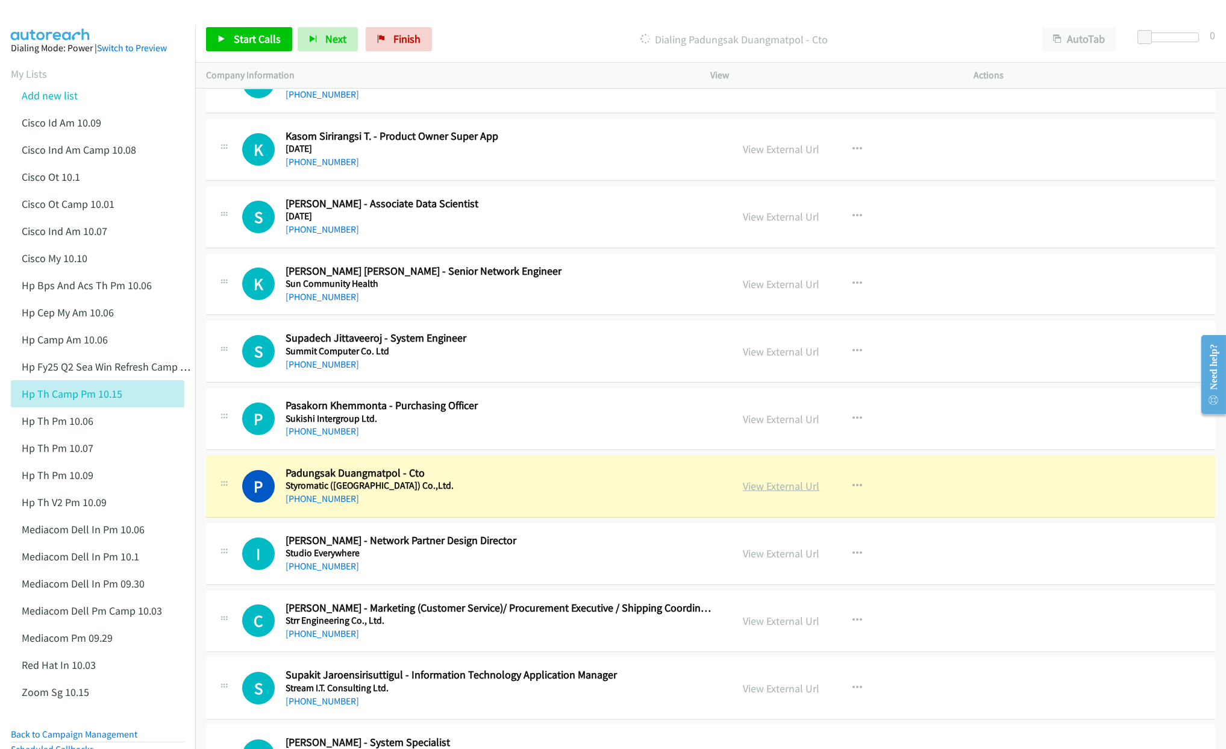
click at [774, 493] on link "View External Url" at bounding box center [781, 486] width 76 height 14
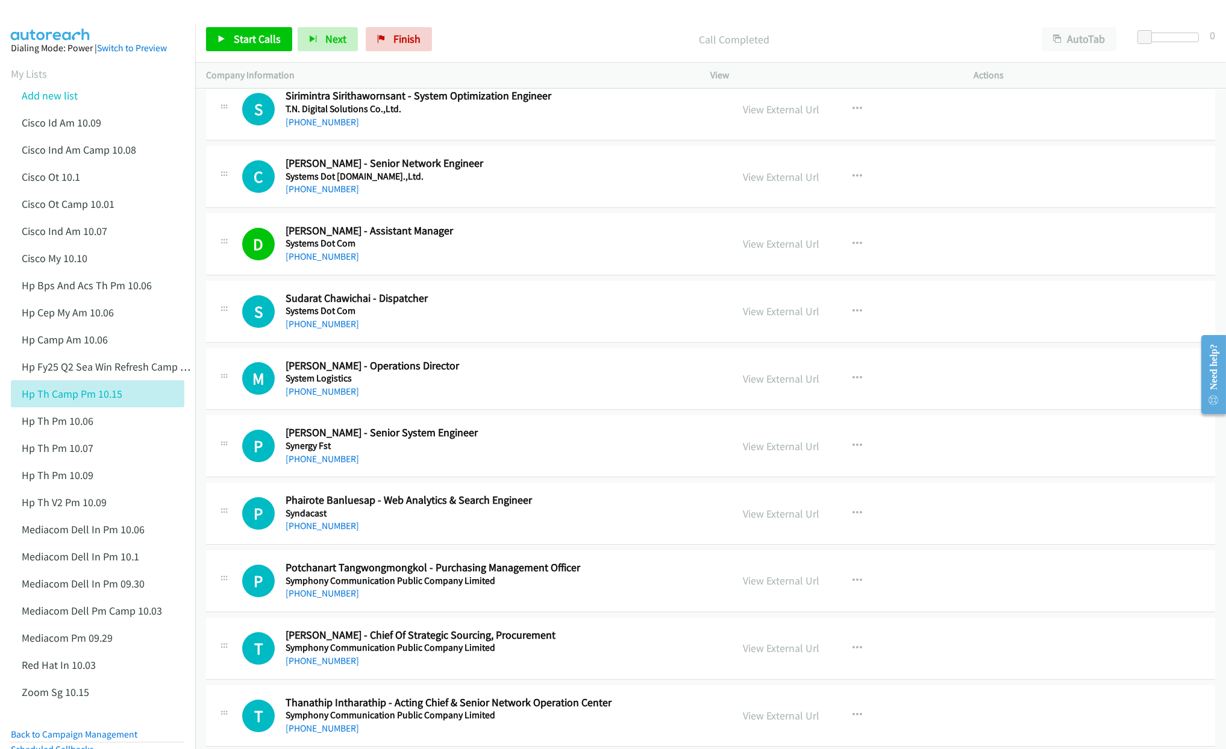
scroll to position [11005, 0]
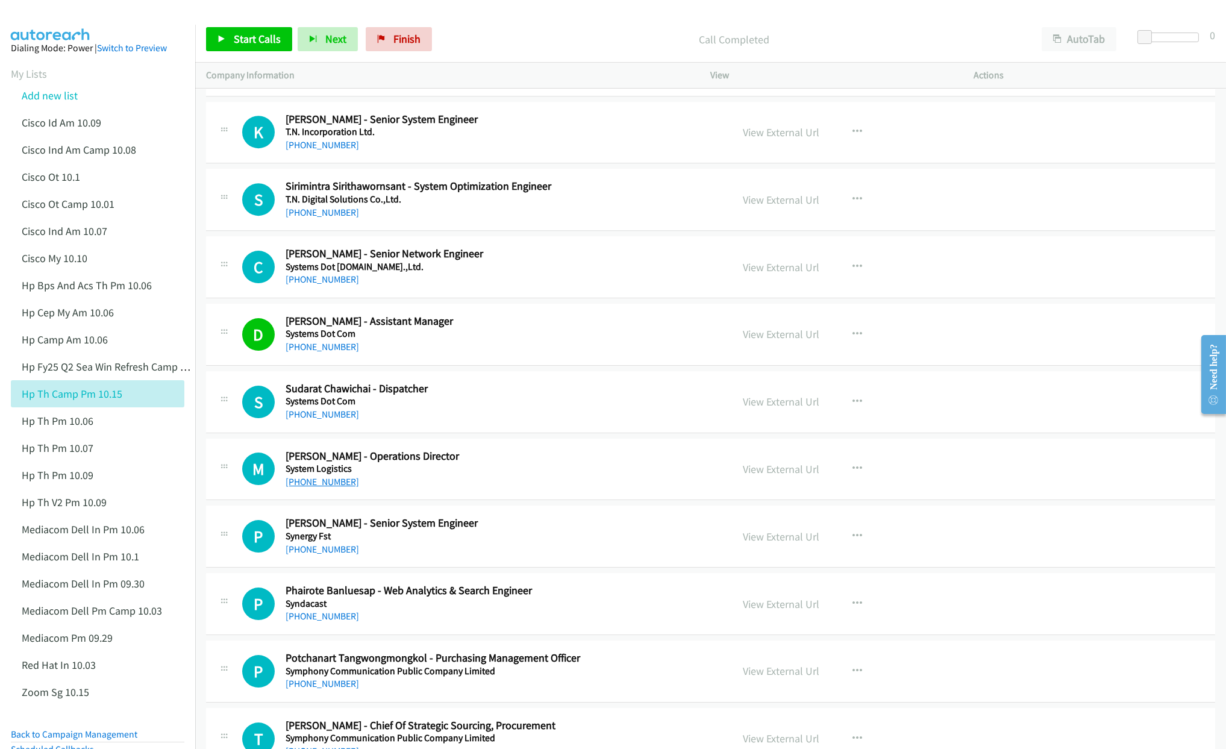
click at [319, 487] on link "[PHONE_NUMBER]" at bounding box center [321, 481] width 73 height 11
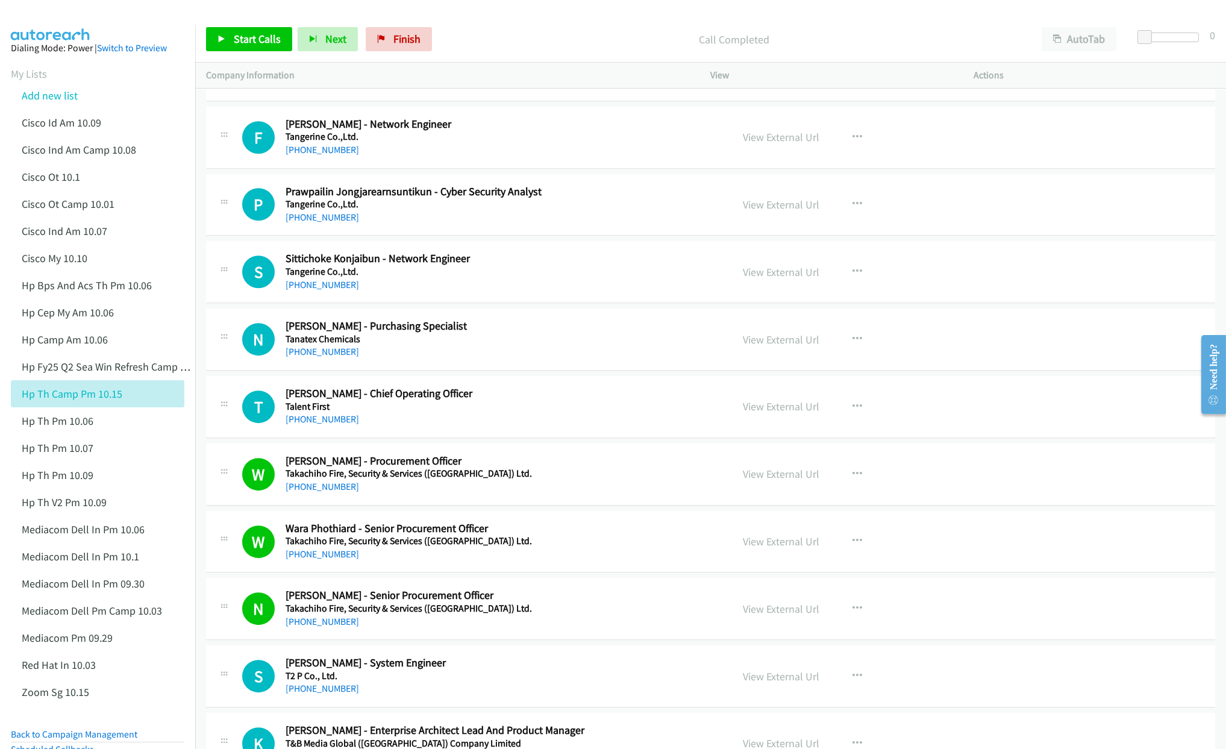
scroll to position [10102, 0]
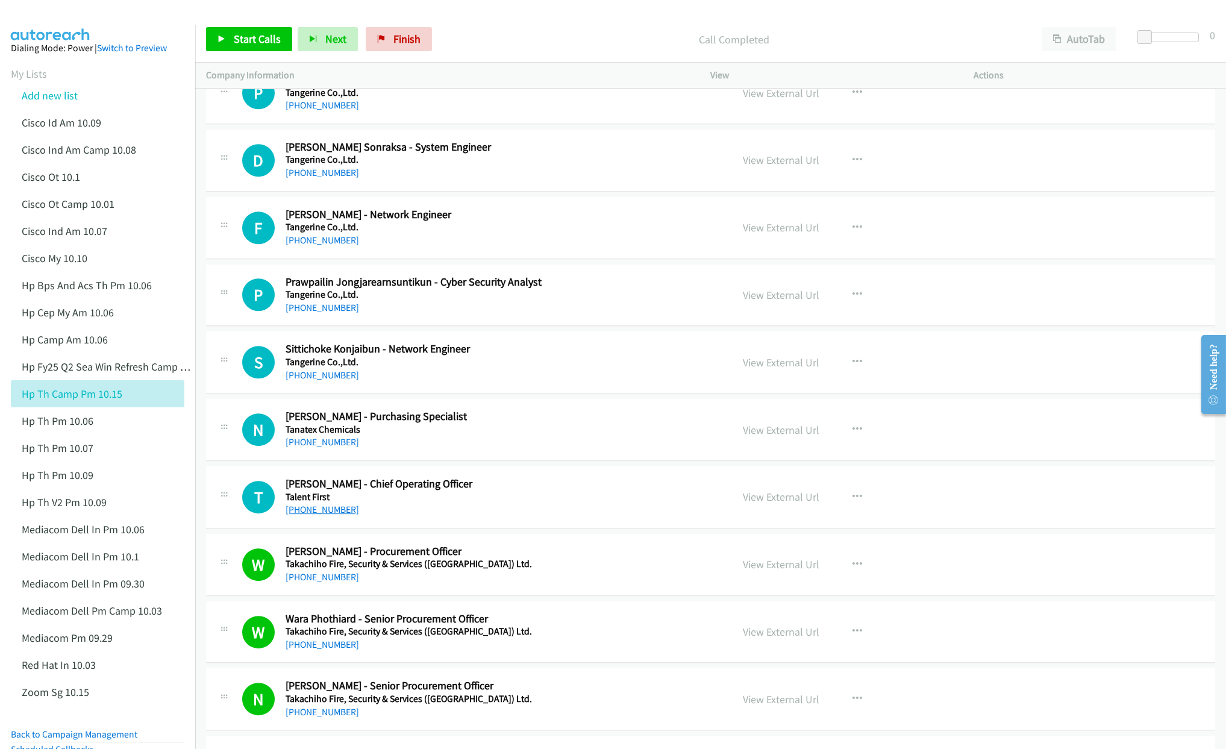
click at [328, 515] on link "[PHONE_NUMBER]" at bounding box center [321, 508] width 73 height 11
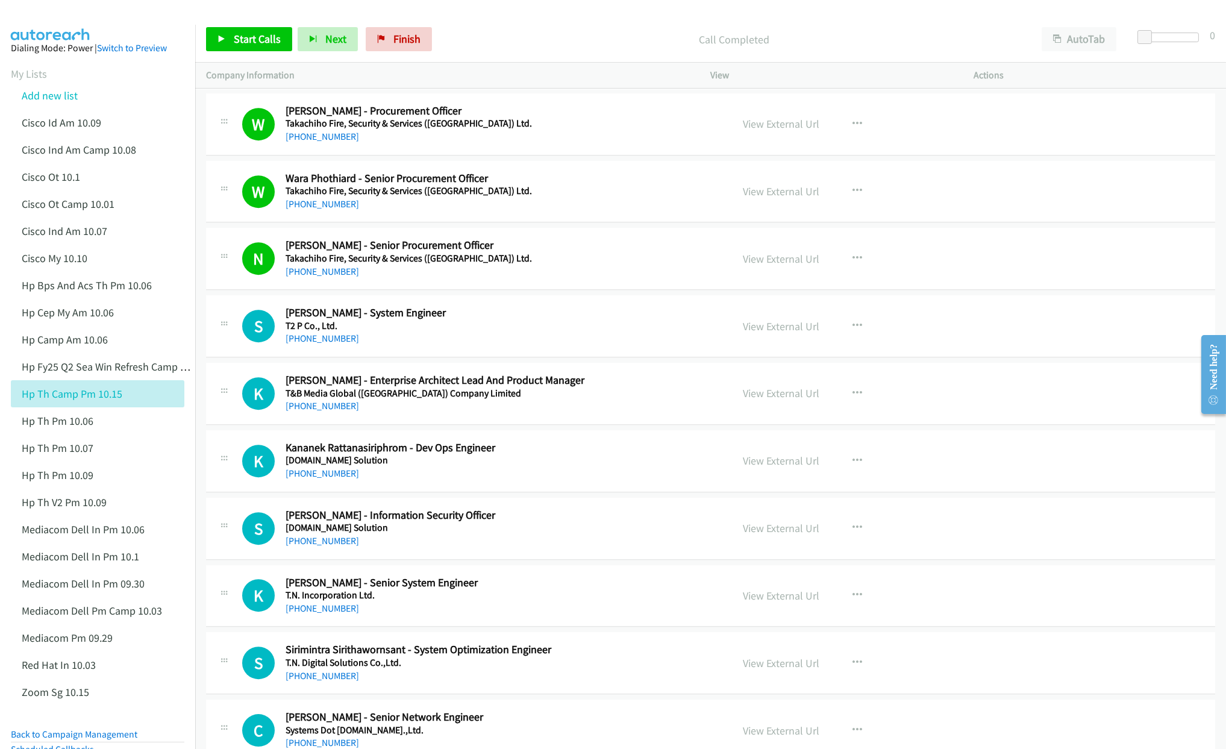
scroll to position [10554, 0]
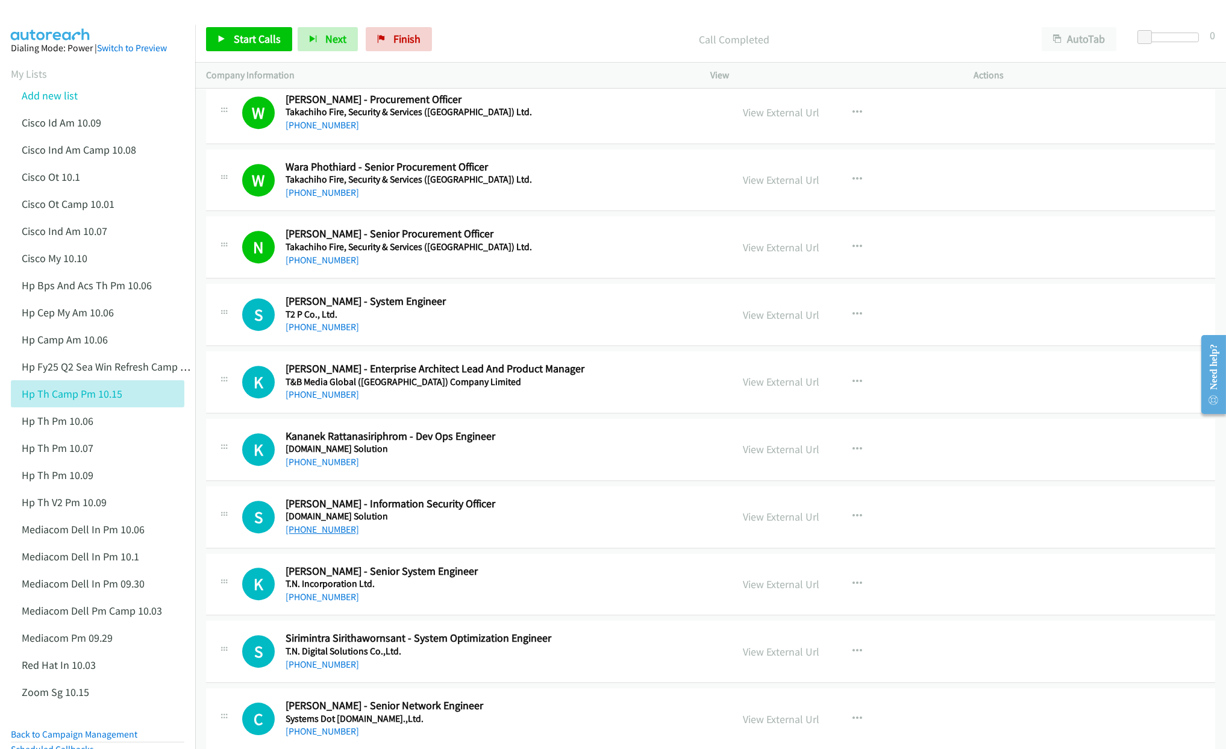
click at [322, 535] on link "[PHONE_NUMBER]" at bounding box center [321, 528] width 73 height 11
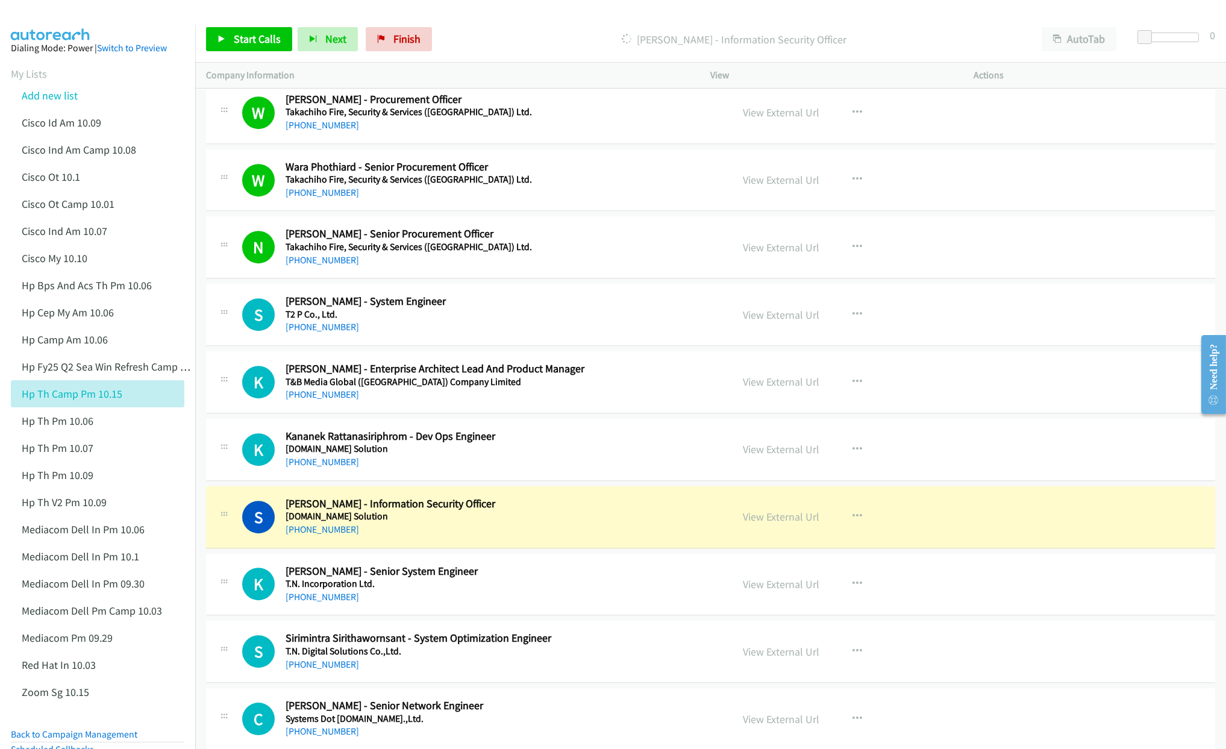
drag, startPoint x: 756, startPoint y: 550, endPoint x: 764, endPoint y: 526, distance: 24.8
click at [773, 523] on link "View External Url" at bounding box center [781, 516] width 76 height 14
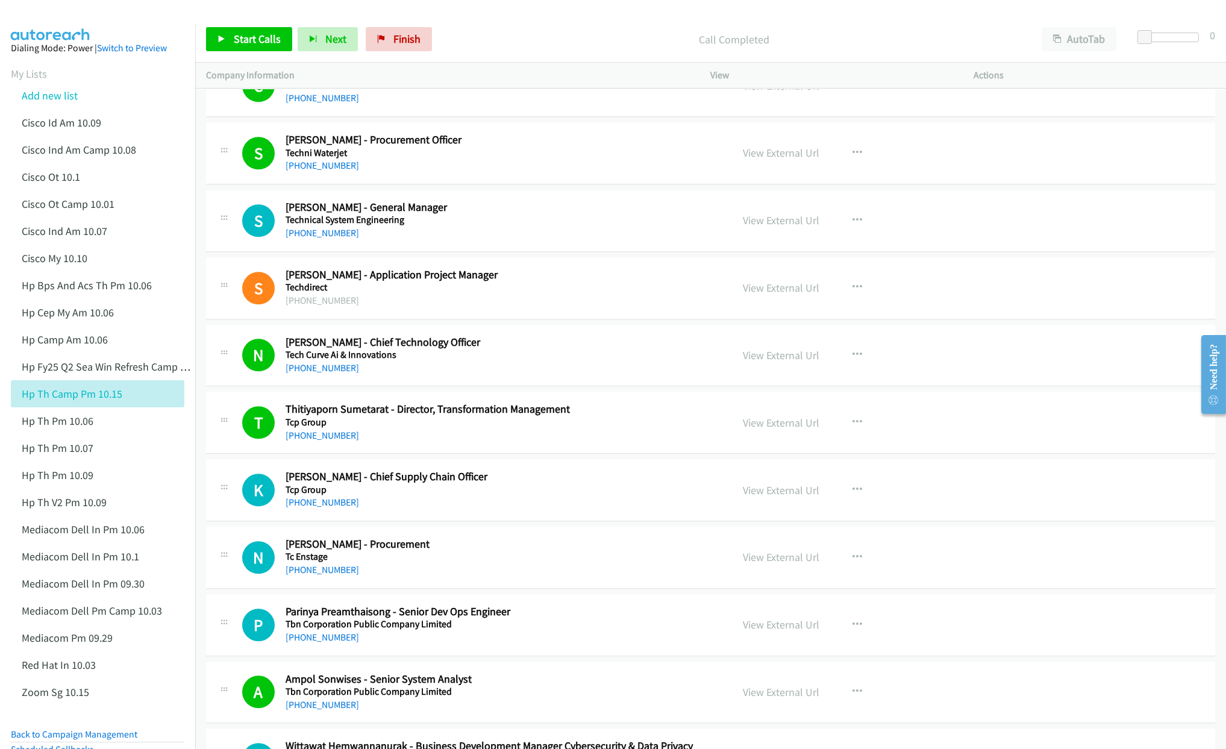
scroll to position [8566, 0]
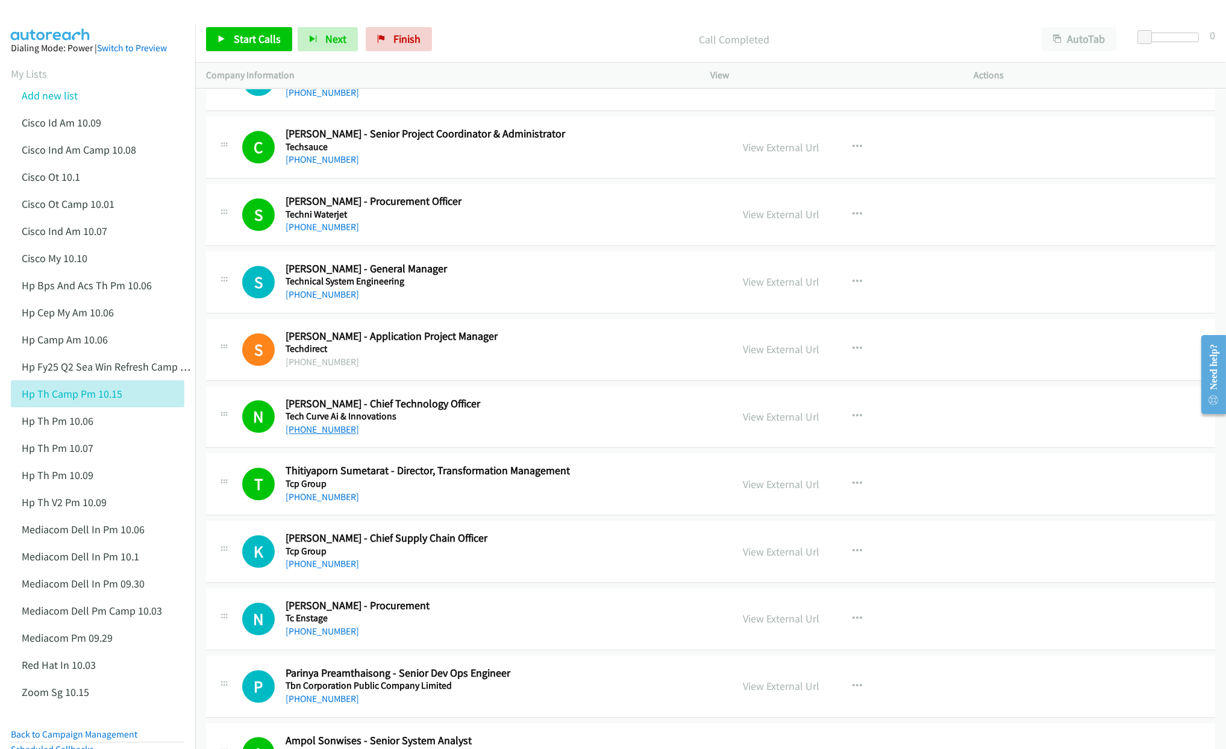
click at [332, 435] on link "[PHONE_NUMBER]" at bounding box center [321, 428] width 73 height 11
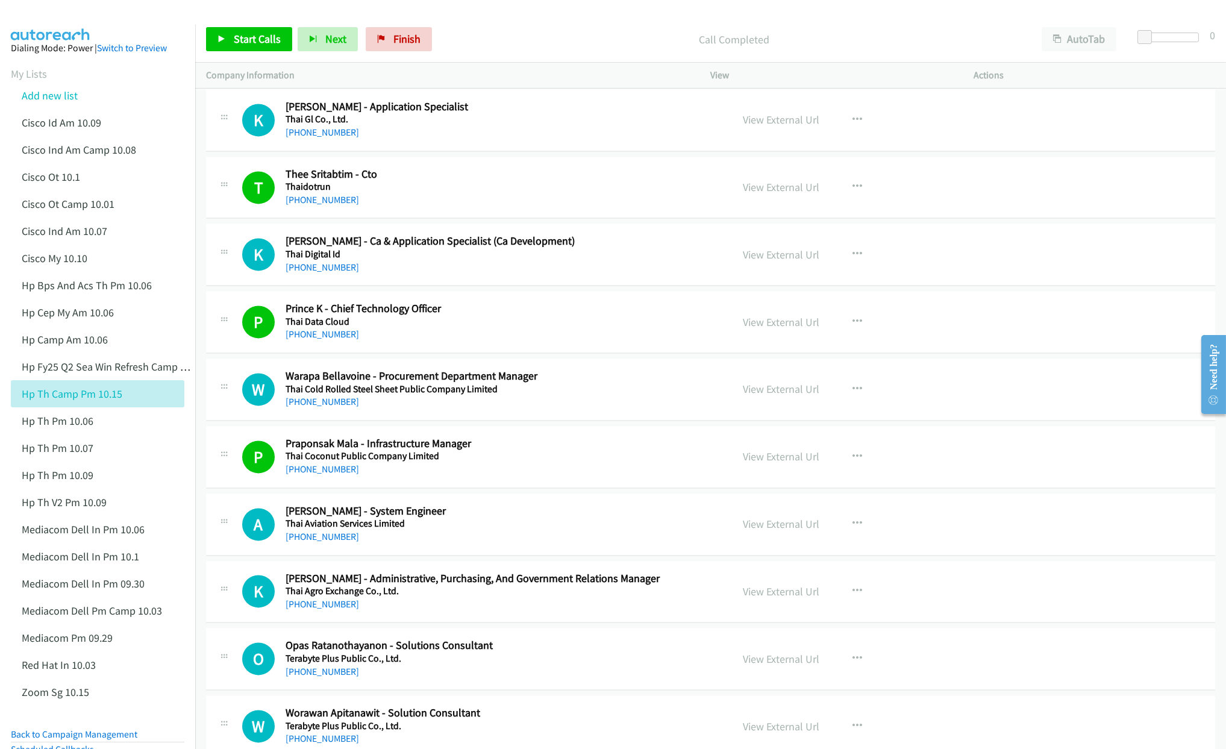
scroll to position [7302, 0]
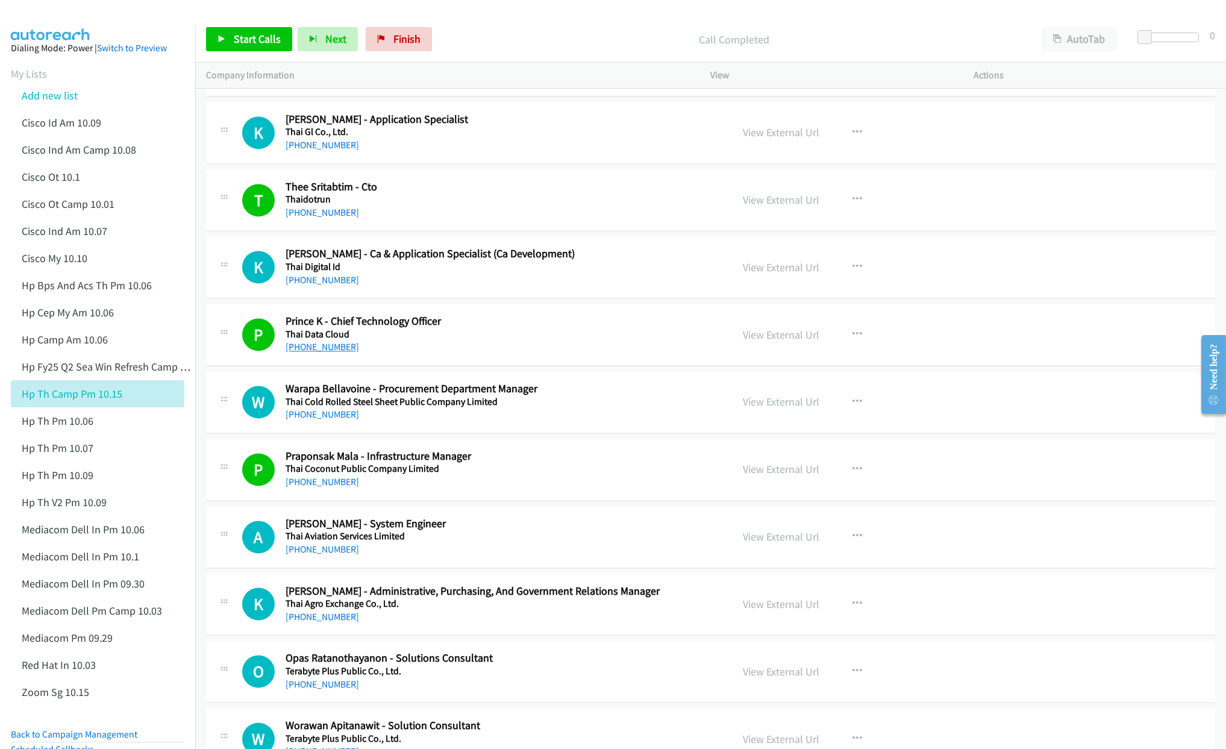
click at [320, 352] on link "[PHONE_NUMBER]" at bounding box center [321, 346] width 73 height 11
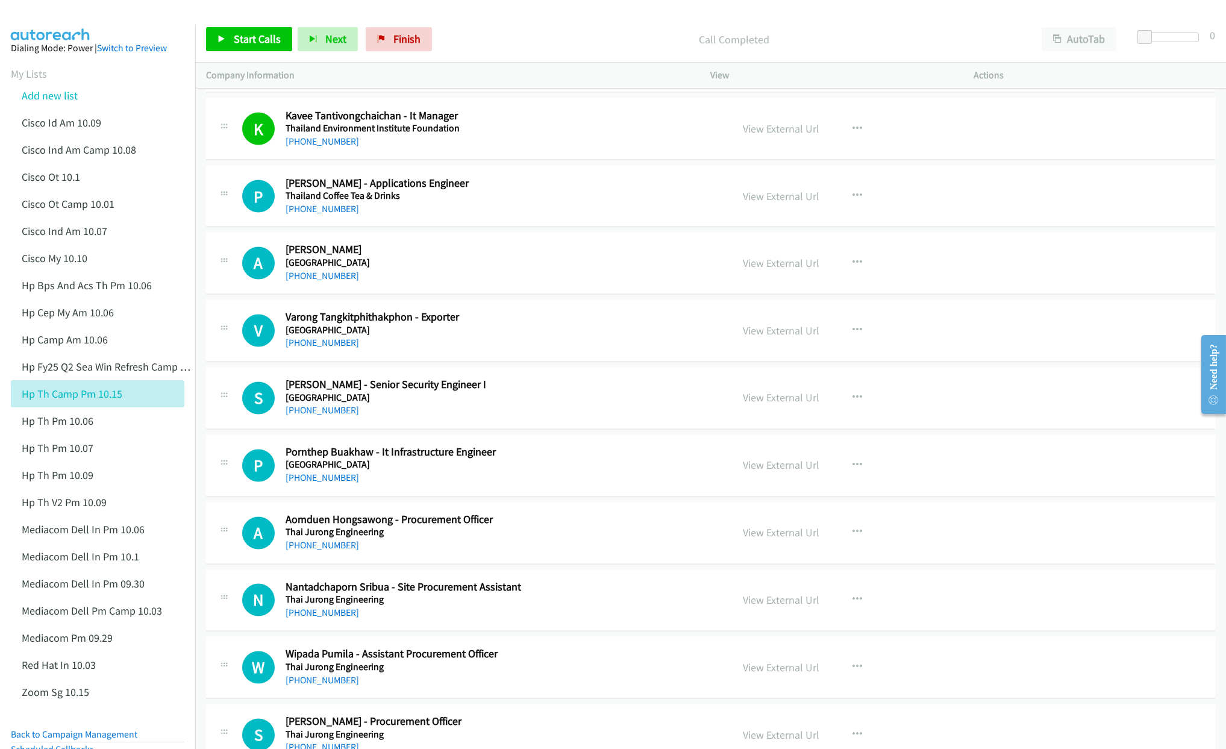
scroll to position [6218, 0]
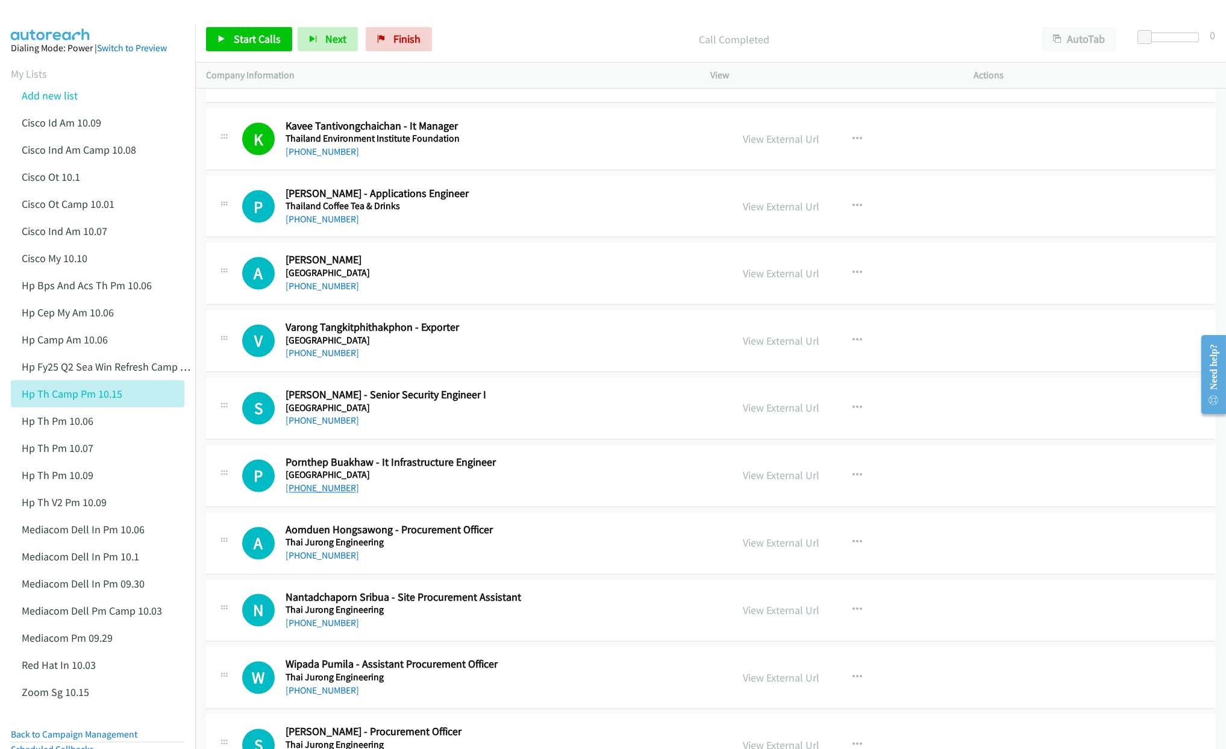
click at [310, 494] on link "[PHONE_NUMBER]" at bounding box center [321, 487] width 73 height 11
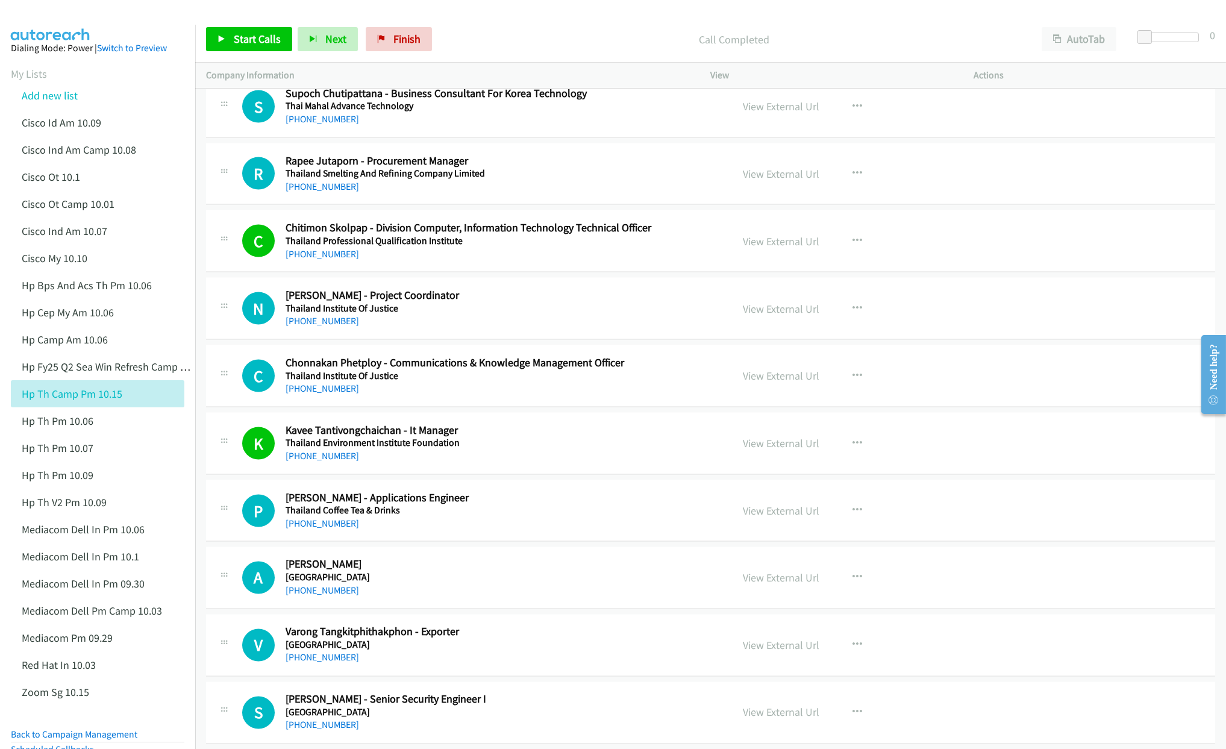
scroll to position [5856, 0]
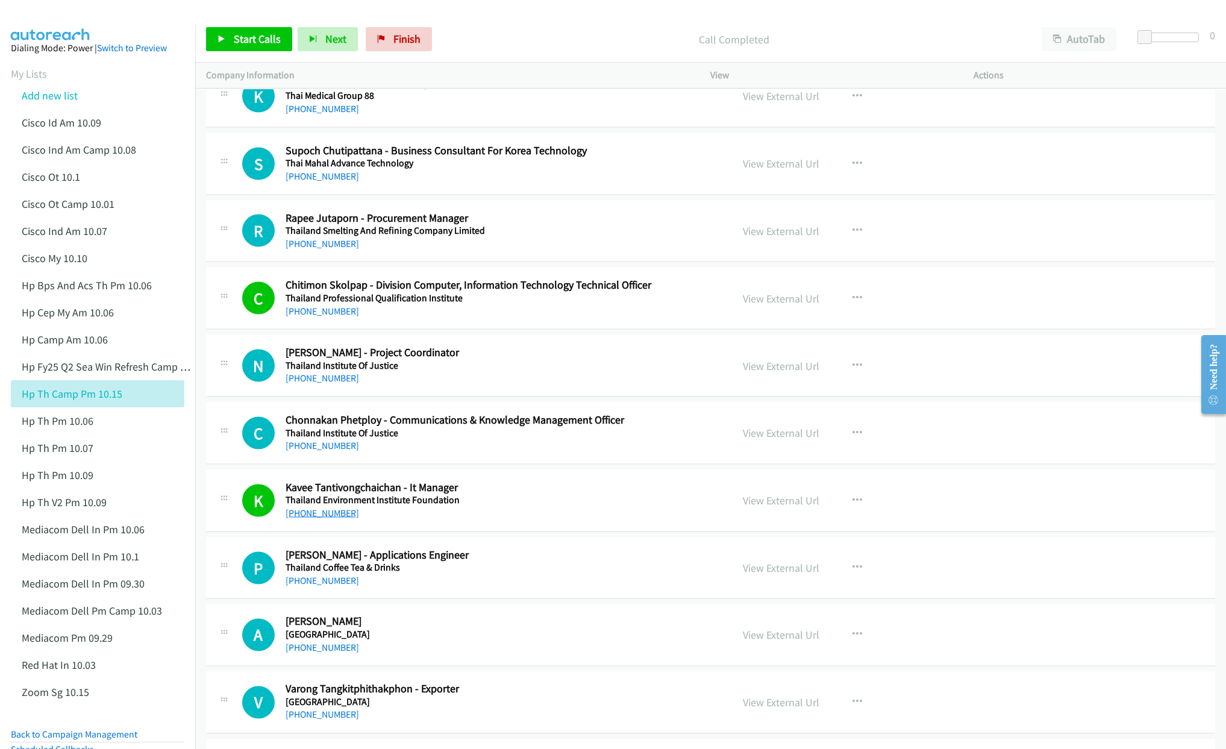
click at [336, 519] on link "[PHONE_NUMBER]" at bounding box center [321, 512] width 73 height 11
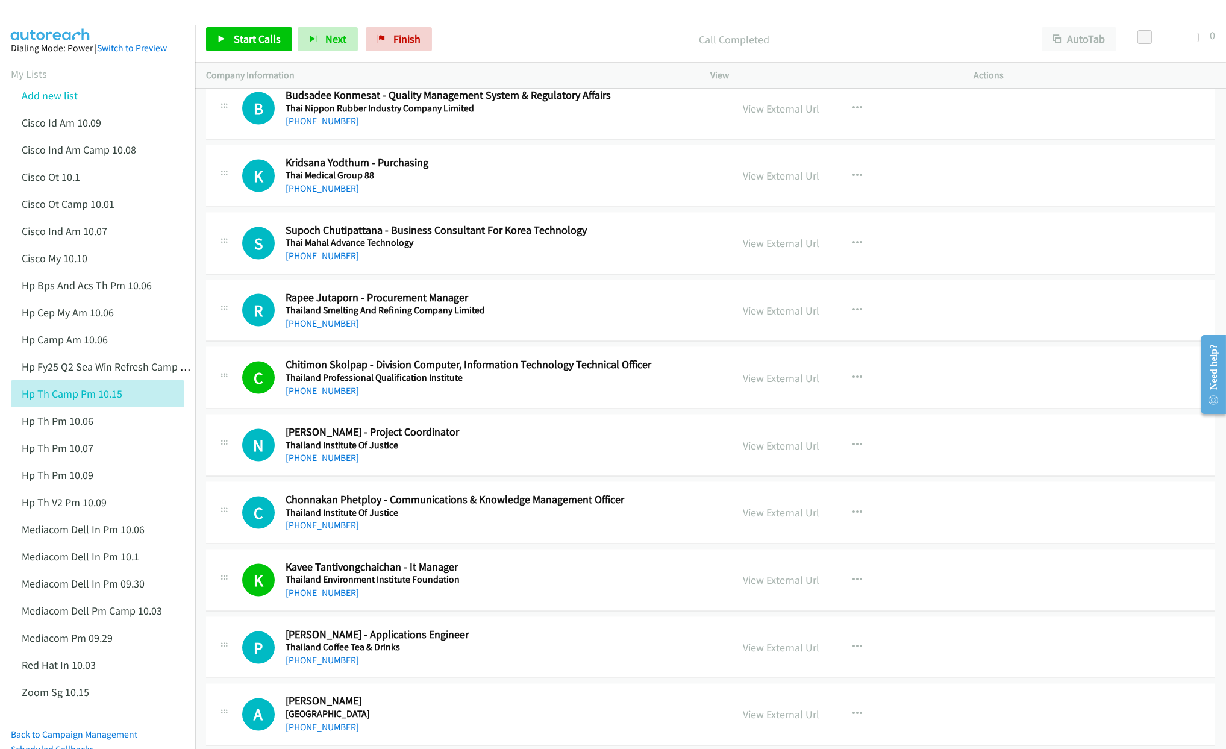
scroll to position [5766, 0]
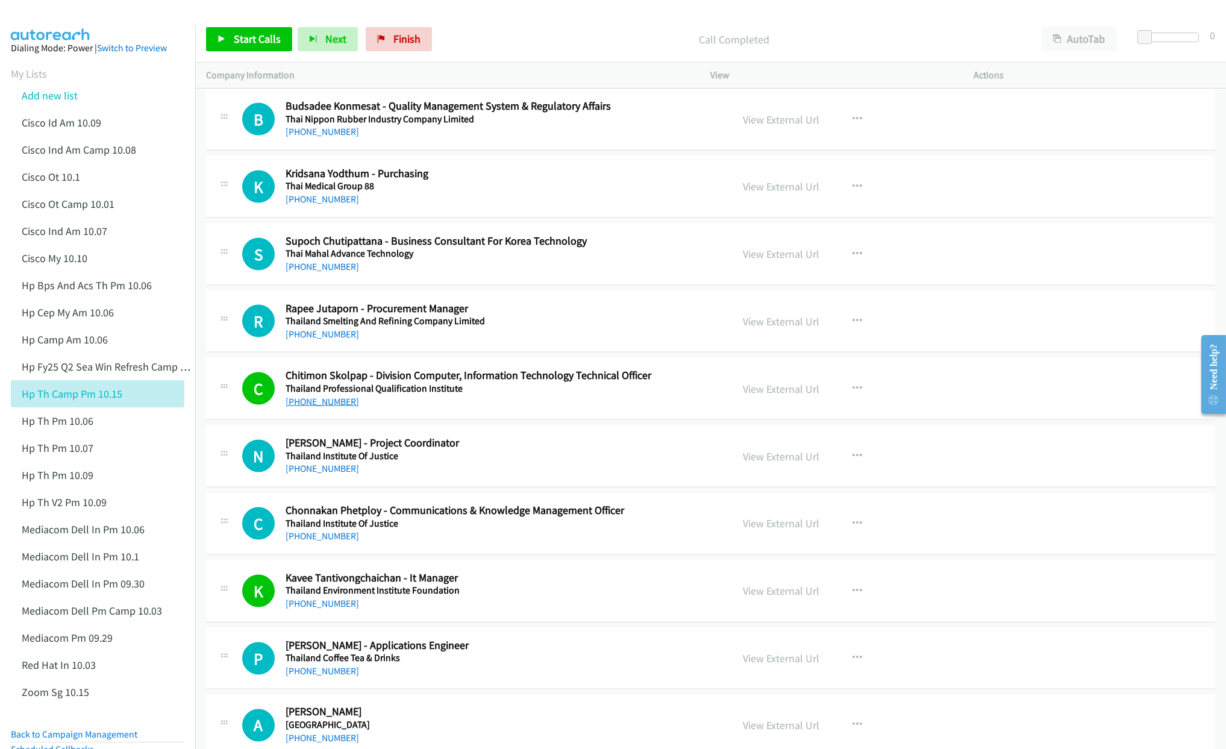
click at [316, 407] on link "[PHONE_NUMBER]" at bounding box center [321, 401] width 73 height 11
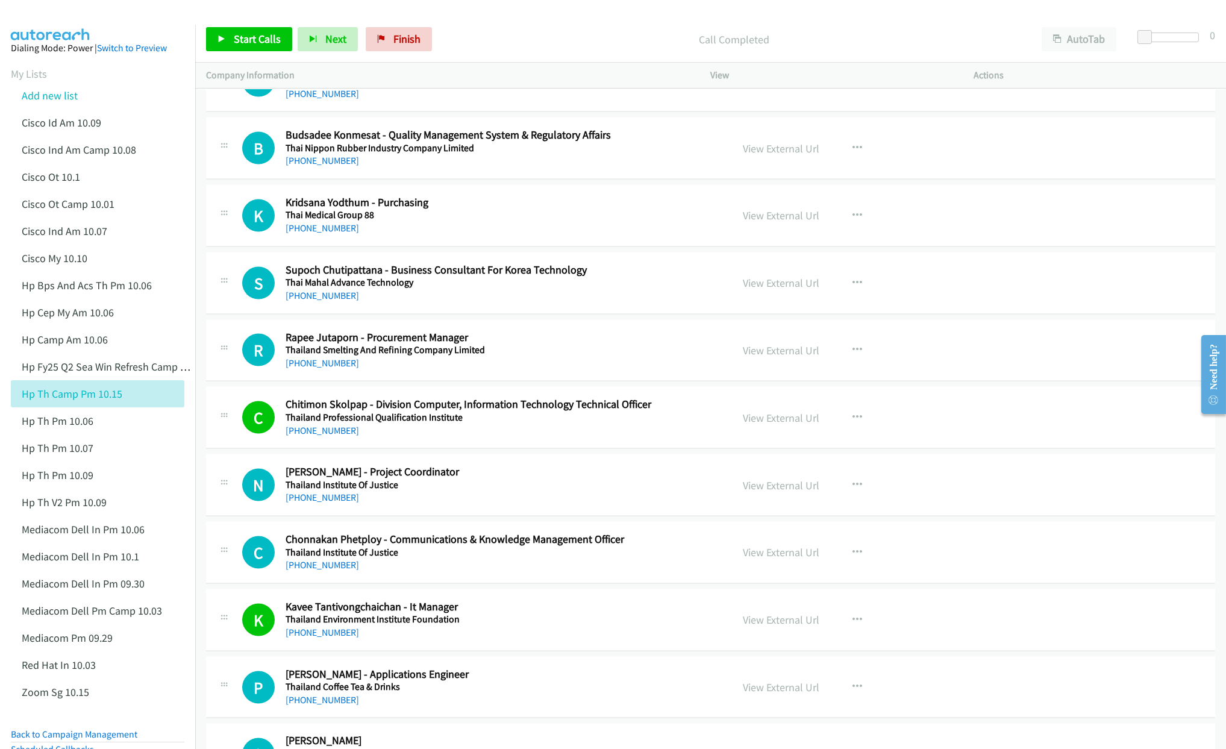
scroll to position [5676, 0]
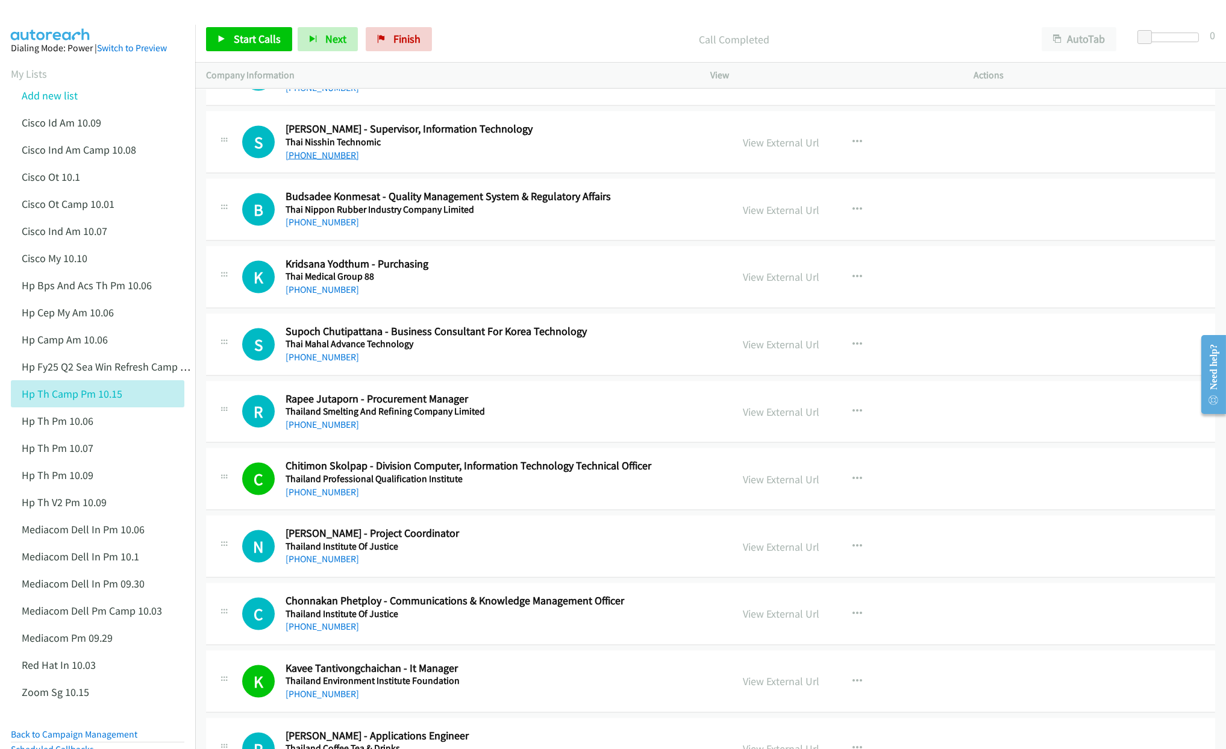
click at [307, 161] on link "[PHONE_NUMBER]" at bounding box center [321, 154] width 73 height 11
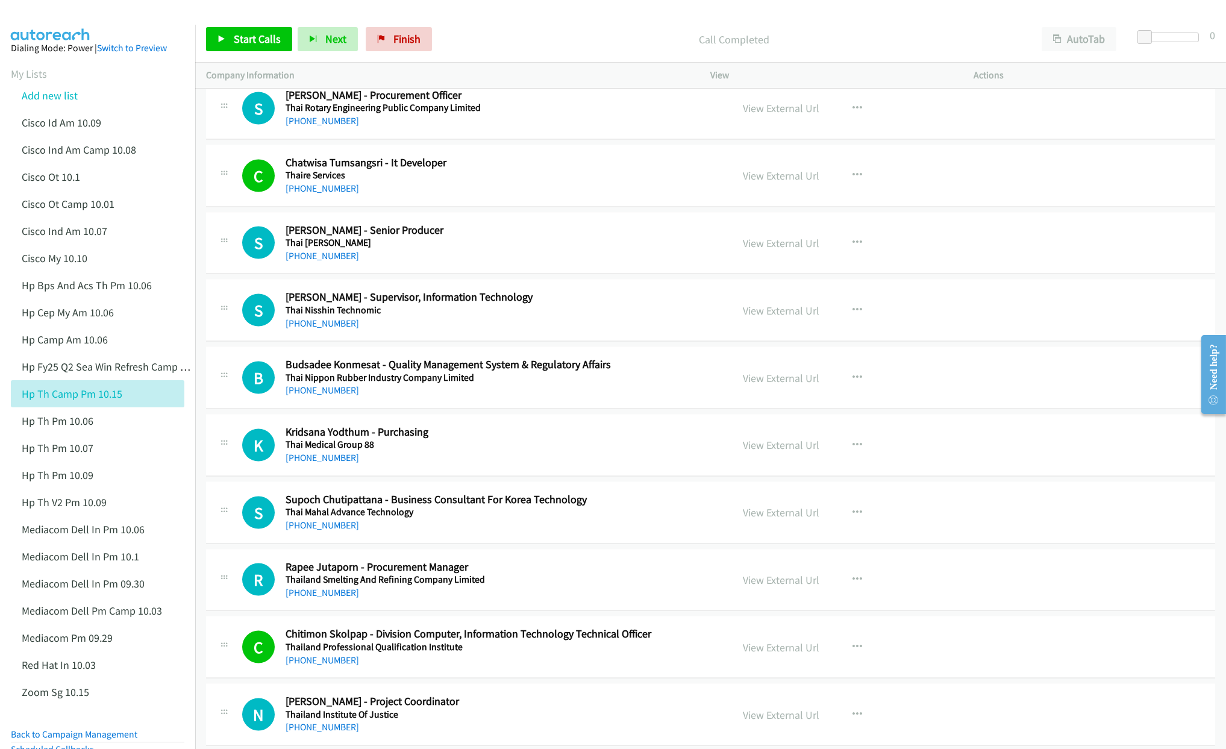
scroll to position [5495, 0]
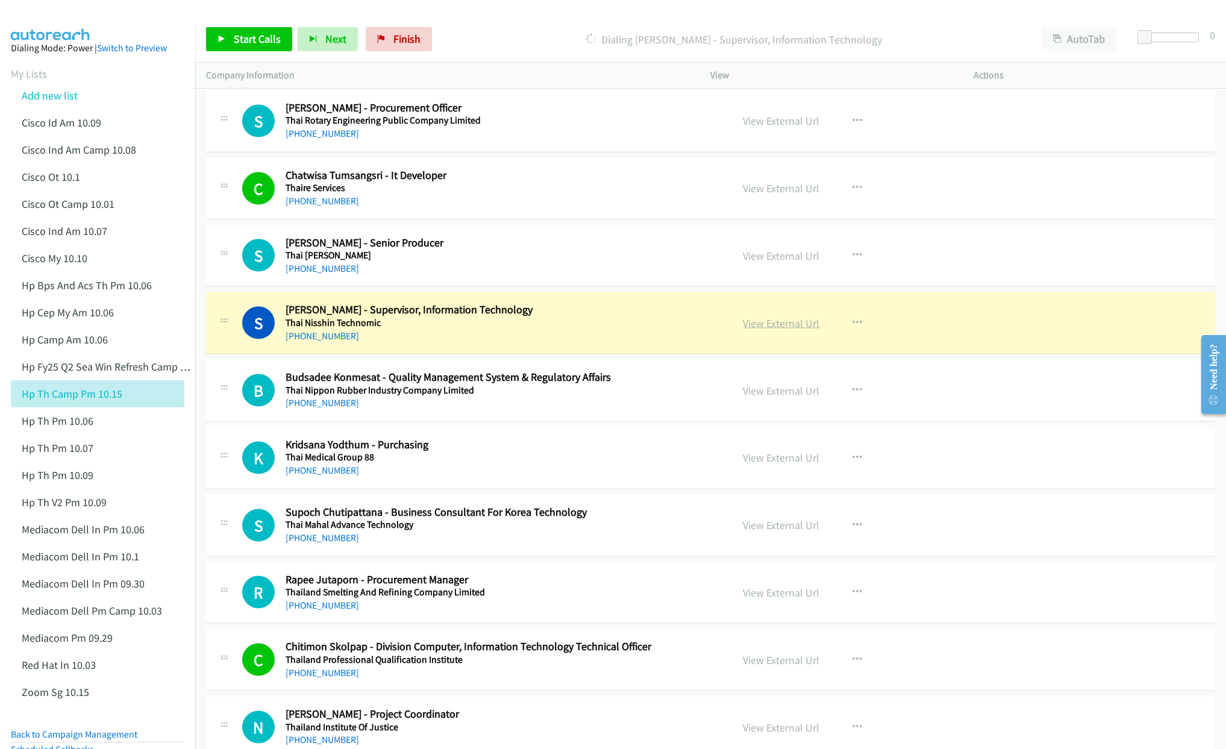
click at [743, 330] on link "View External Url" at bounding box center [781, 323] width 76 height 14
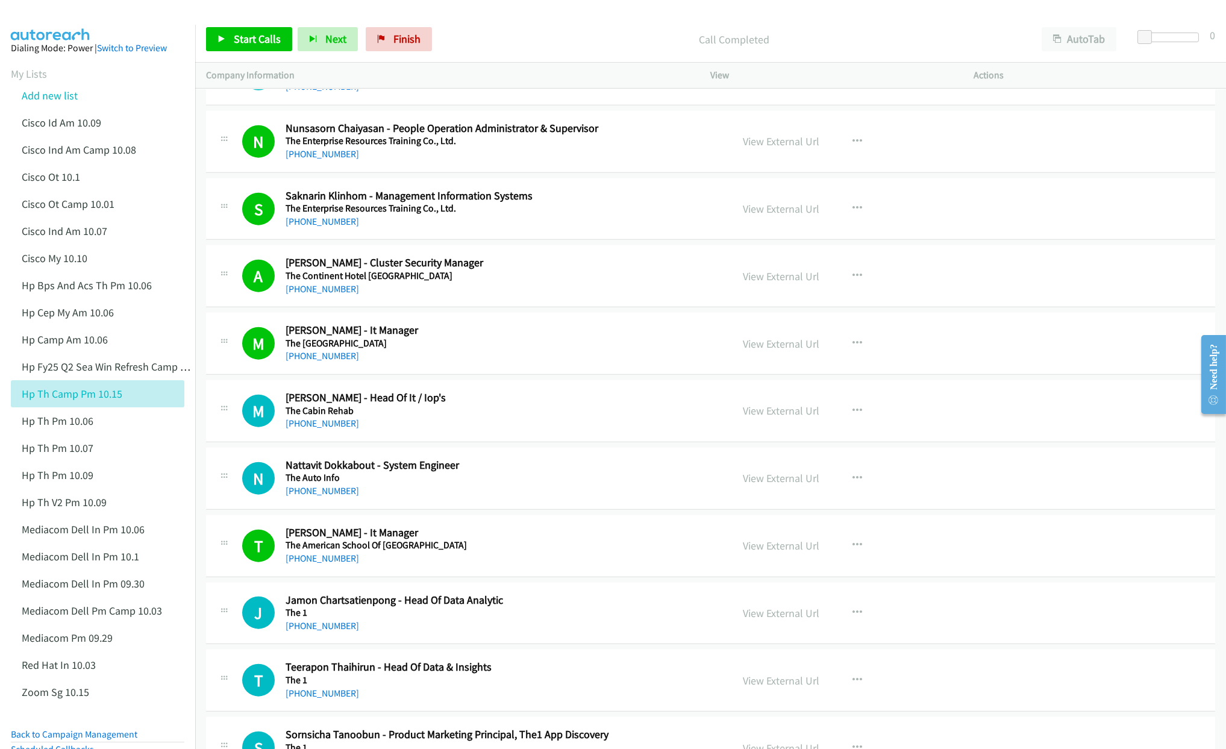
scroll to position [4049, 0]
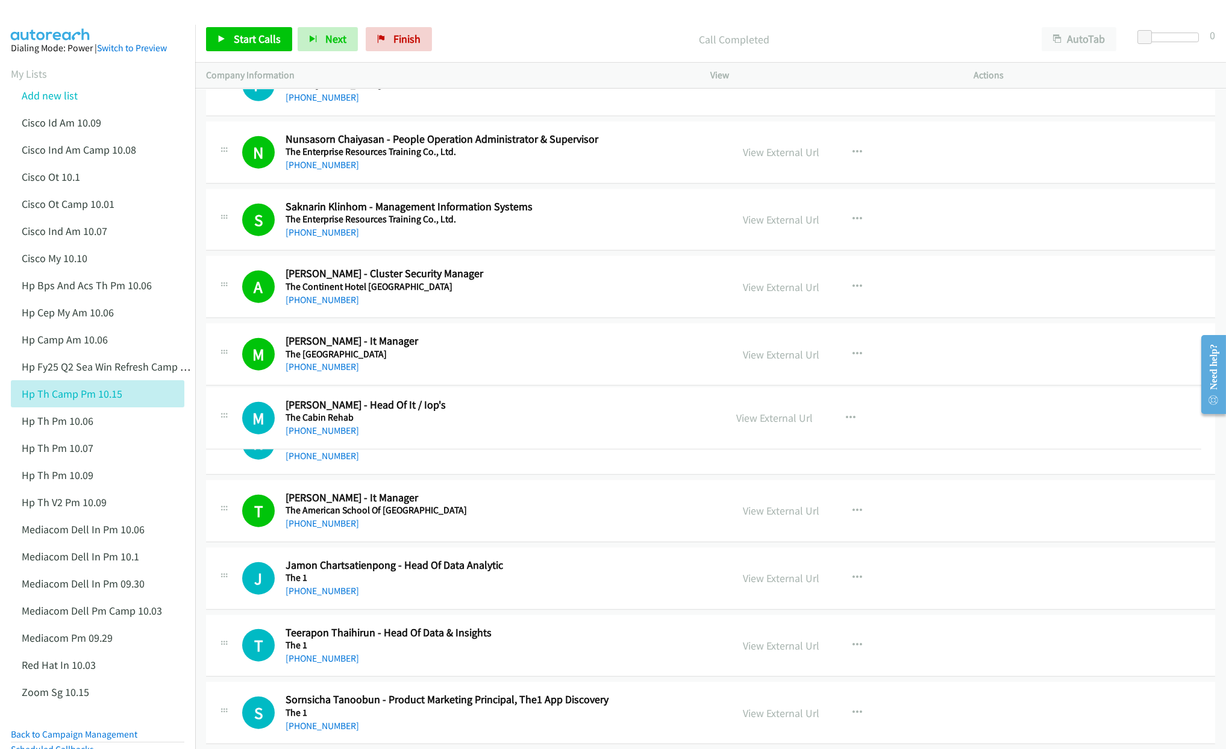
drag, startPoint x: 336, startPoint y: 446, endPoint x: 395, endPoint y: 428, distance: 61.5
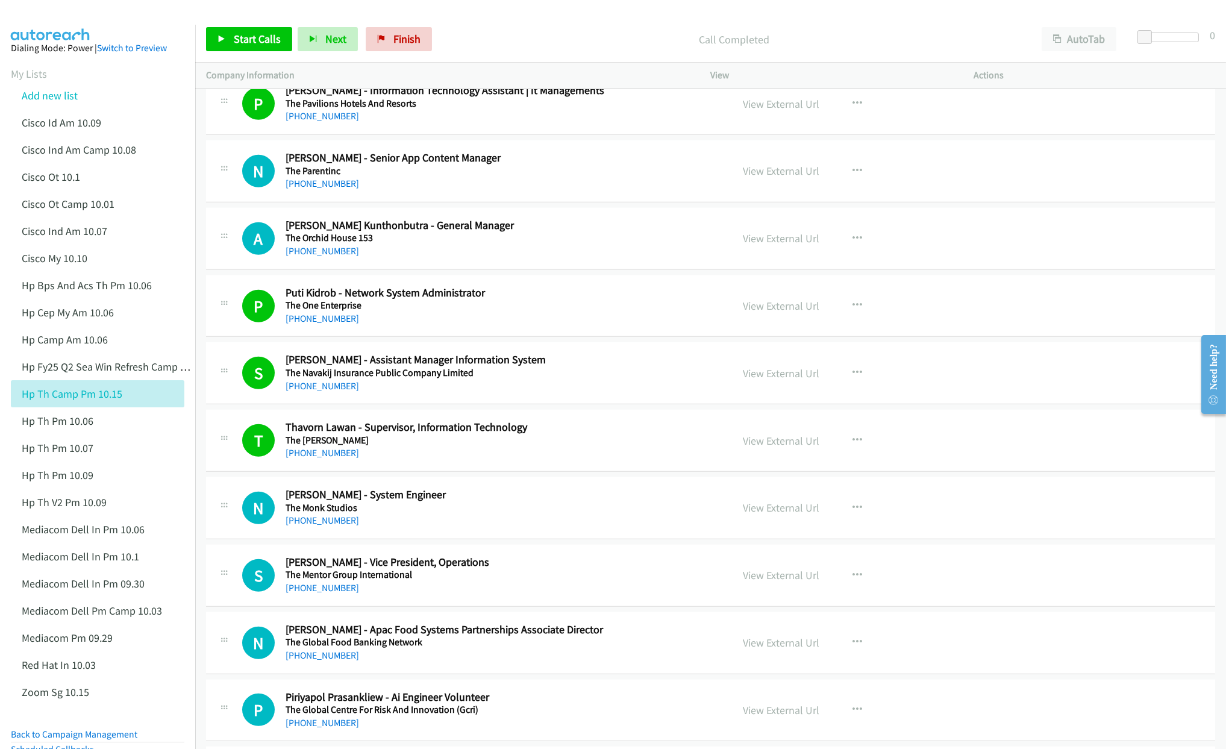
scroll to position [2875, 0]
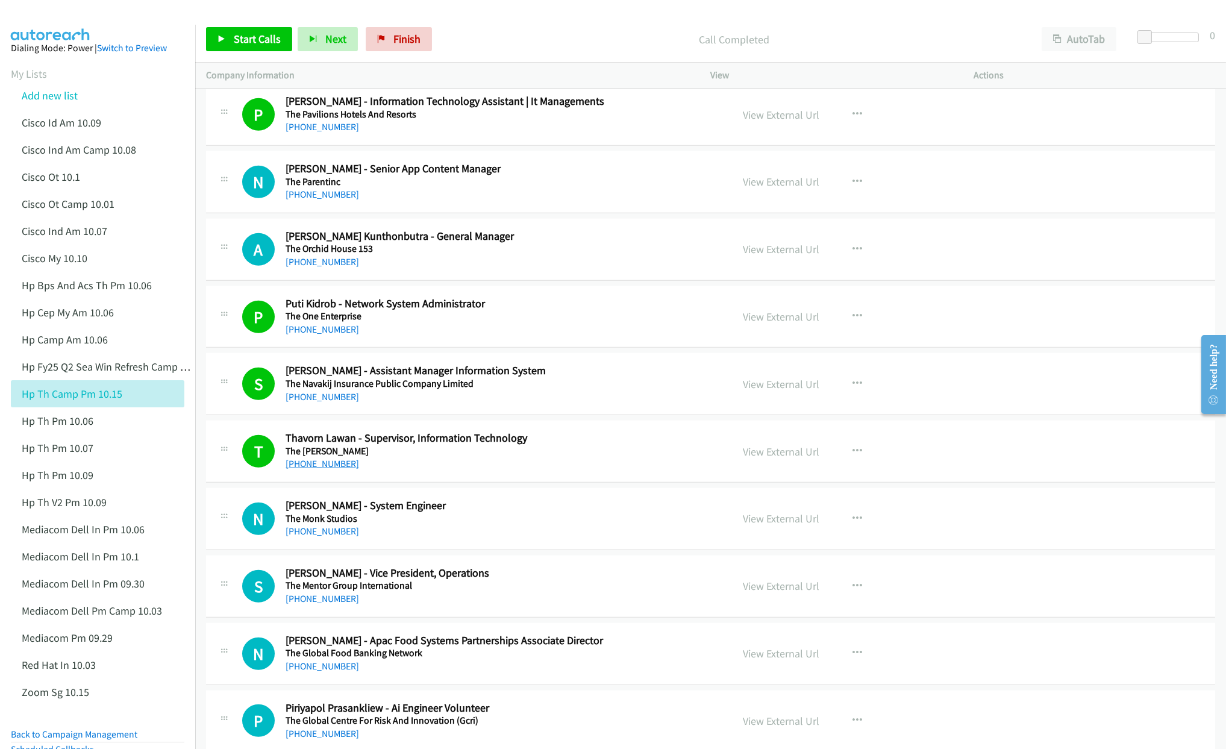
click at [299, 469] on link "[PHONE_NUMBER]" at bounding box center [321, 463] width 73 height 11
click at [319, 402] on link "[PHONE_NUMBER]" at bounding box center [321, 396] width 73 height 11
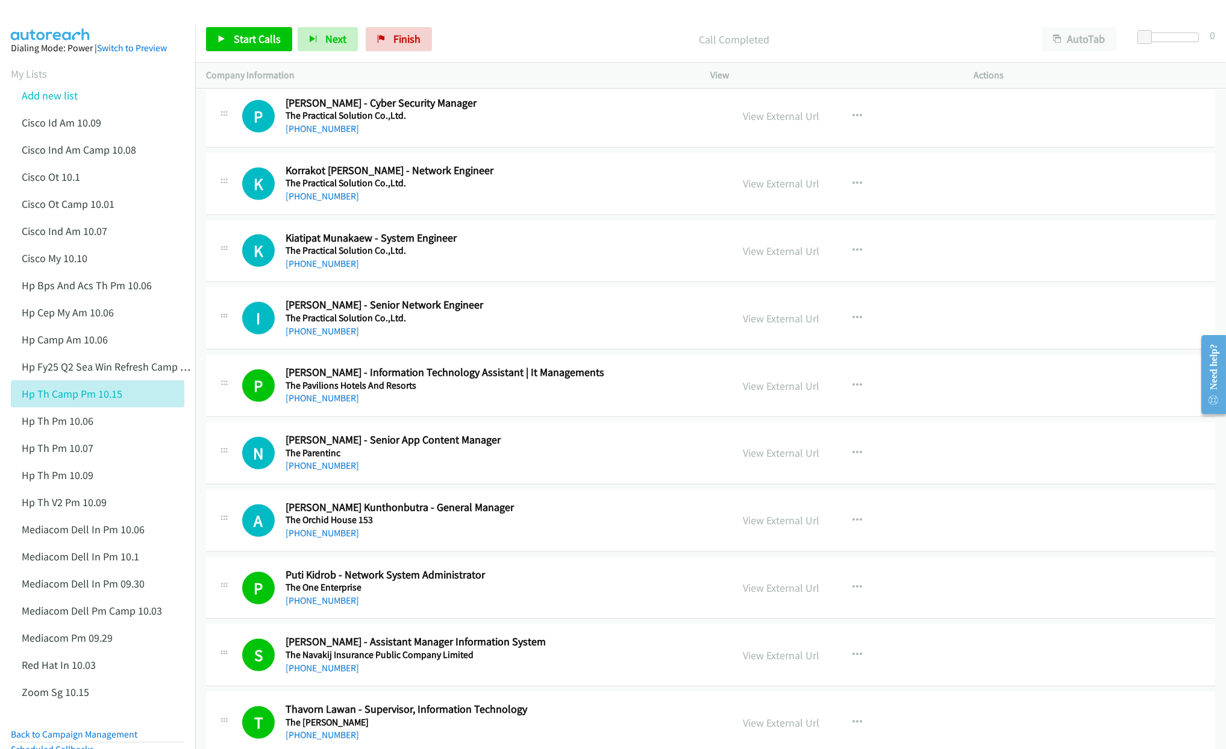
scroll to position [2694, 0]
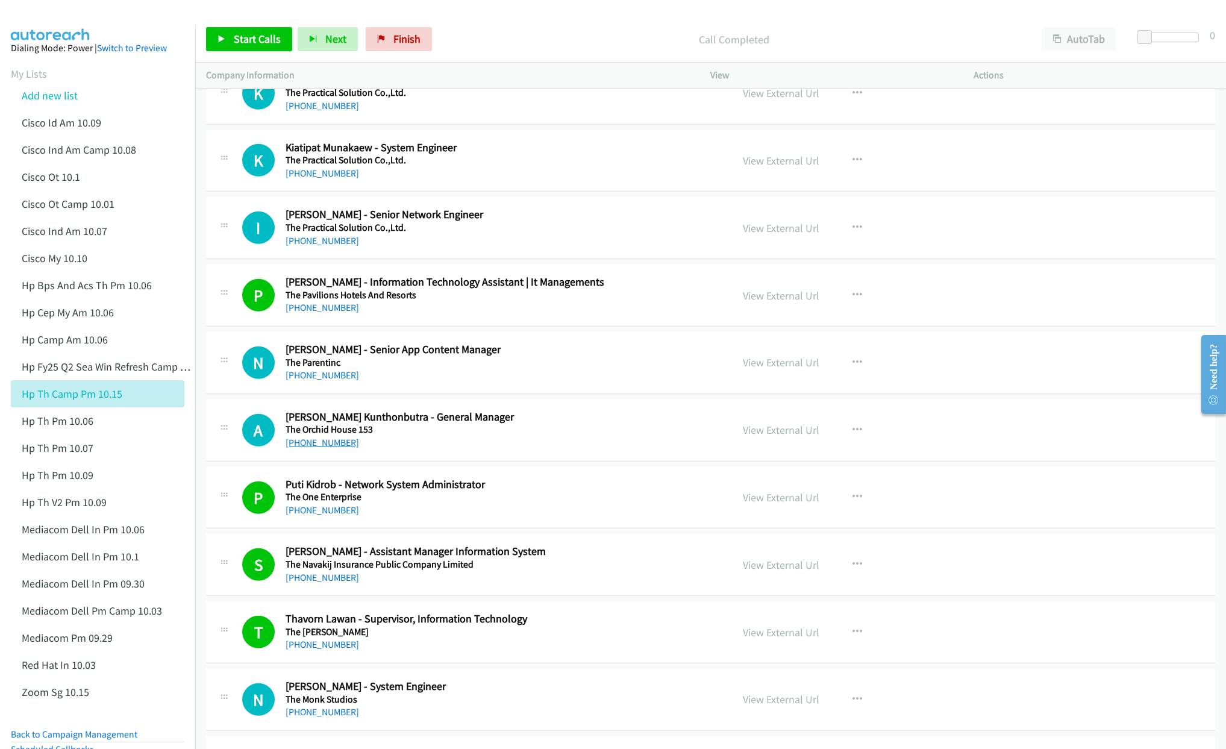
click at [328, 448] on link "[PHONE_NUMBER]" at bounding box center [321, 442] width 73 height 11
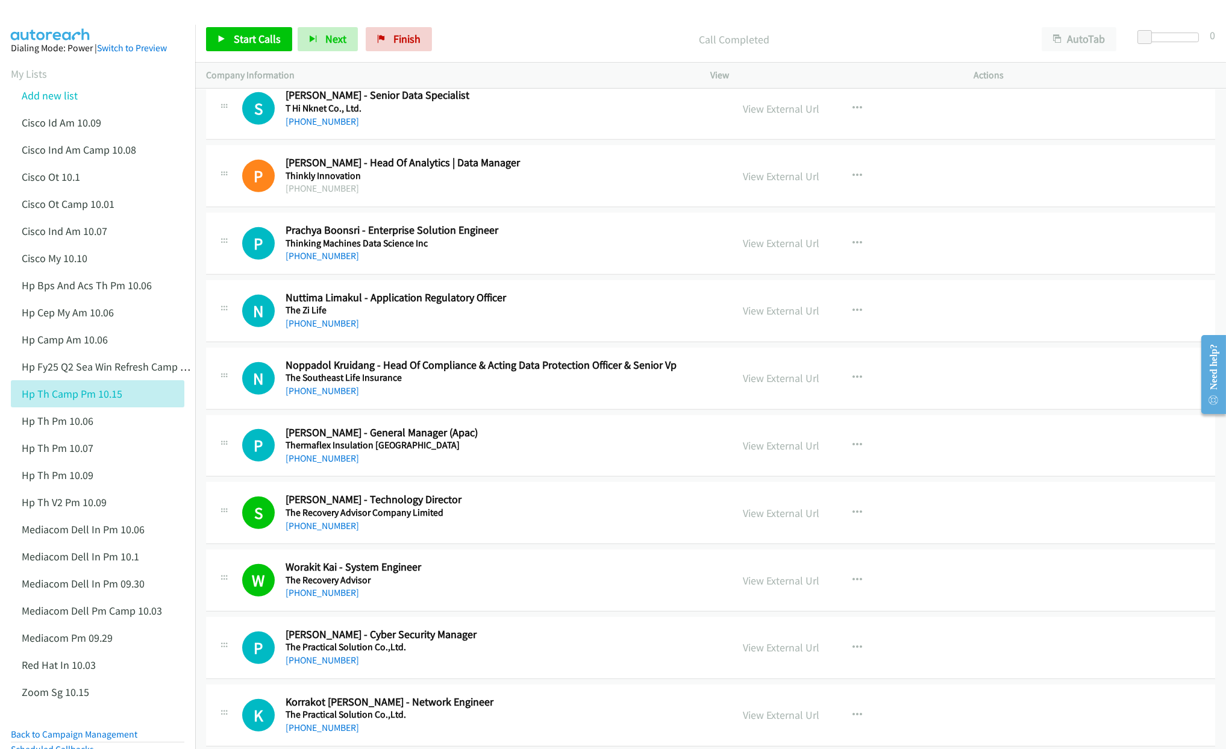
scroll to position [2062, 0]
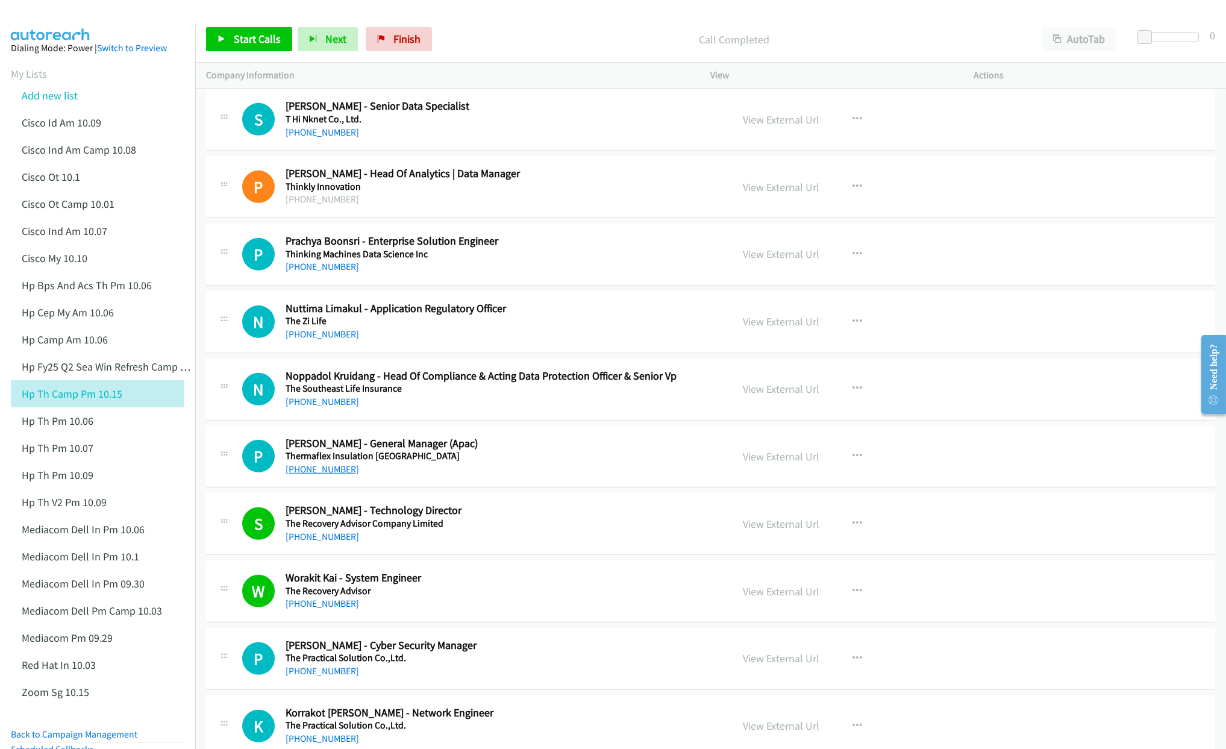
drag, startPoint x: 326, startPoint y: 472, endPoint x: 336, endPoint y: 471, distance: 9.7
click at [326, 472] on link "[PHONE_NUMBER]" at bounding box center [321, 468] width 73 height 11
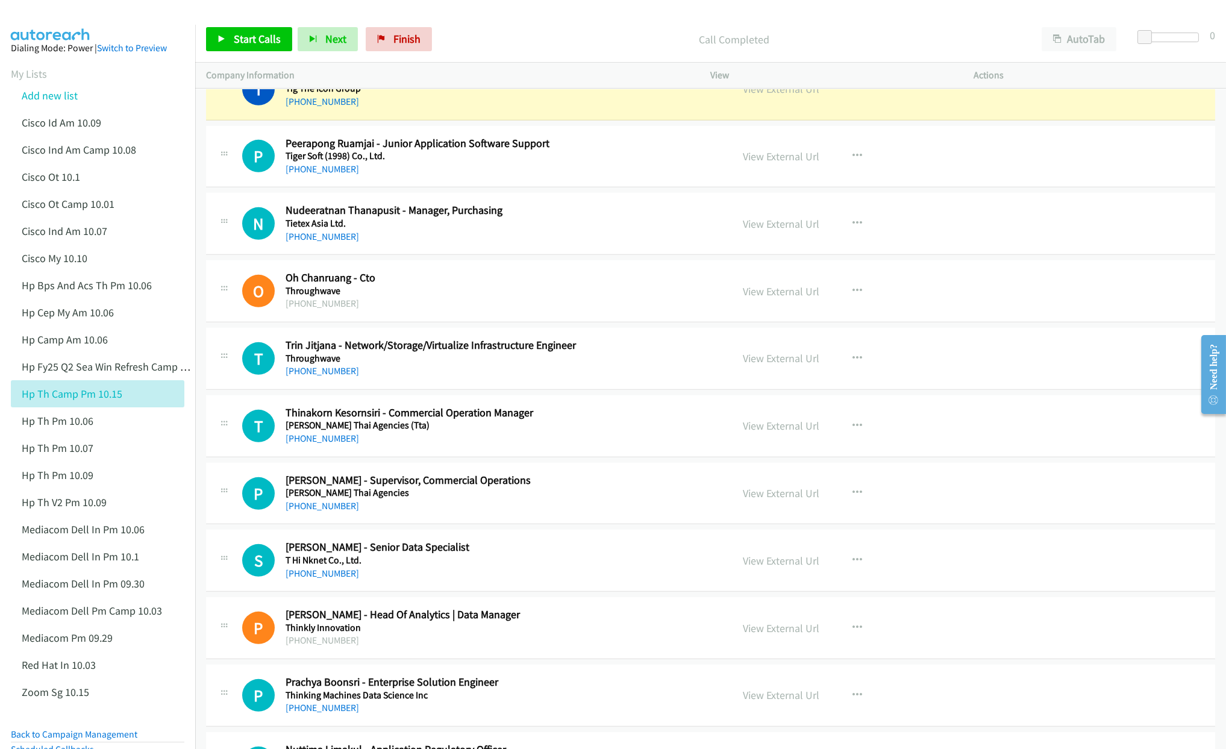
scroll to position [1610, 0]
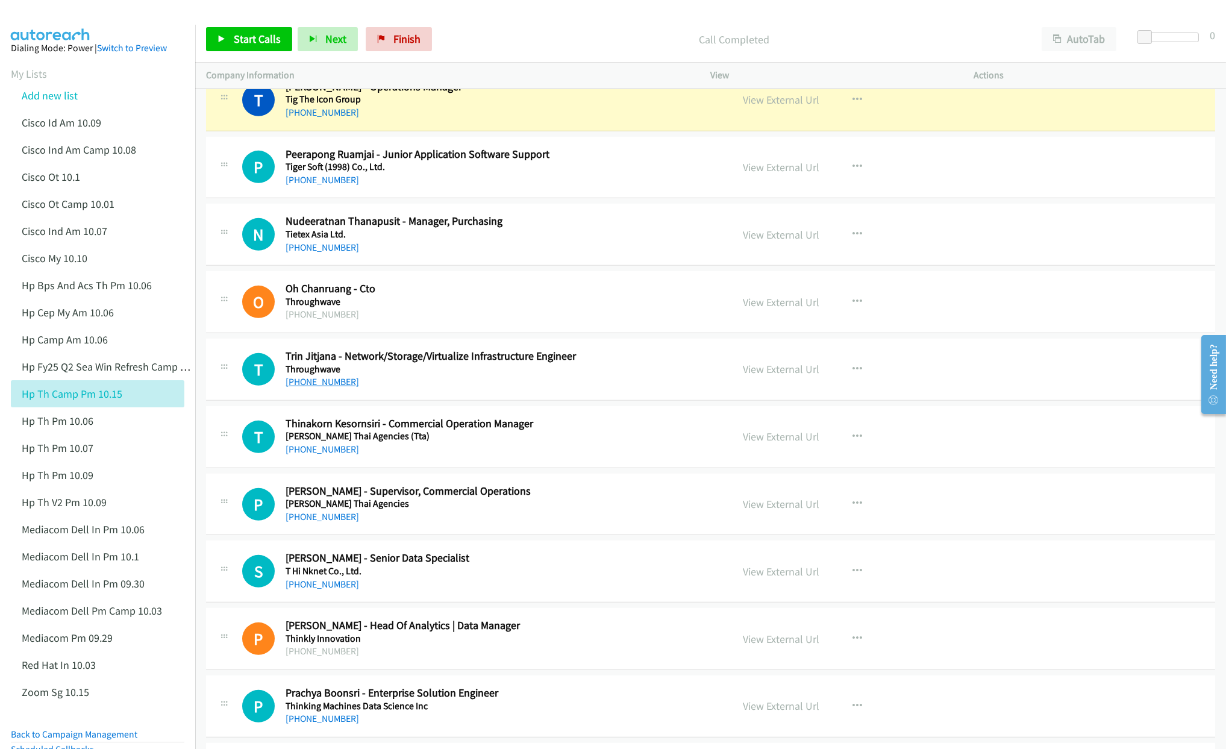
click at [305, 387] on link "[PHONE_NUMBER]" at bounding box center [321, 381] width 73 height 11
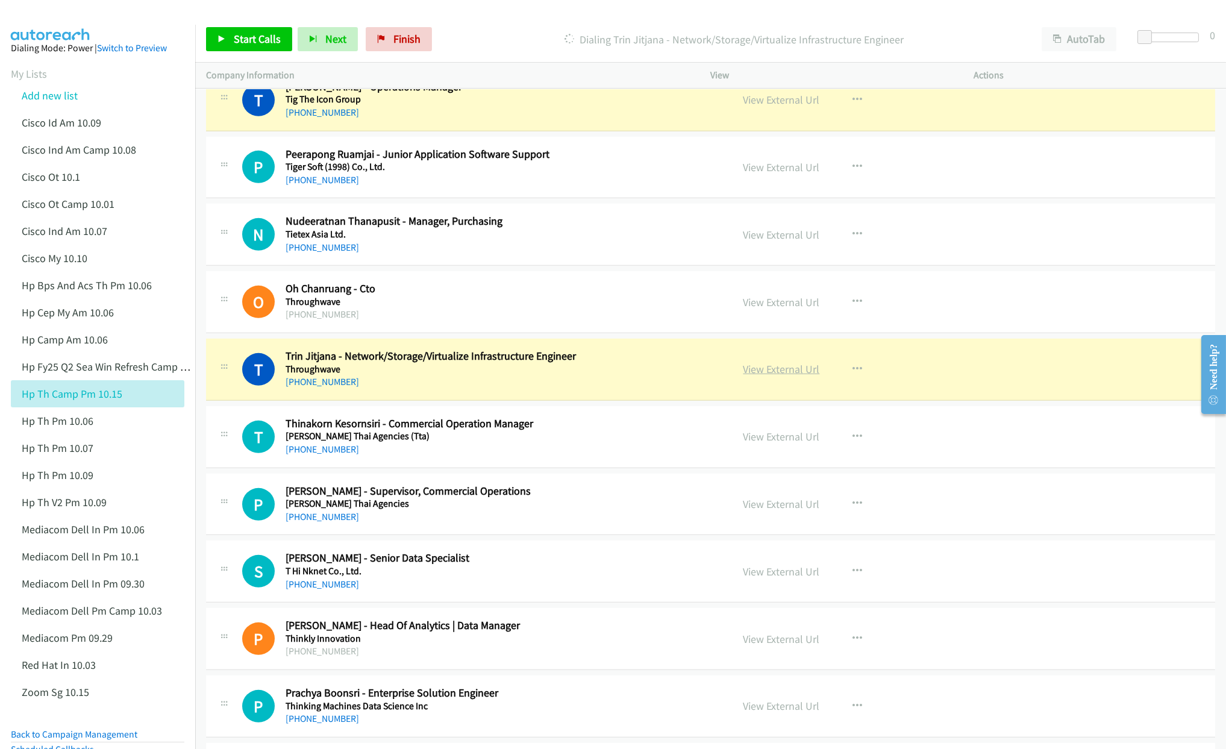
click at [774, 376] on link "View External Url" at bounding box center [781, 369] width 76 height 14
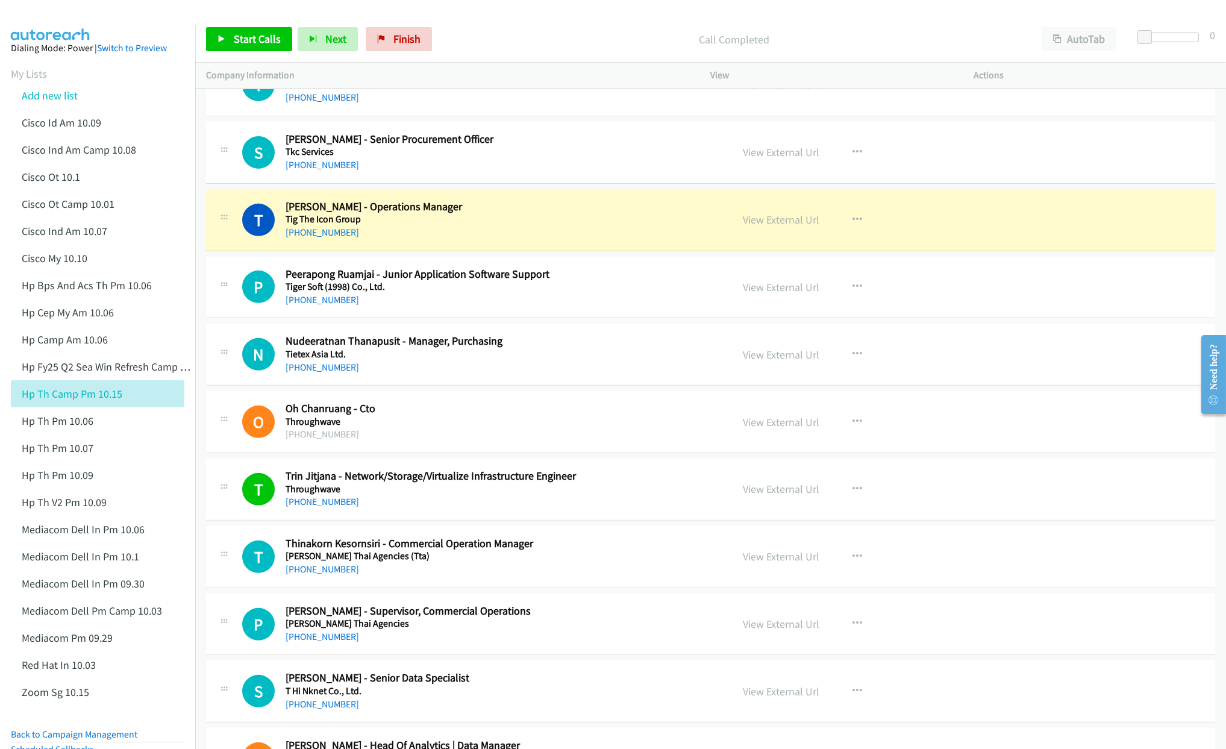
scroll to position [1430, 0]
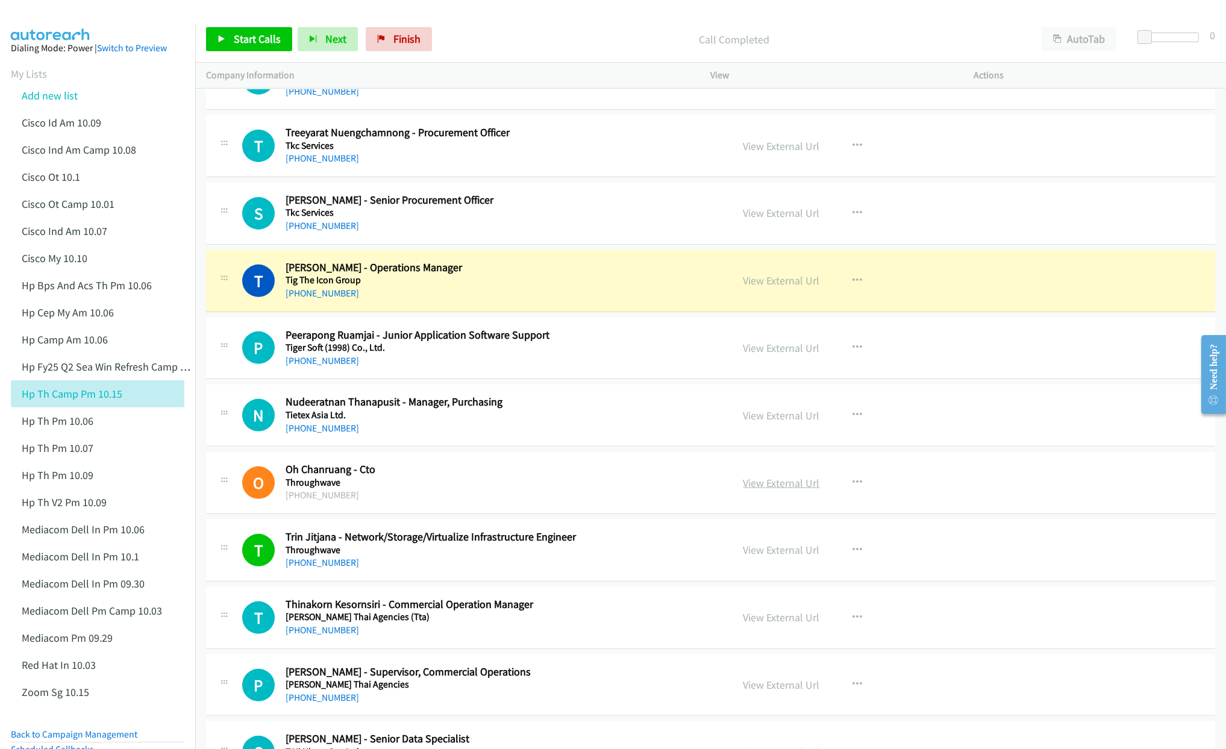
click at [755, 488] on link "View External Url" at bounding box center [781, 483] width 76 height 14
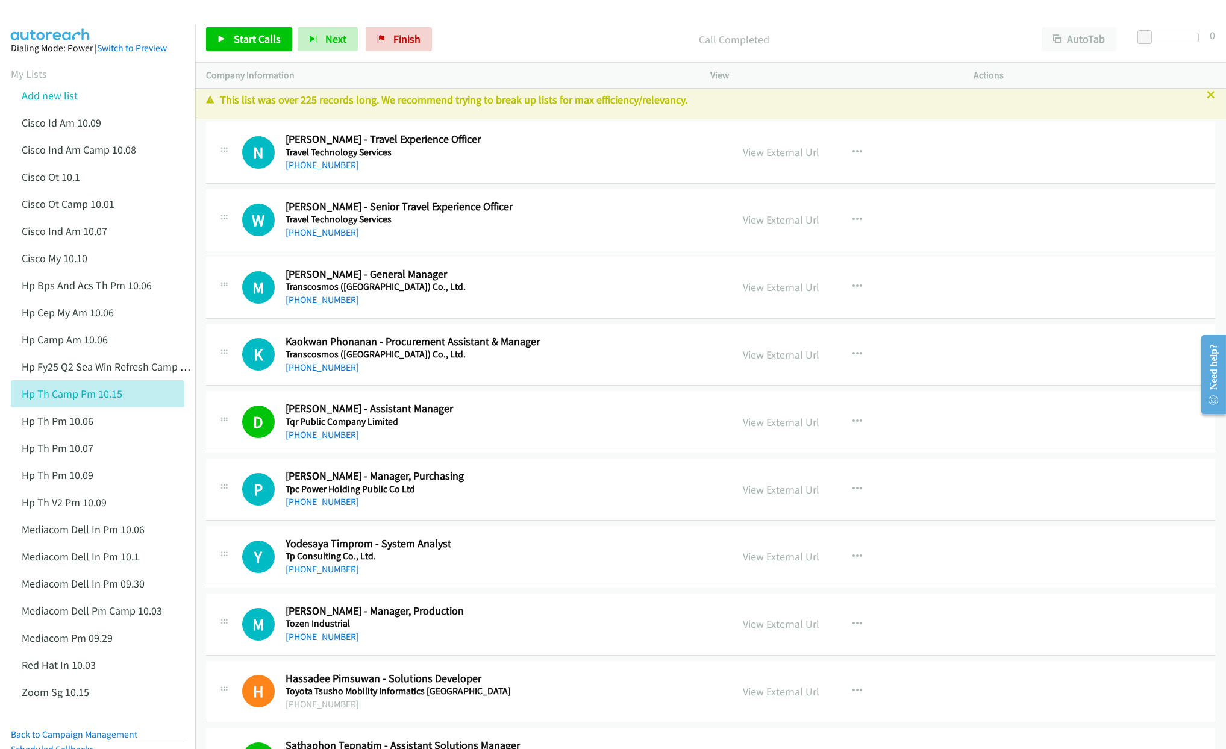
scroll to position [0, 0]
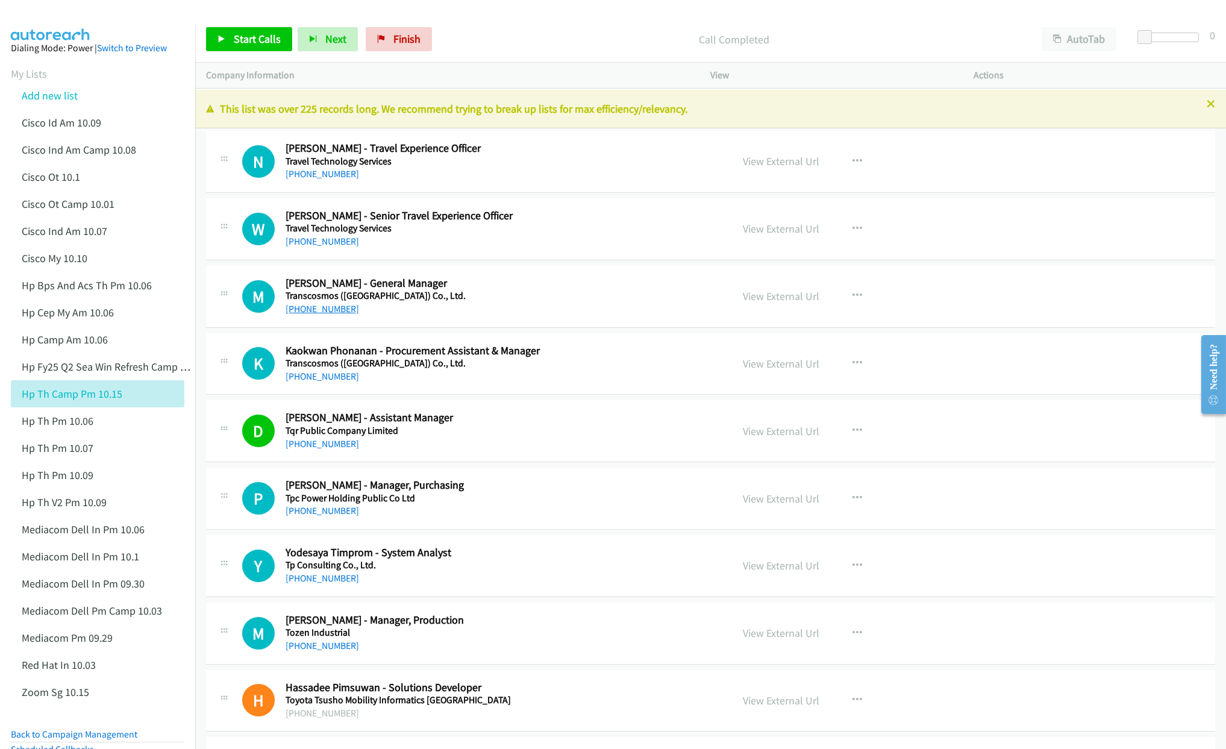
click at [307, 308] on link "[PHONE_NUMBER]" at bounding box center [321, 308] width 73 height 11
click at [321, 379] on link "[PHONE_NUMBER]" at bounding box center [321, 375] width 73 height 11
